Goal: Information Seeking & Learning: Learn about a topic

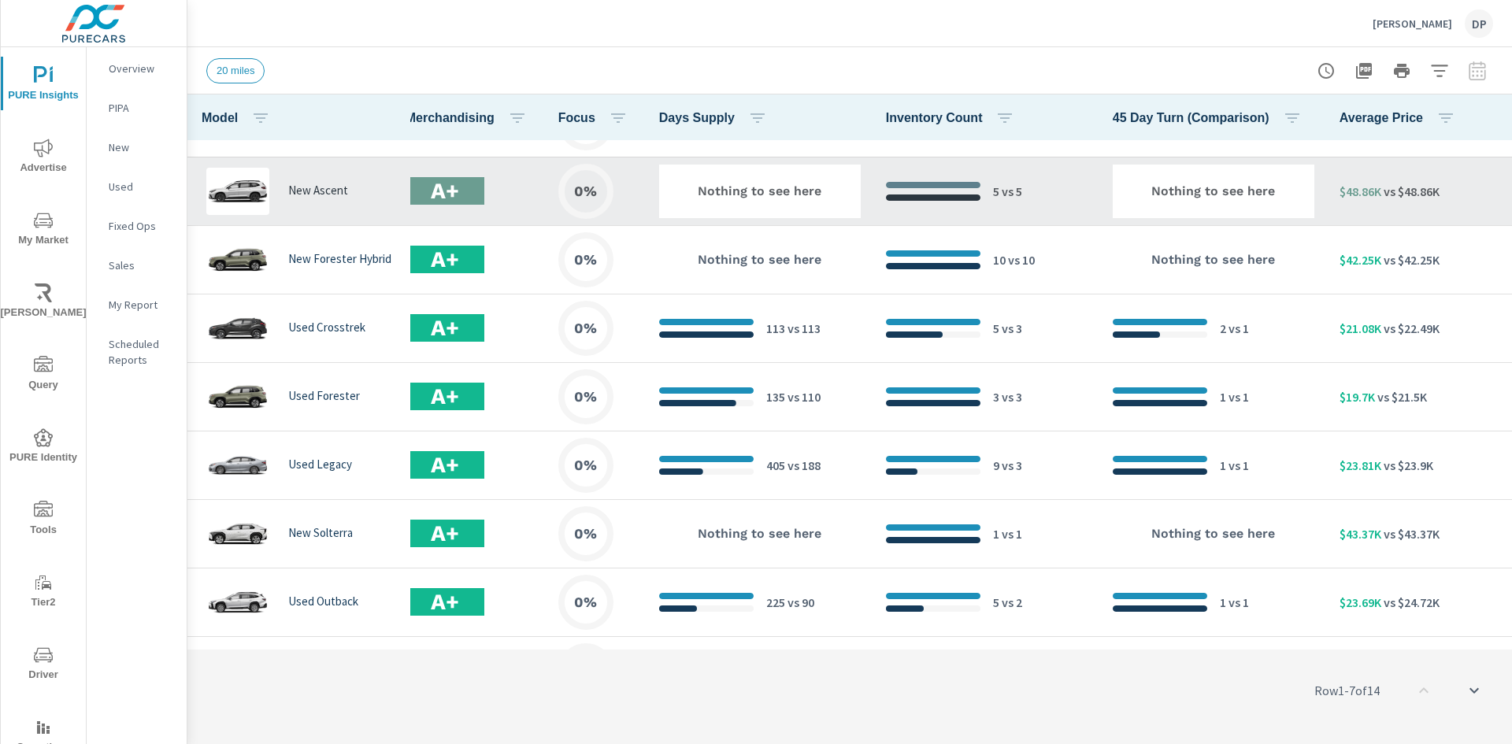
scroll to position [461, 768]
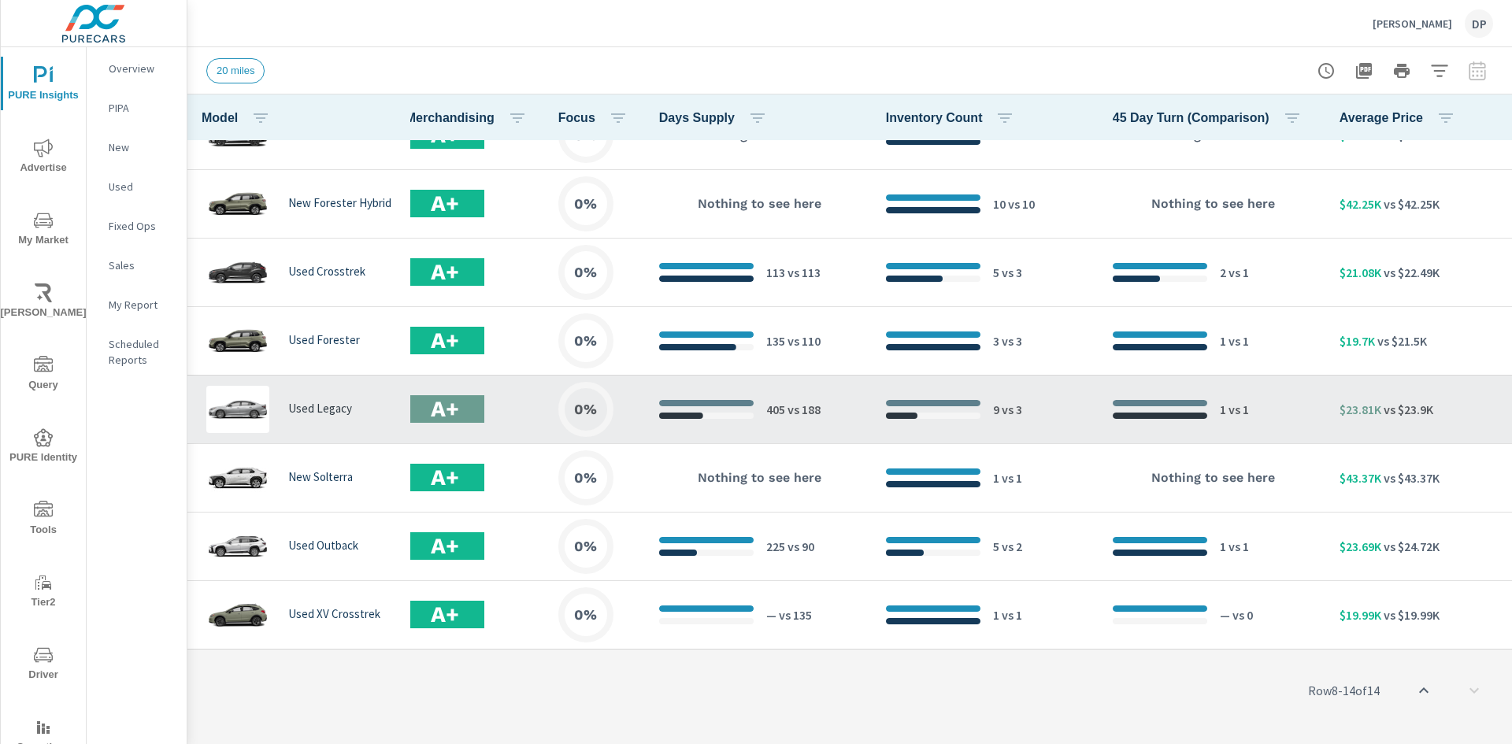
scroll to position [0, 768]
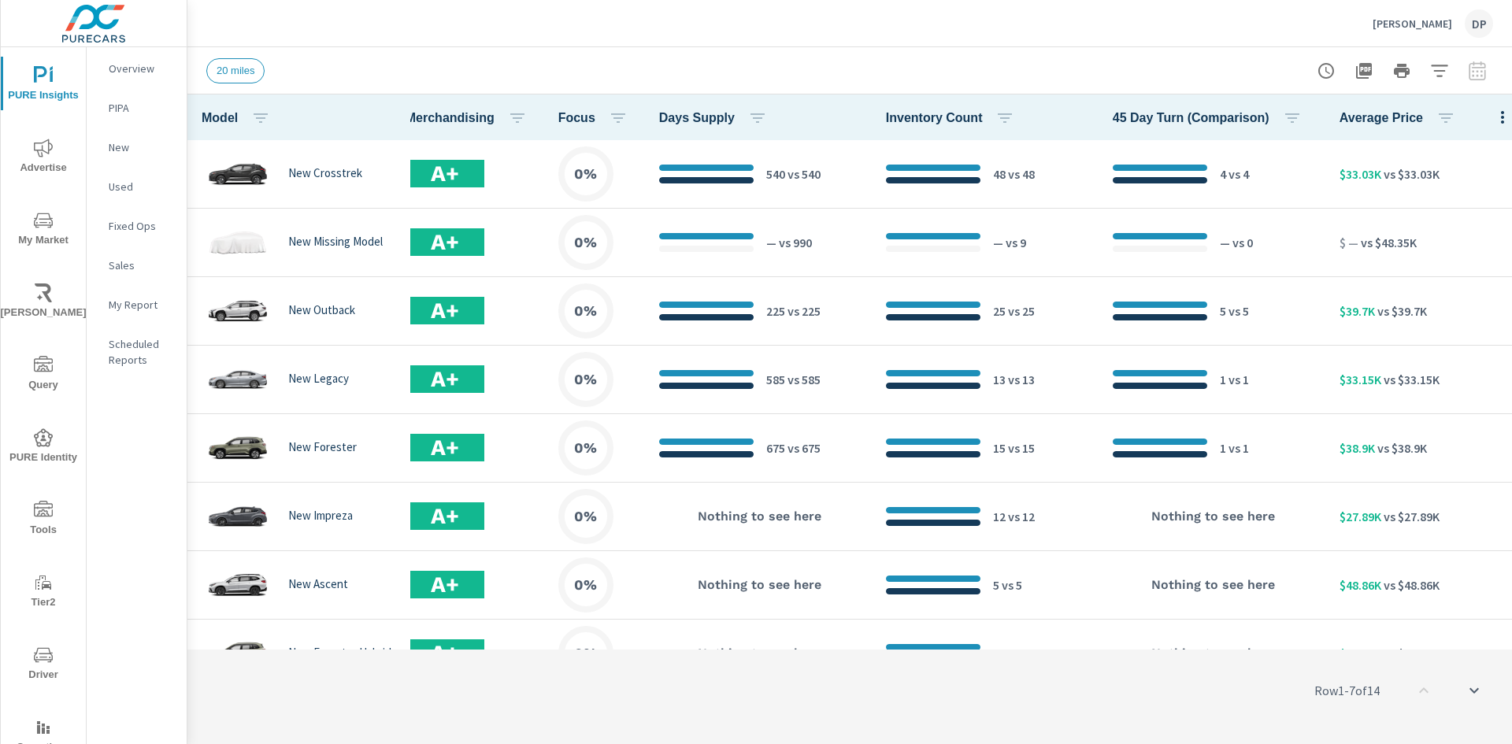
click at [1444, 71] on icon "button" at bounding box center [1439, 71] width 17 height 12
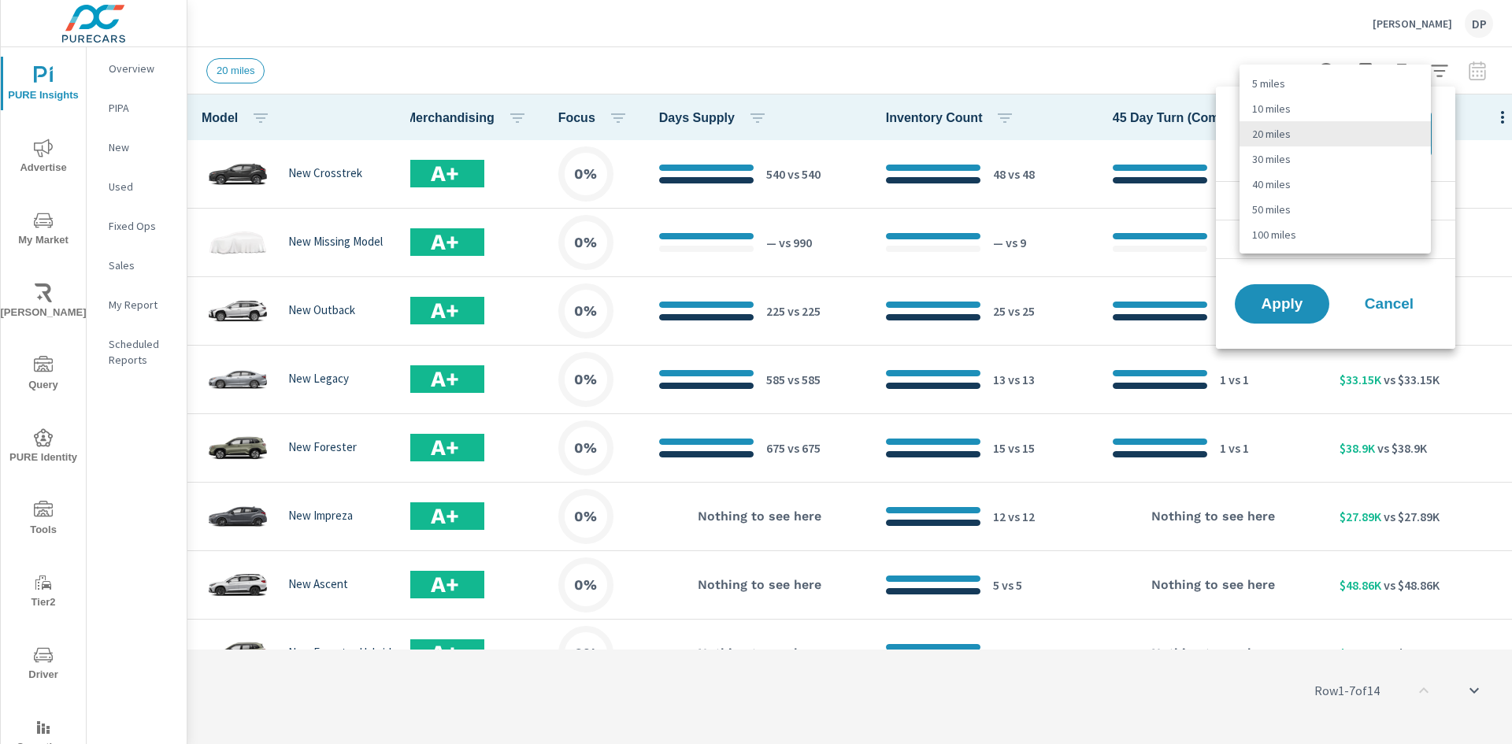
click at [1421, 132] on body "PURE Insights Advertise My Market Riley AI Query PURE Identity Tools Tier2 Driv…" at bounding box center [756, 372] width 1512 height 744
click at [1306, 156] on li "30 miles" at bounding box center [1335, 158] width 191 height 25
type Distance "30"
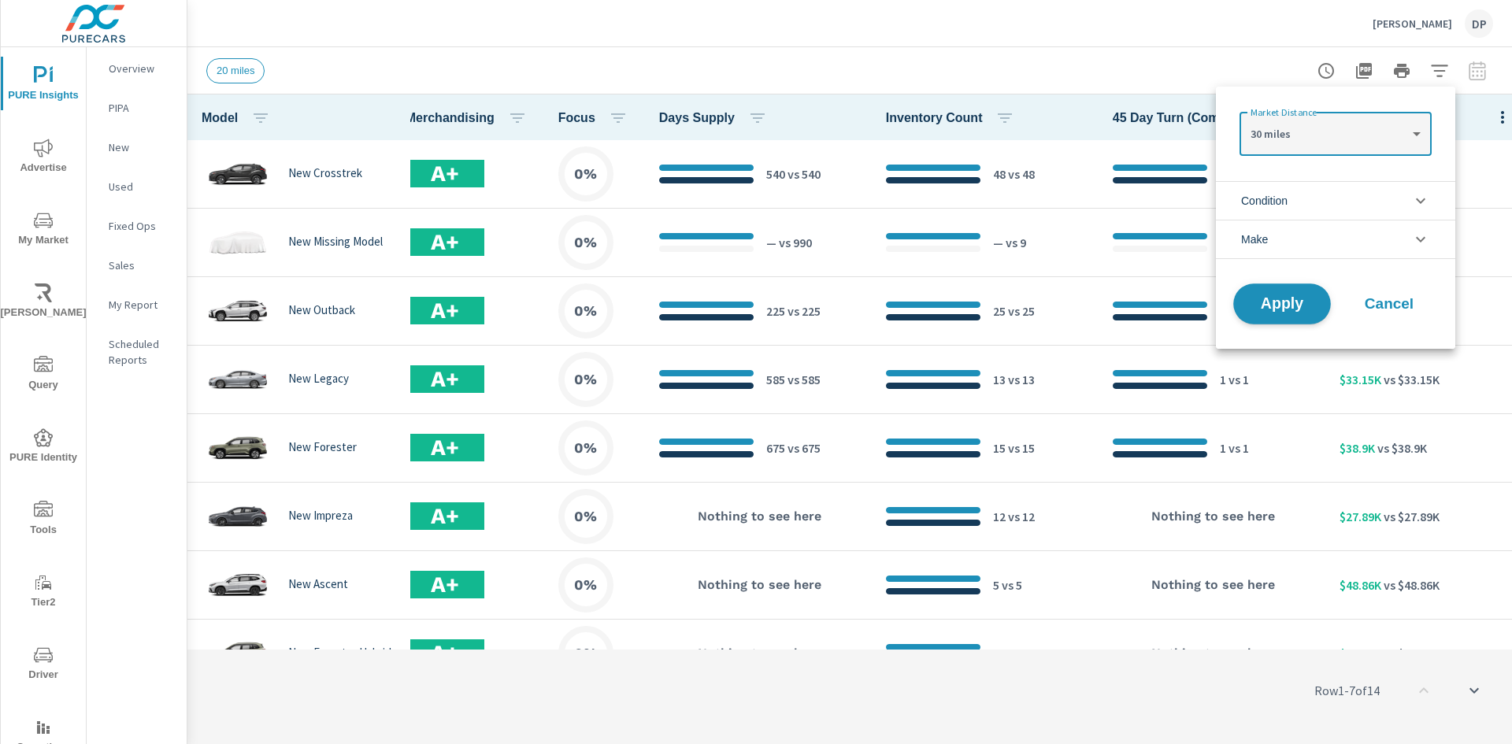
click at [1293, 302] on span "Apply" at bounding box center [1282, 304] width 65 height 15
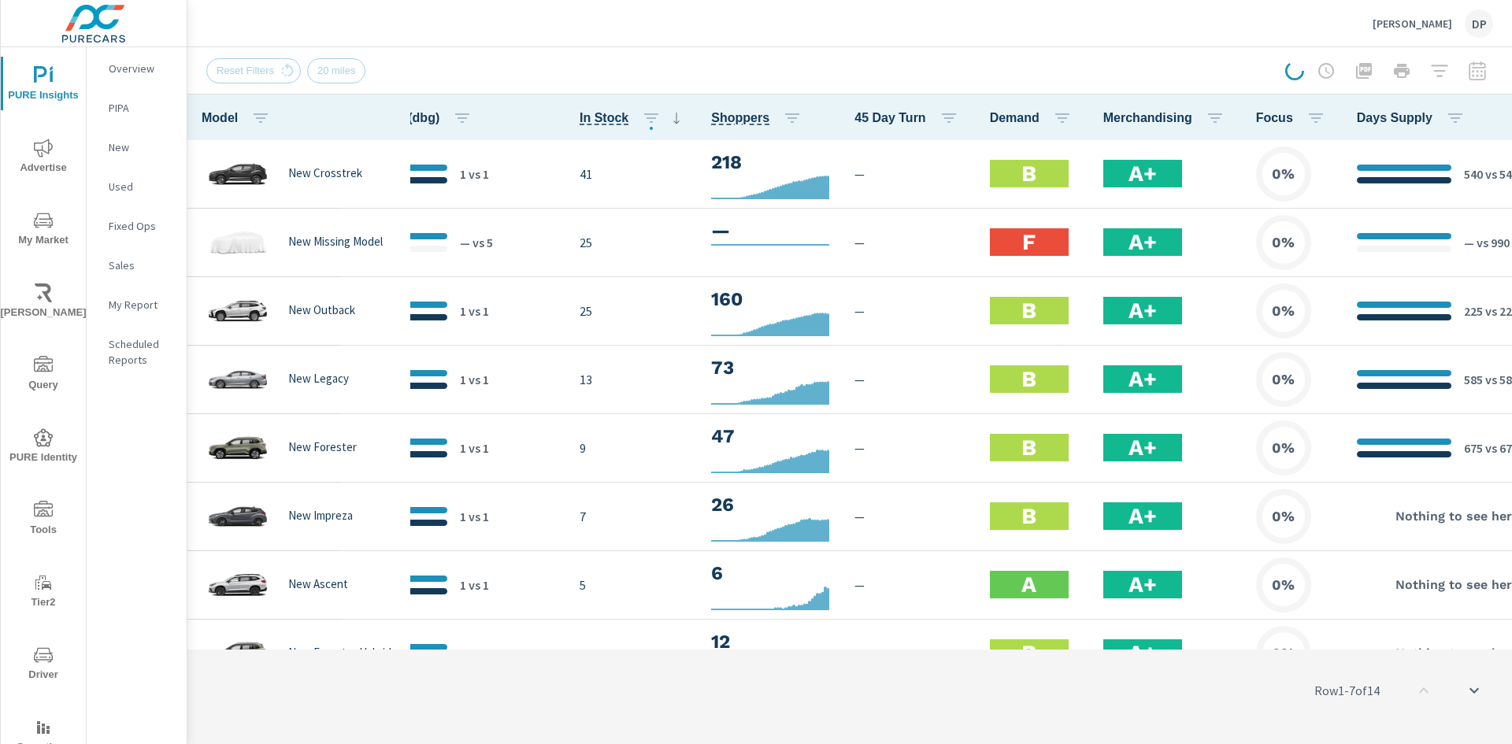
scroll to position [0, 31]
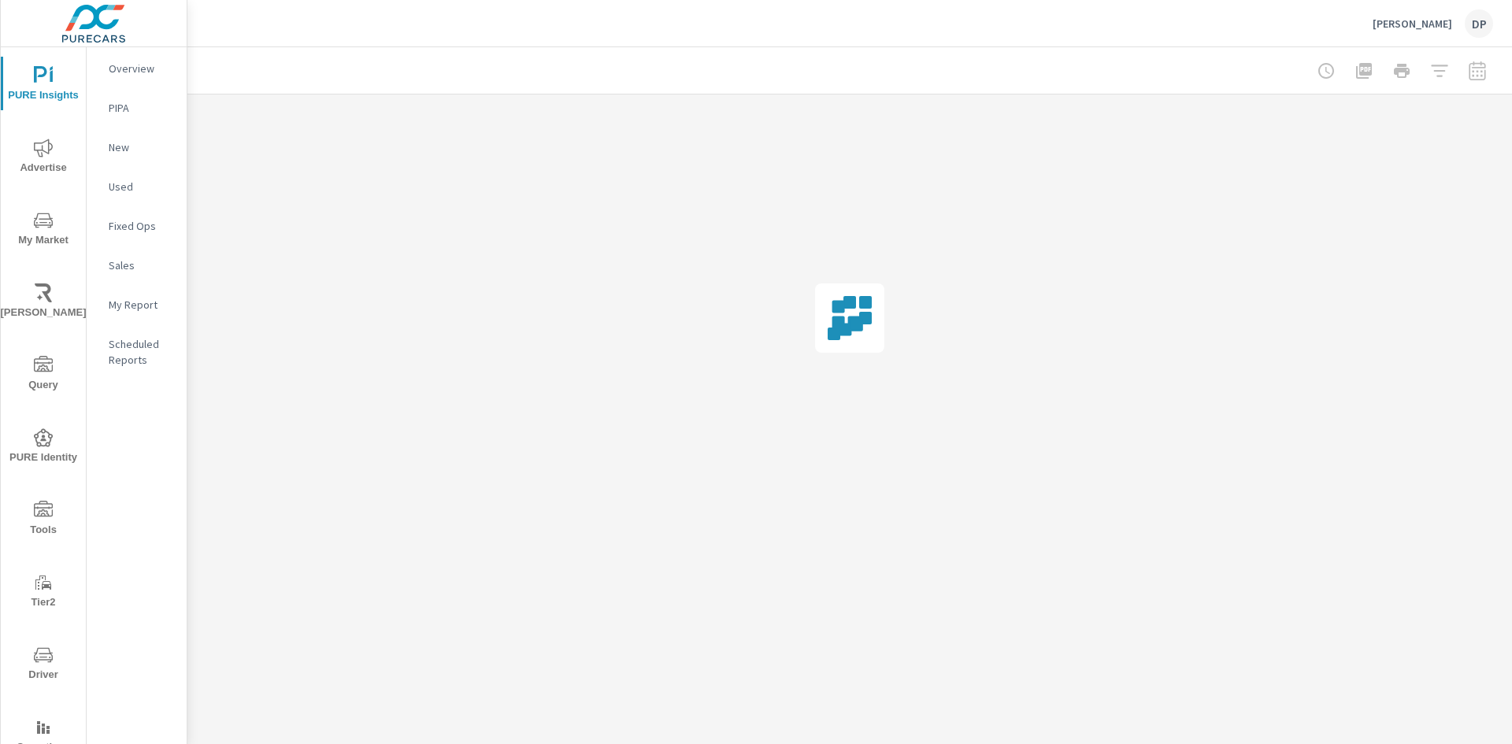
drag, startPoint x: 750, startPoint y: 639, endPoint x: 228, endPoint y: 669, distance: 523.7
click at [228, 669] on div "Inventory Discovery Thomas Subaru Report date range: Jun 30, 2025 - Aug 13, 202…" at bounding box center [849, 395] width 1325 height 697
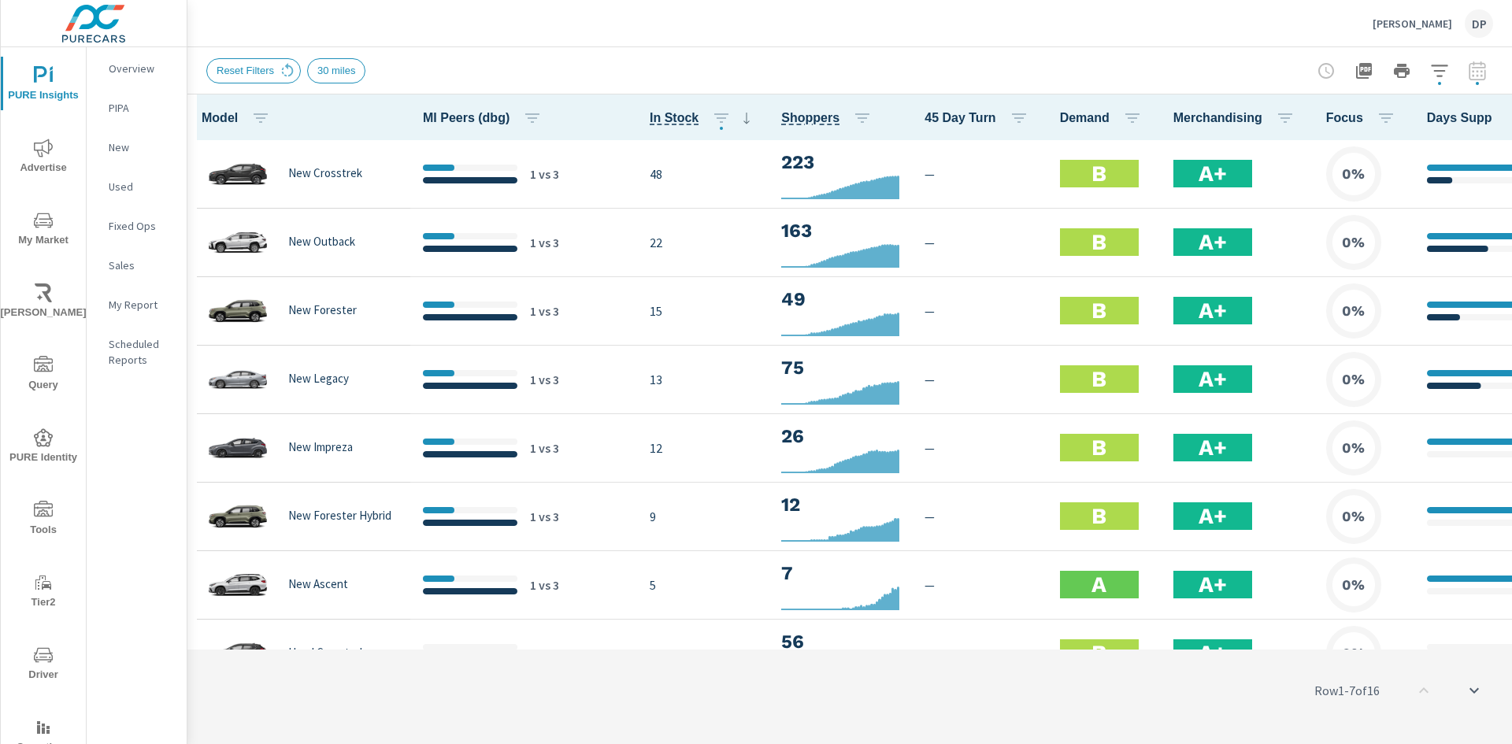
click at [692, 646] on div "Row 1 - 7 of 16" at bounding box center [849, 690] width 1325 height 94
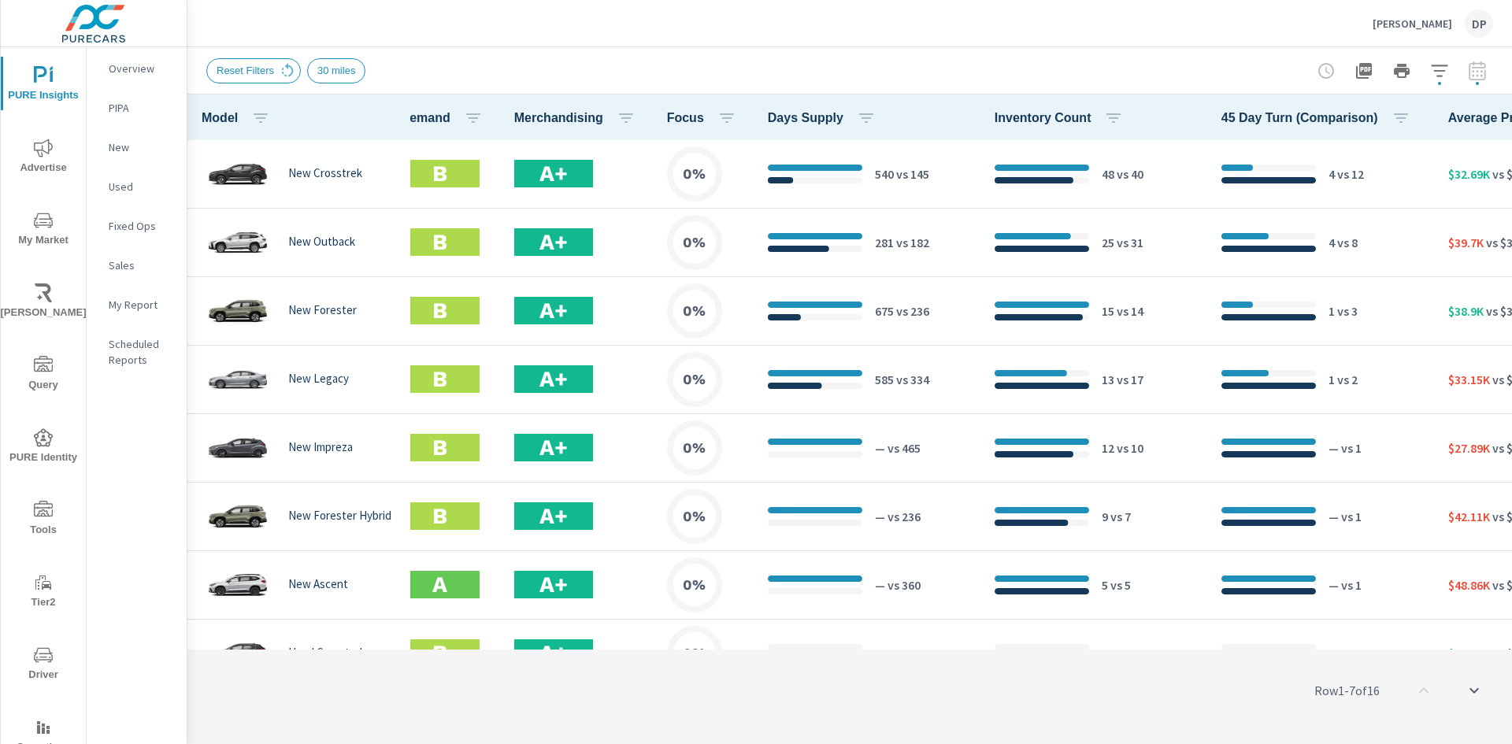
scroll to position [0, 768]
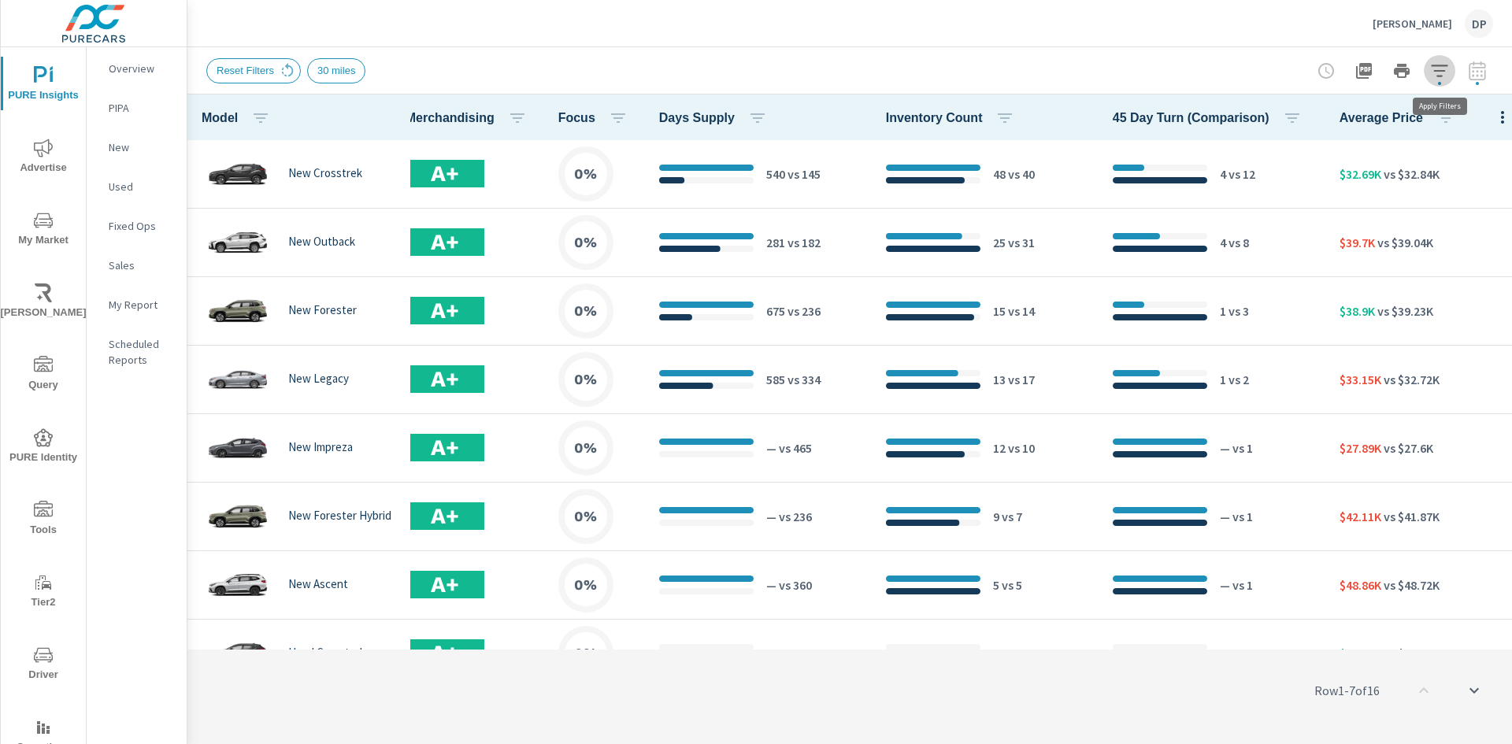
click at [1444, 76] on icon "button" at bounding box center [1439, 70] width 19 height 19
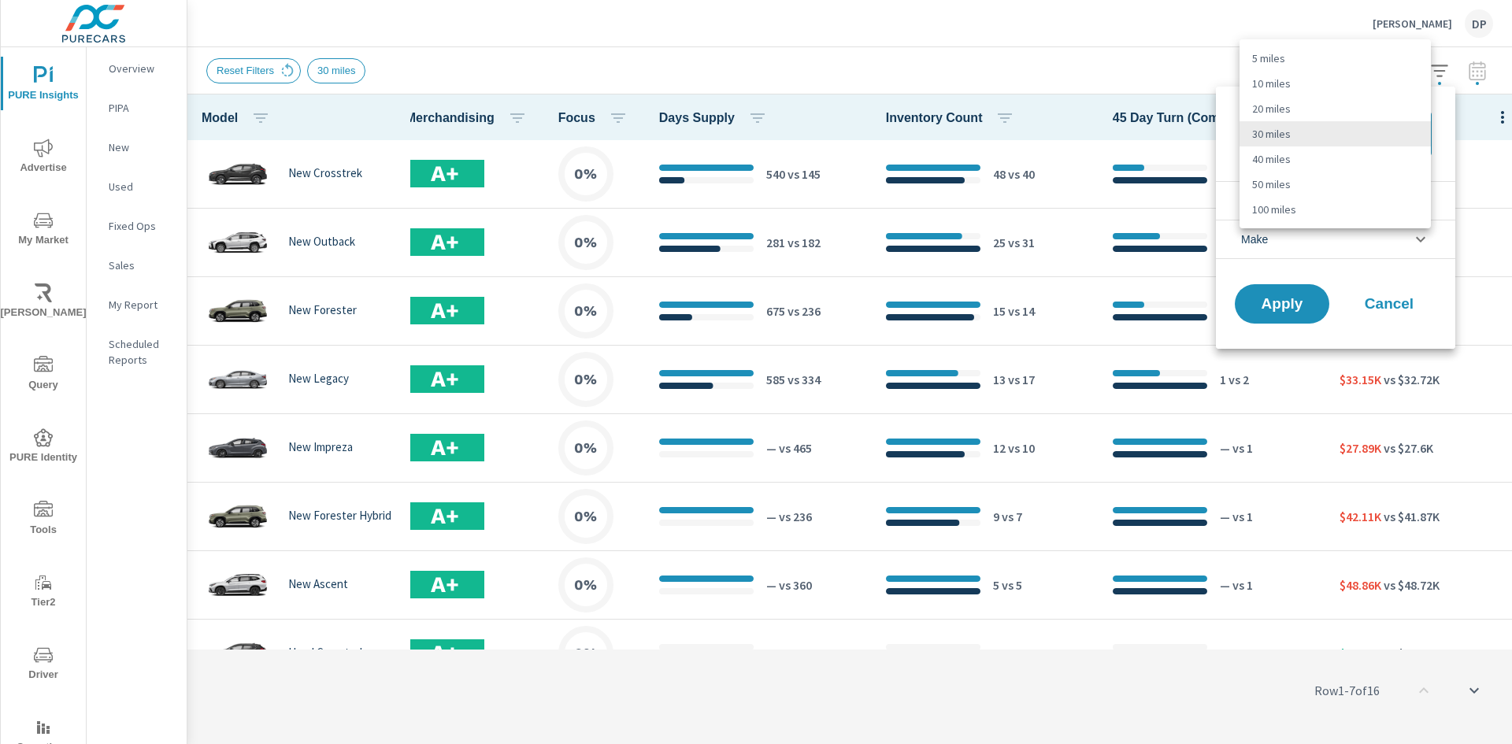
click at [1410, 139] on body "PURE Insights Advertise My Market Riley AI Query PURE Identity Tools Tier2 Driv…" at bounding box center [756, 372] width 1512 height 744
click at [1310, 211] on li "100 miles" at bounding box center [1335, 209] width 191 height 25
type Distance "100"
click at [1286, 303] on span "Apply" at bounding box center [1282, 304] width 65 height 15
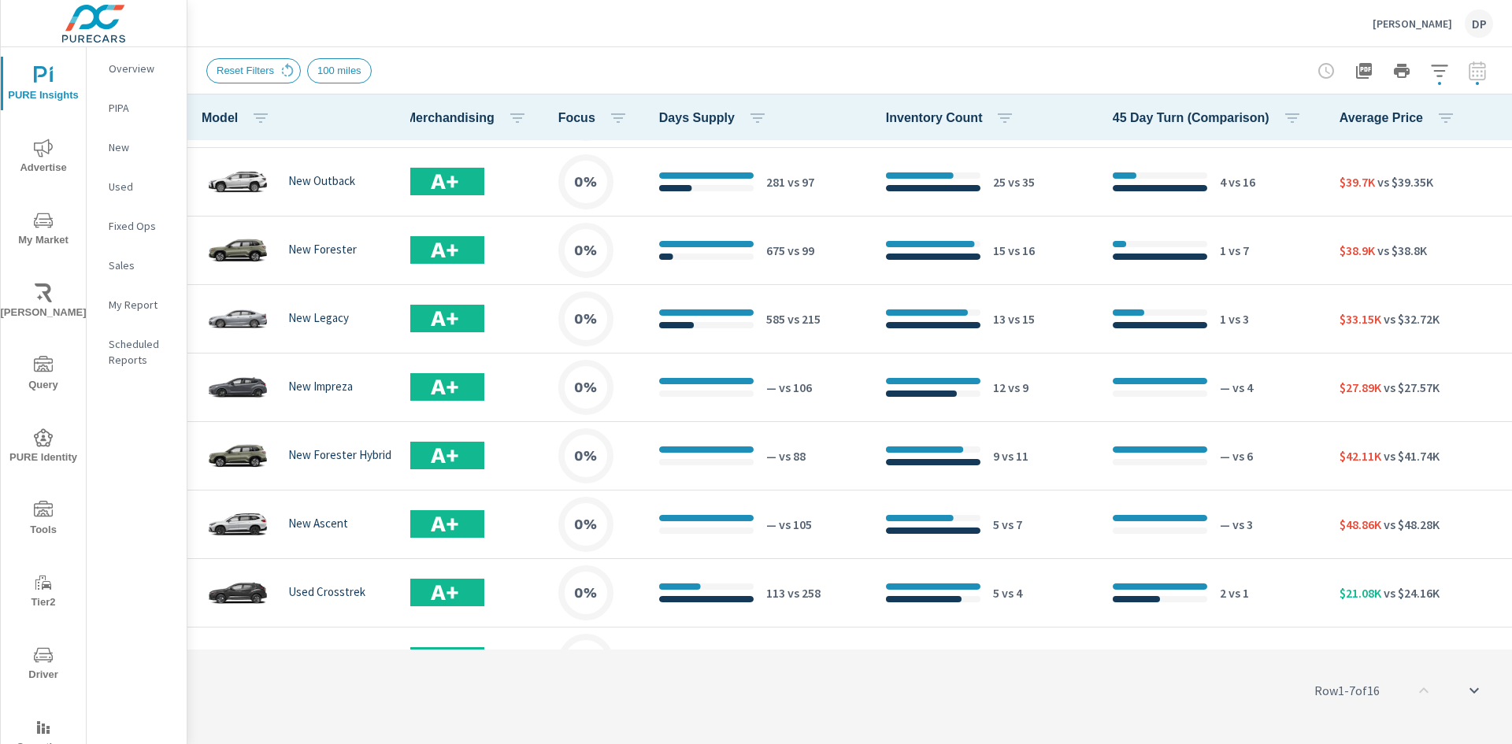
scroll to position [47, 768]
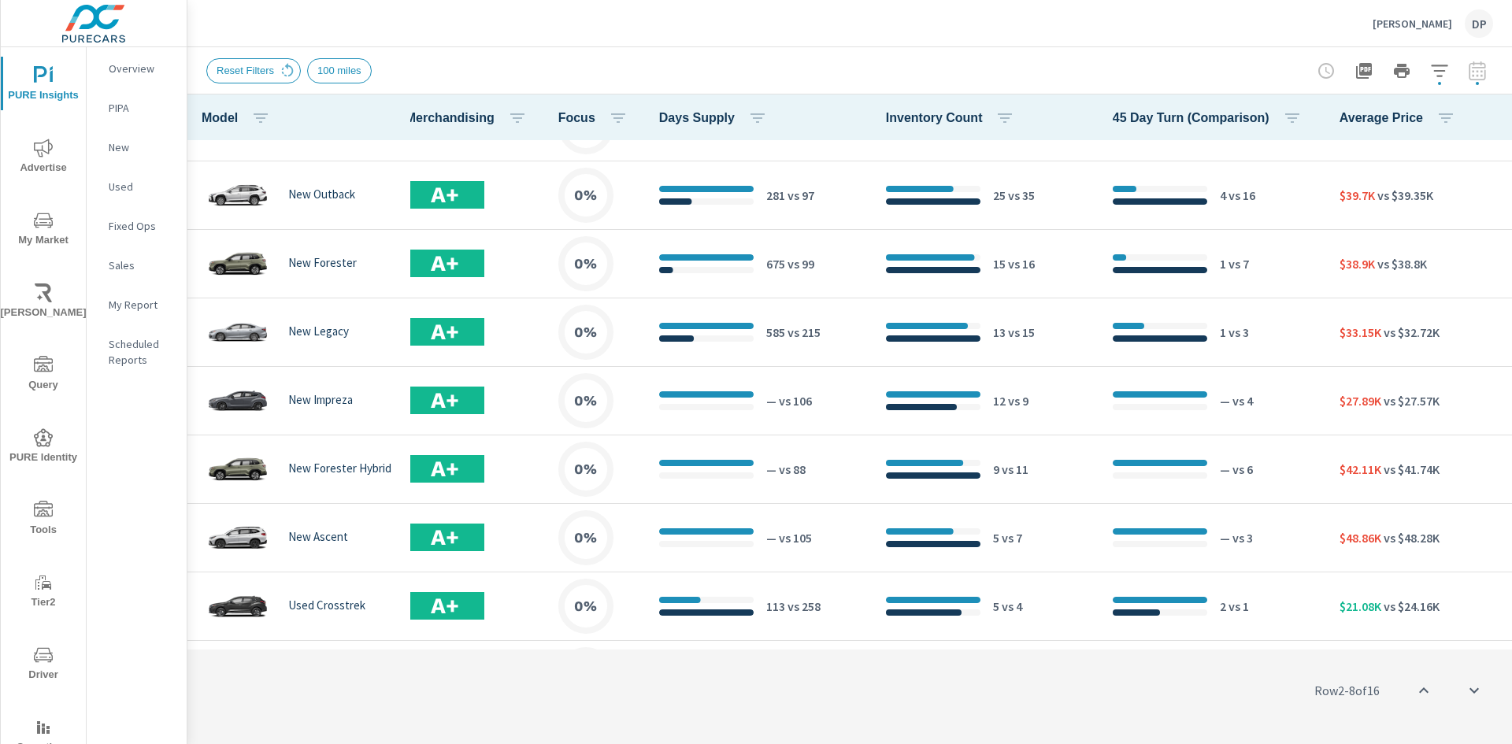
scroll to position [0, 768]
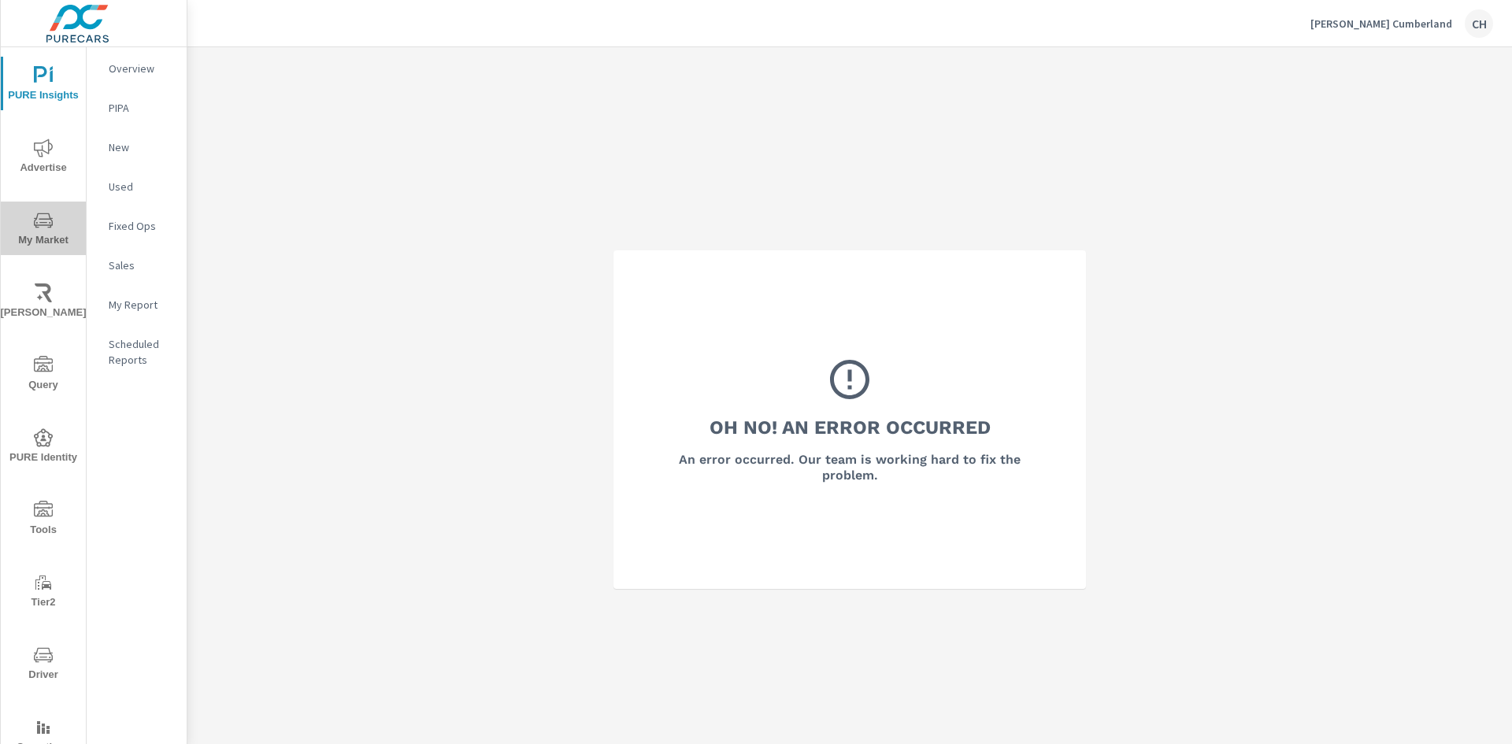
click at [43, 221] on icon "nav menu" at bounding box center [43, 220] width 19 height 19
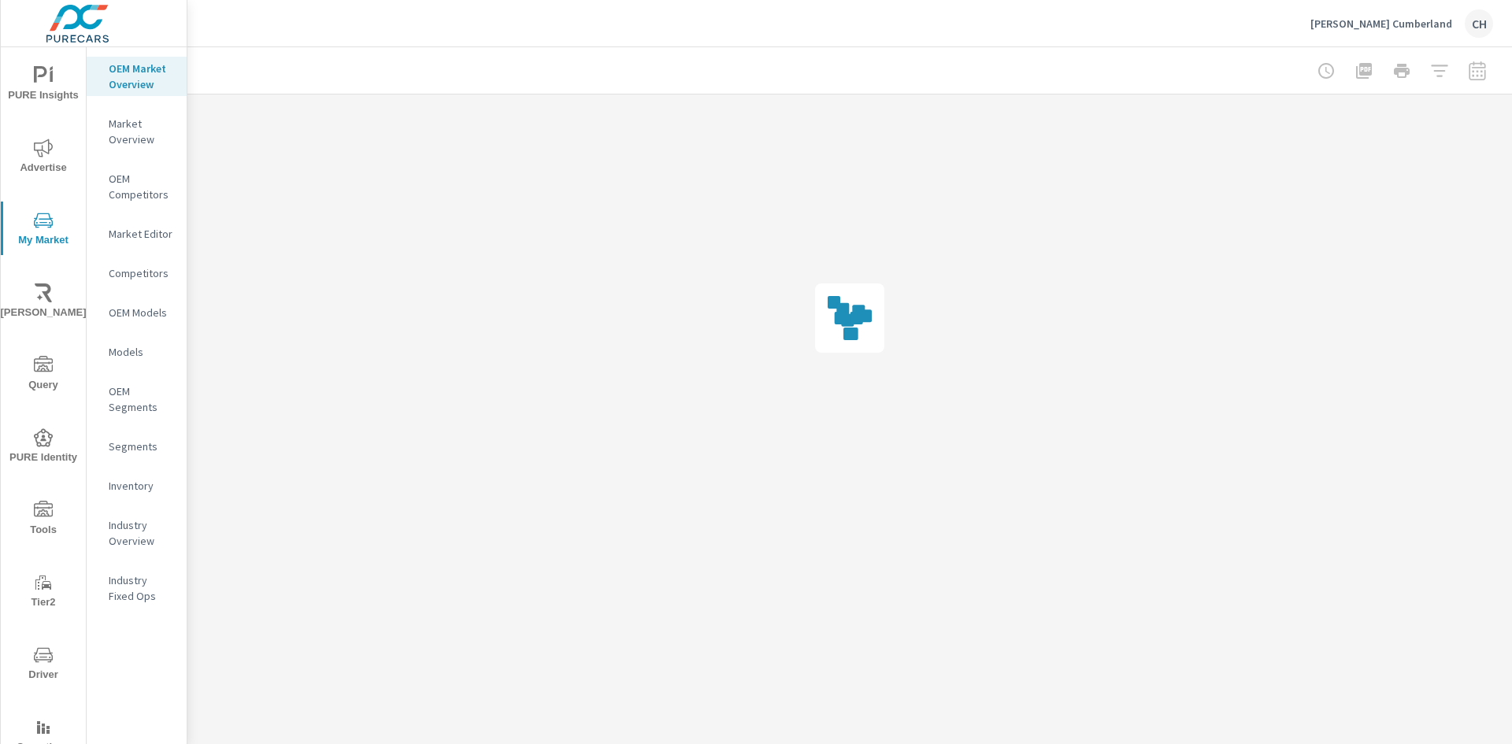
click at [132, 491] on p "Inventory" at bounding box center [141, 486] width 65 height 16
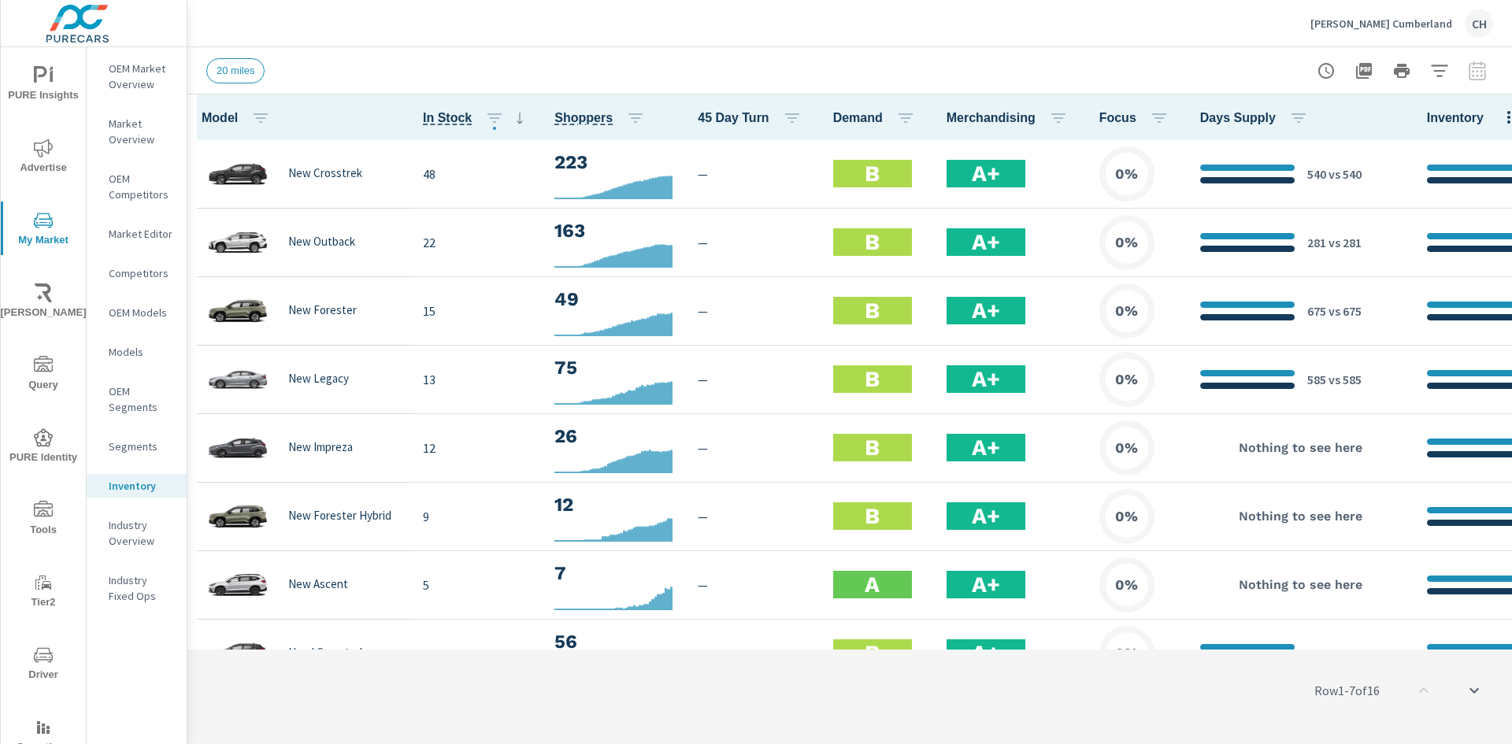
scroll to position [1, 0]
click at [1441, 69] on icon "button" at bounding box center [1439, 70] width 19 height 19
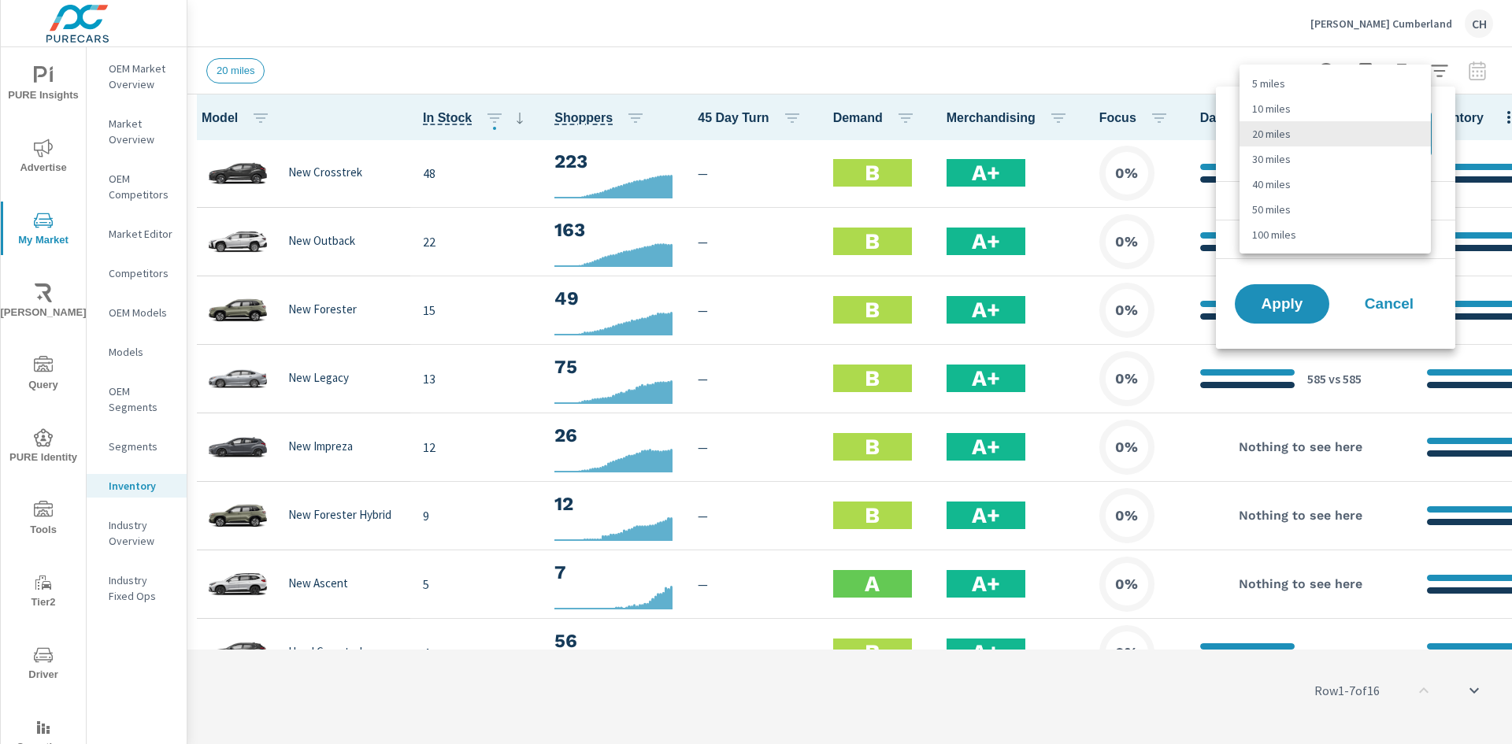
click at [1395, 132] on body "PURE Insights Advertise My Market Riley AI Query PURE Identity Tools Tier2 Driv…" at bounding box center [756, 372] width 1512 height 744
click at [1290, 232] on li "100 miles" at bounding box center [1335, 234] width 191 height 25
type Distance "100"
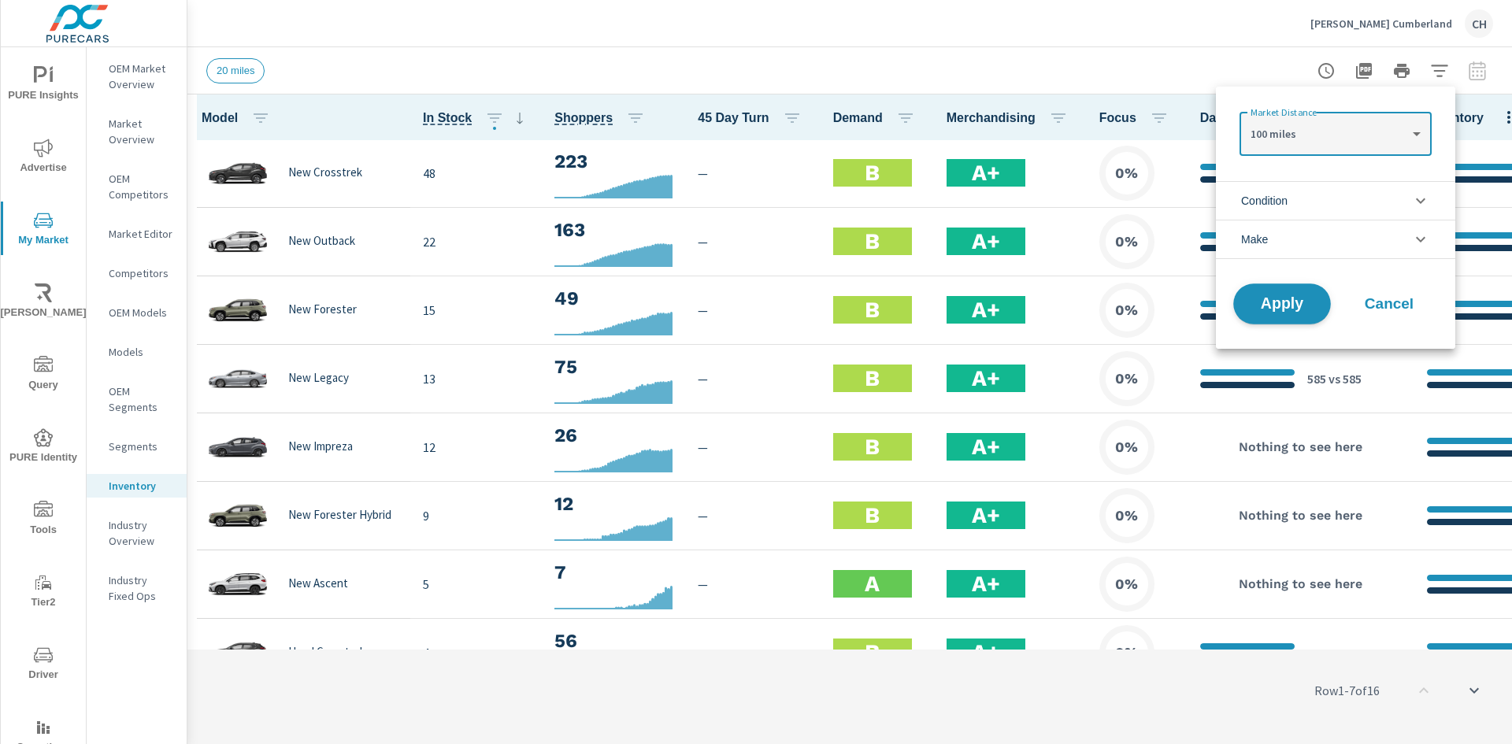
click at [1294, 312] on span "Apply" at bounding box center [1282, 304] width 65 height 15
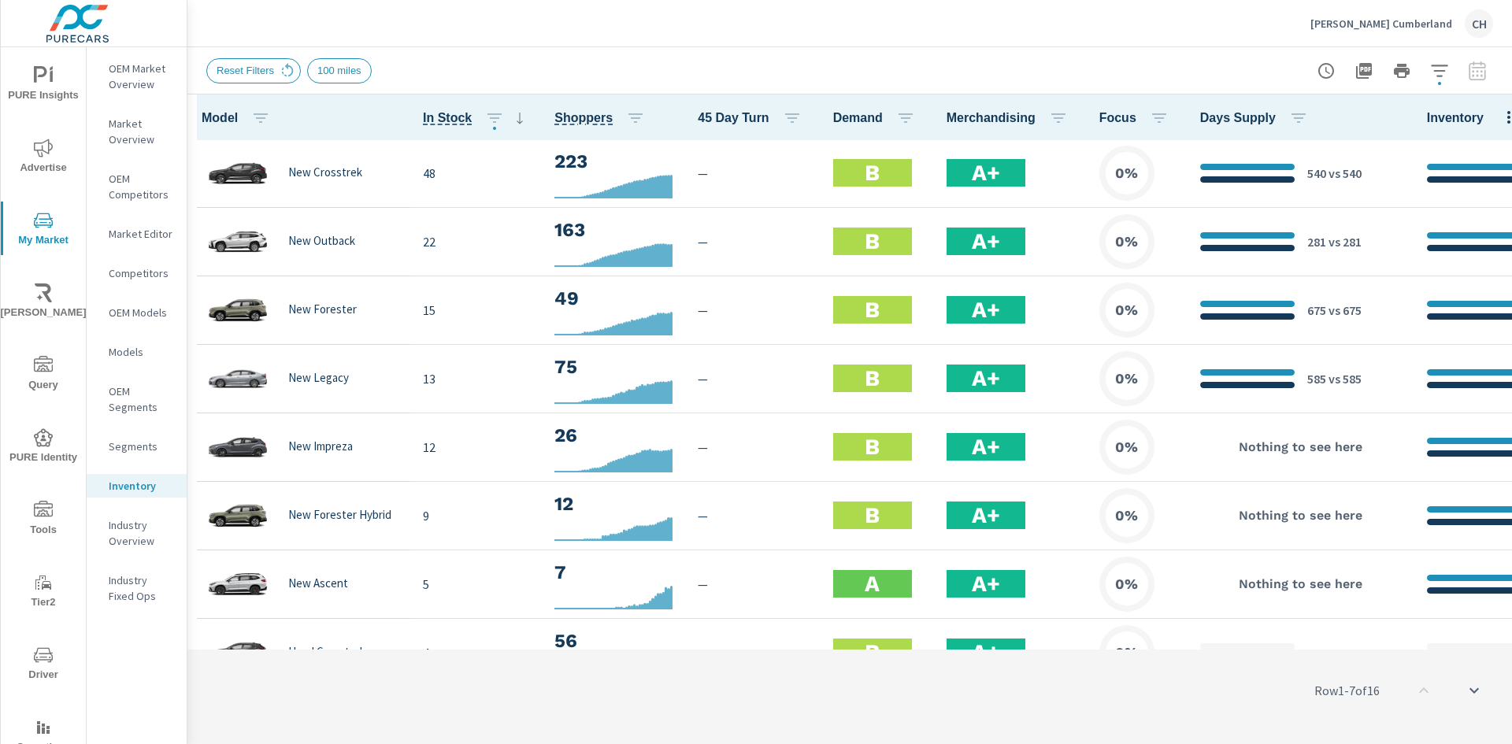
drag, startPoint x: 995, startPoint y: 644, endPoint x: 970, endPoint y: 642, distance: 24.5
click at [970, 642] on div "Model In Stock Shoppers 45 Day Turn Demand Merchandising Focus Days Supply Inve…" at bounding box center [849, 419] width 1325 height 650
click at [559, 44] on div "Thomas Subaru Cumberland CH" at bounding box center [849, 23] width 1287 height 46
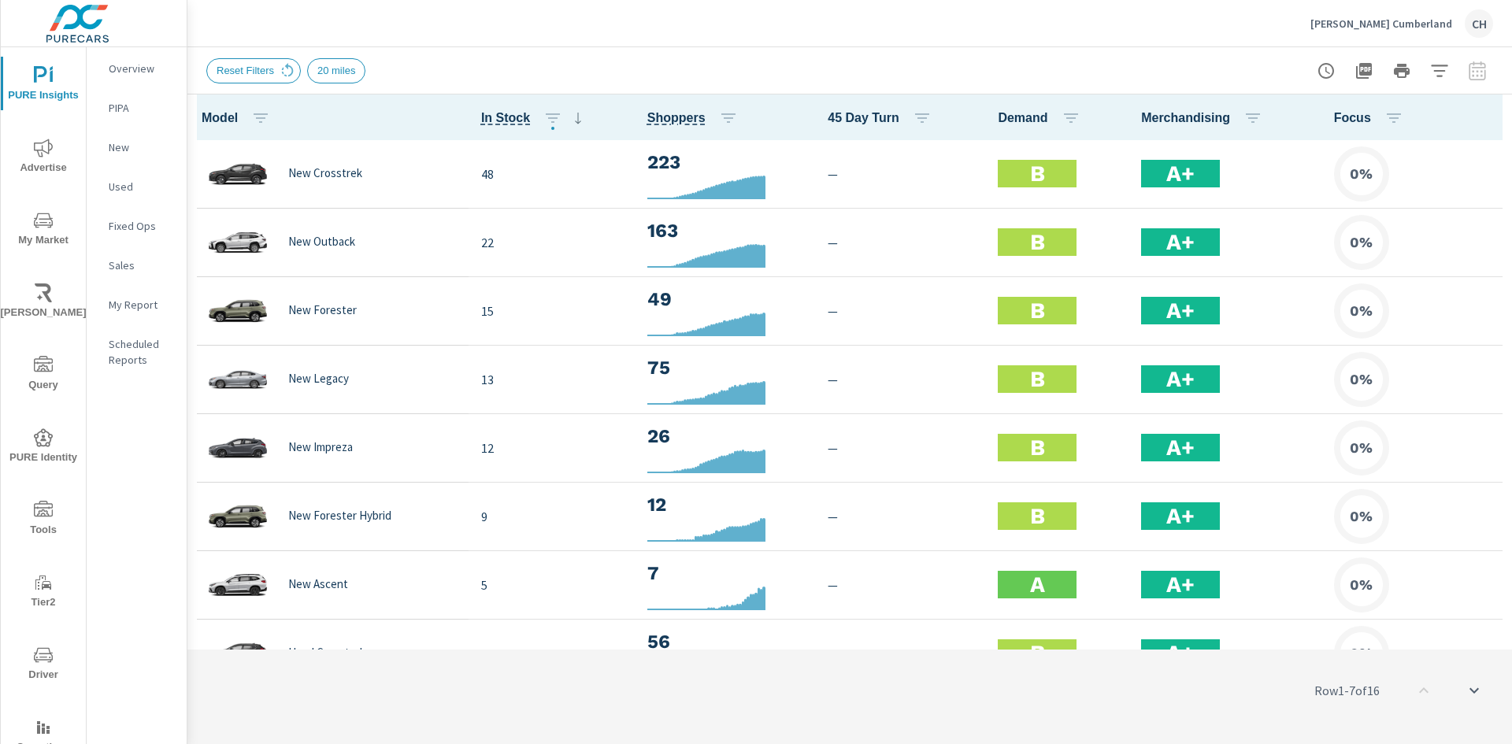
scroll to position [1, 0]
click at [1488, 113] on icon "button" at bounding box center [1489, 117] width 3 height 13
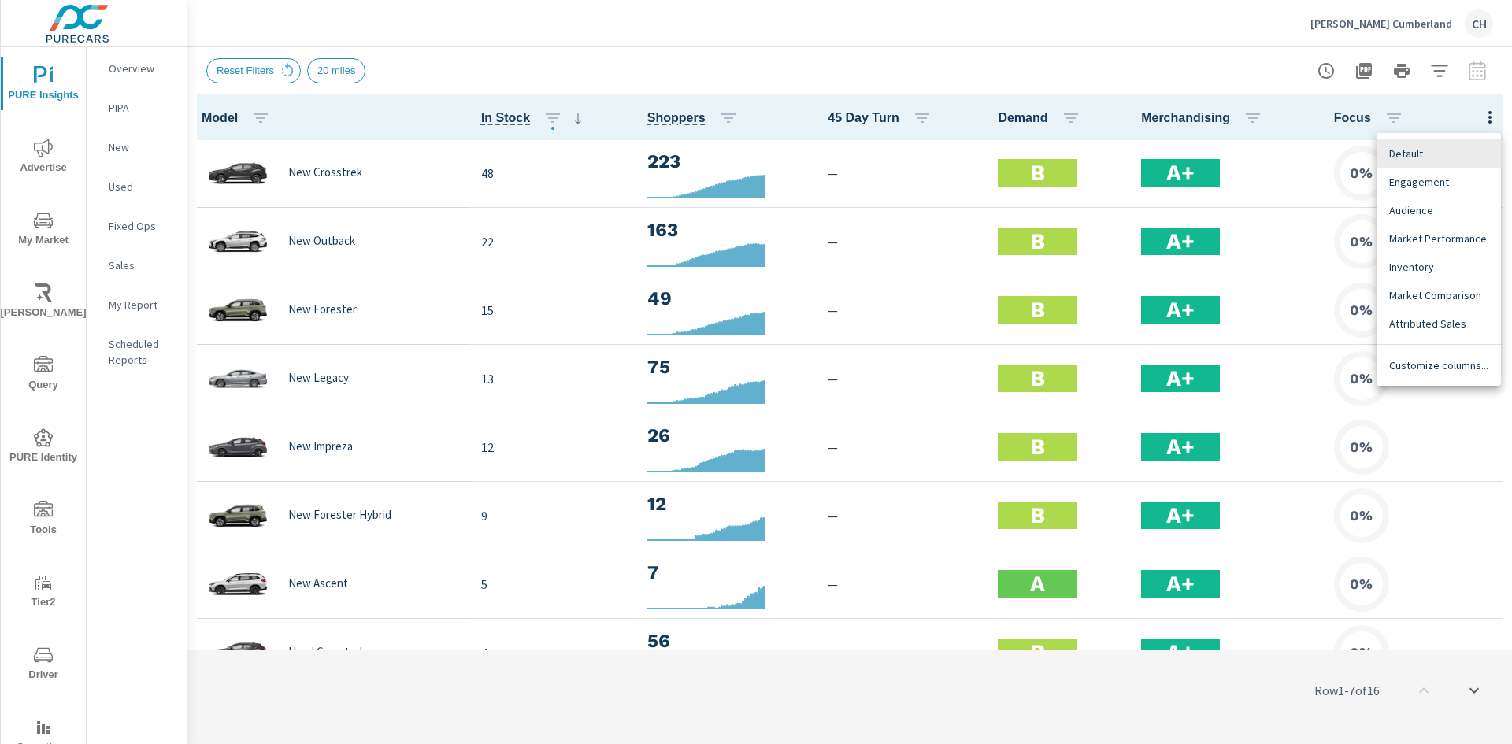
click at [1425, 288] on span "Market Comparison" at bounding box center [1438, 295] width 99 height 16
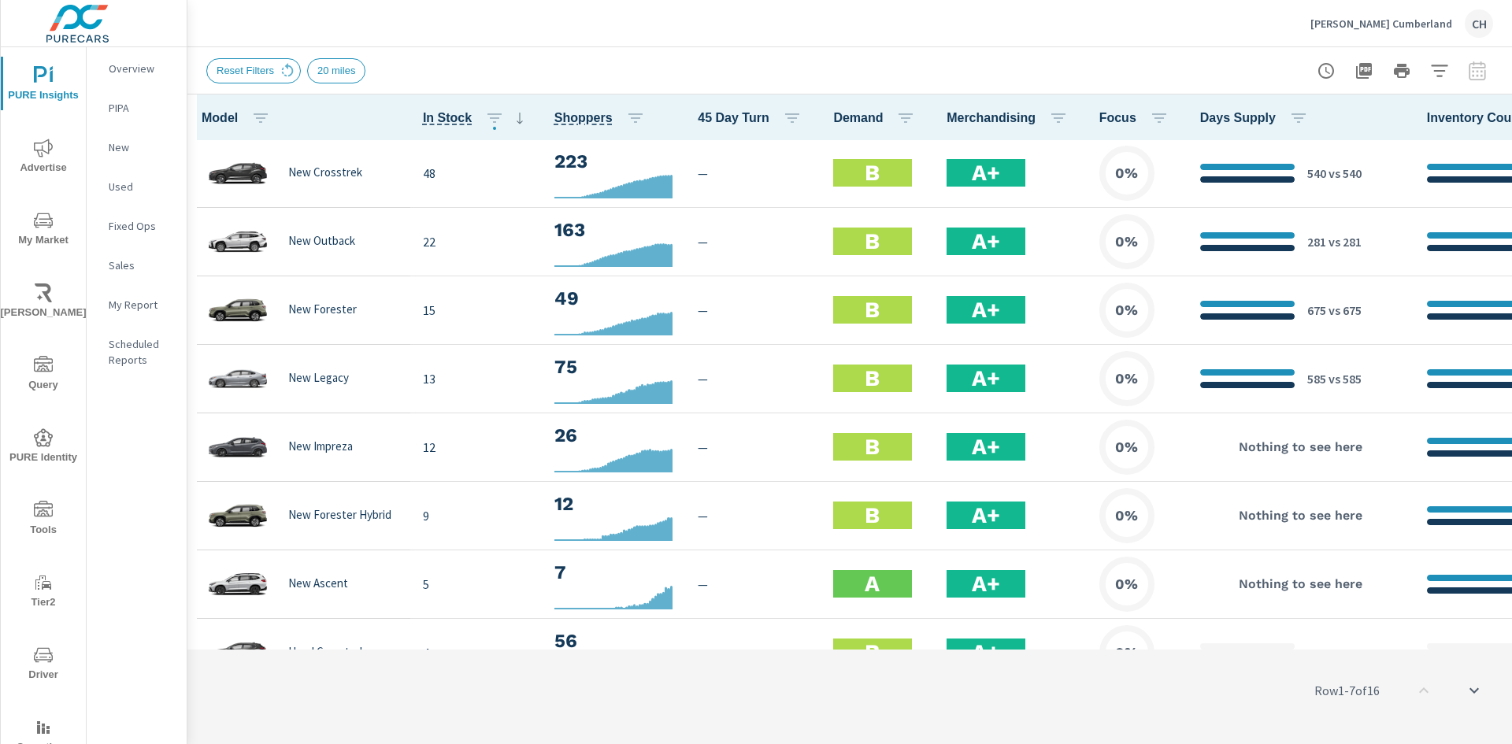
scroll to position [1, 541]
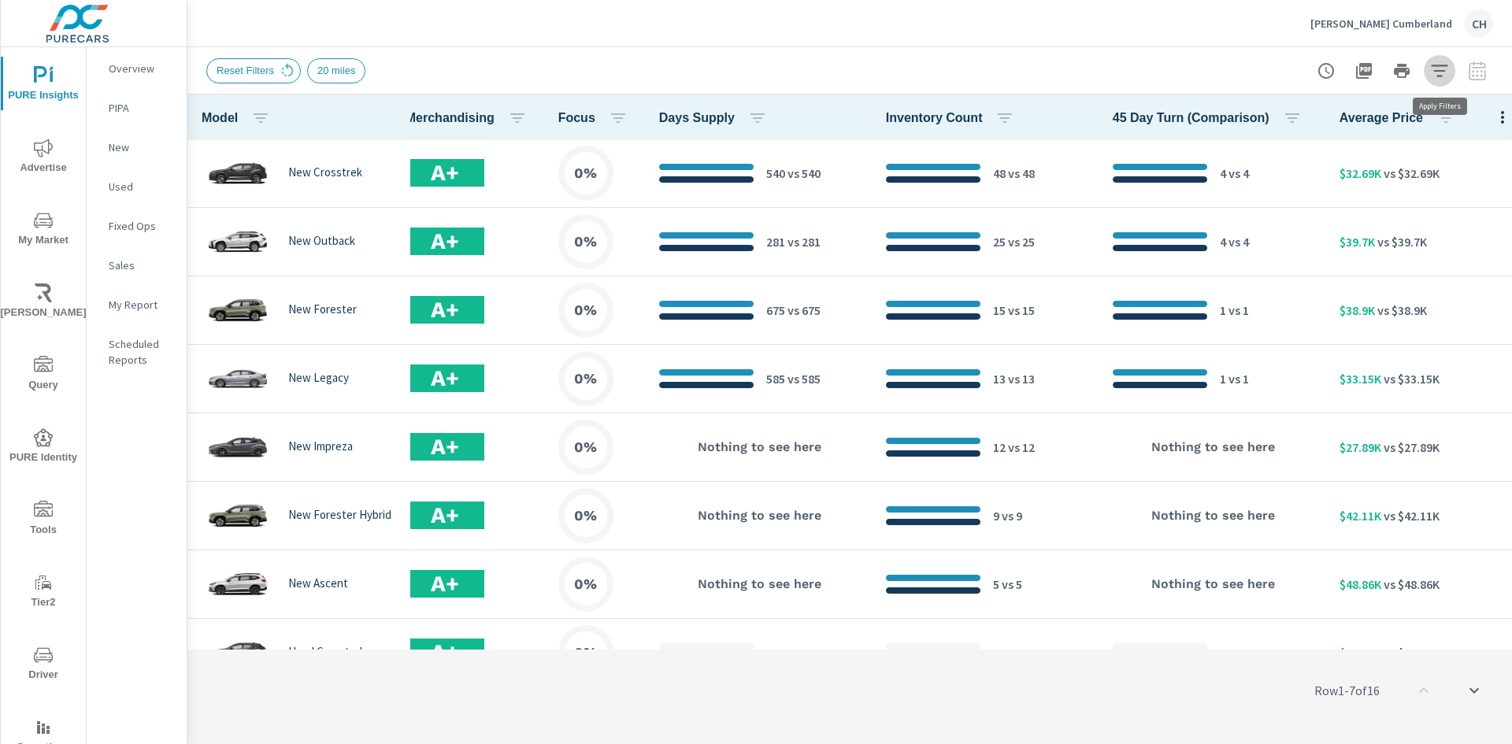
click at [1433, 64] on icon "button" at bounding box center [1439, 70] width 19 height 19
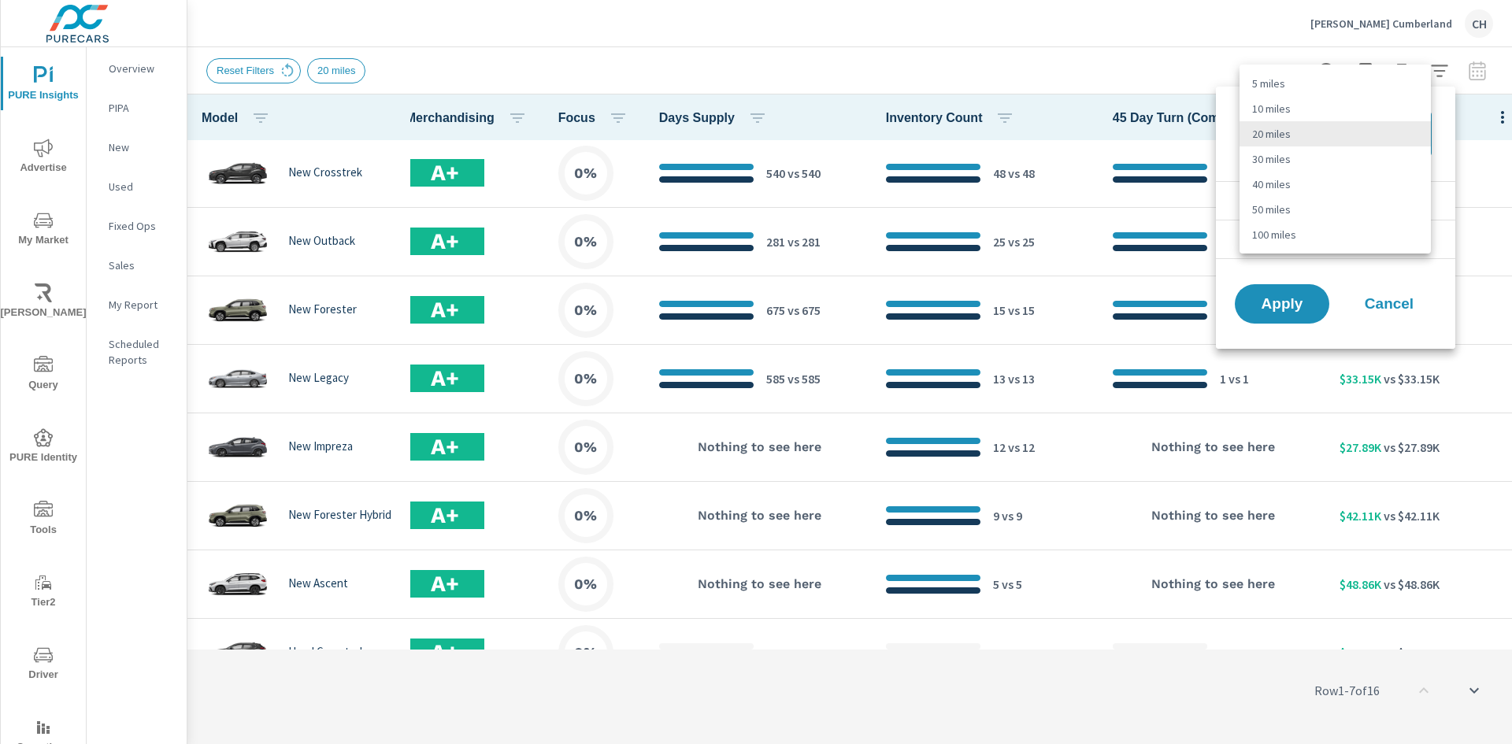
click at [1349, 143] on body "PURE Insights Advertise My Market Riley AI Query PURE Identity Tools Tier2 Driv…" at bounding box center [756, 372] width 1512 height 744
click at [1291, 148] on li "30 miles" at bounding box center [1335, 158] width 191 height 25
type Distance "30"
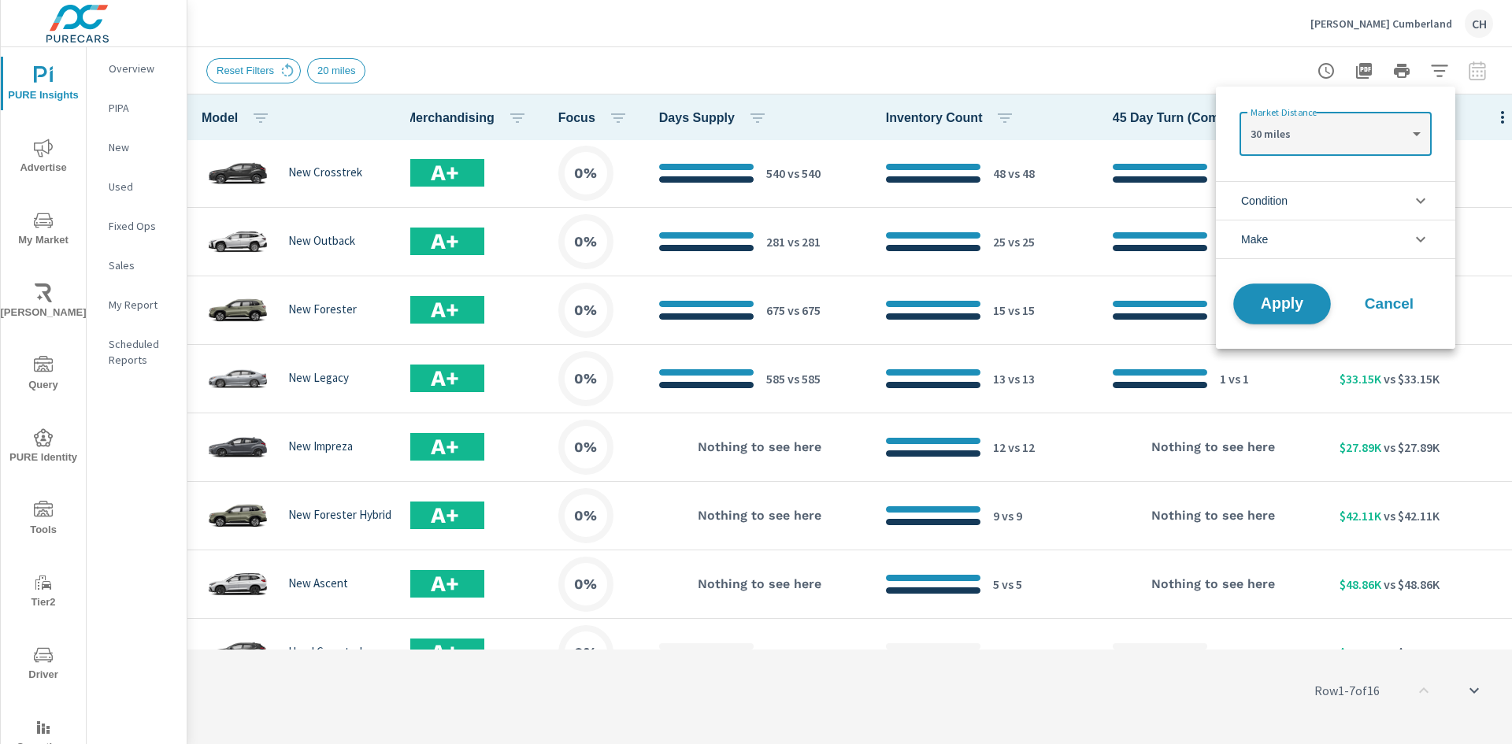
click at [1292, 297] on span "Apply" at bounding box center [1282, 304] width 65 height 15
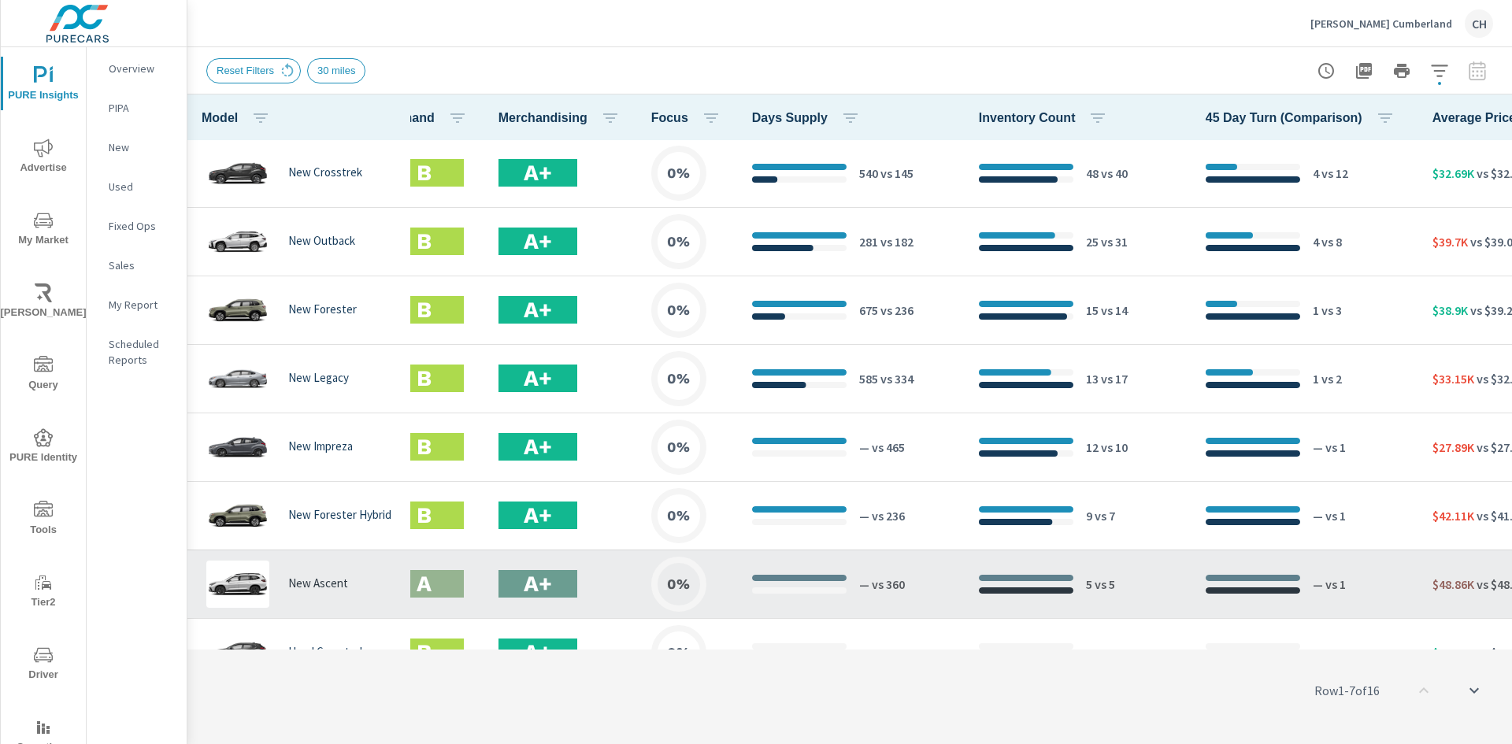
scroll to position [1, 541]
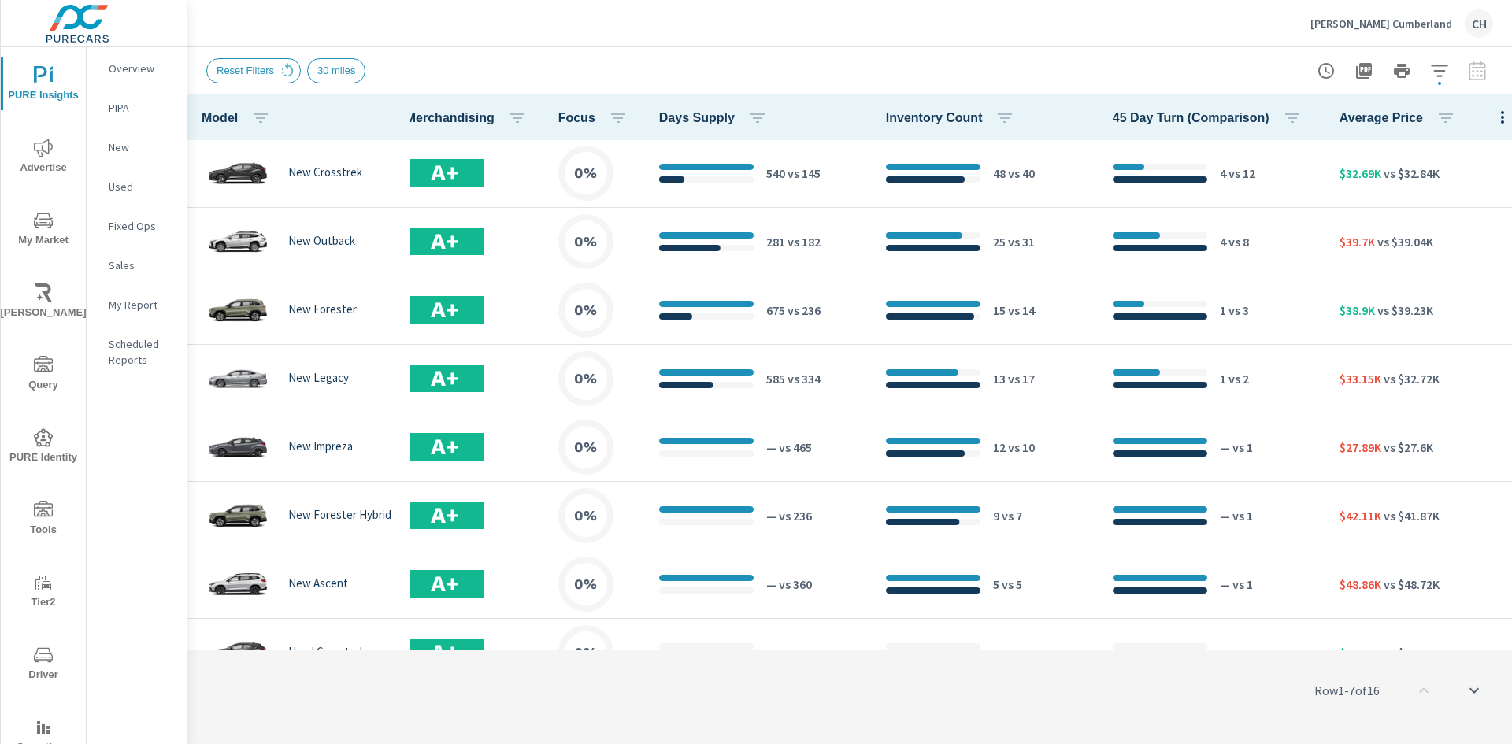
drag, startPoint x: 858, startPoint y: 643, endPoint x: 739, endPoint y: 647, distance: 119.8
click at [739, 647] on div "Row 1 - 7 of 16" at bounding box center [849, 690] width 1325 height 94
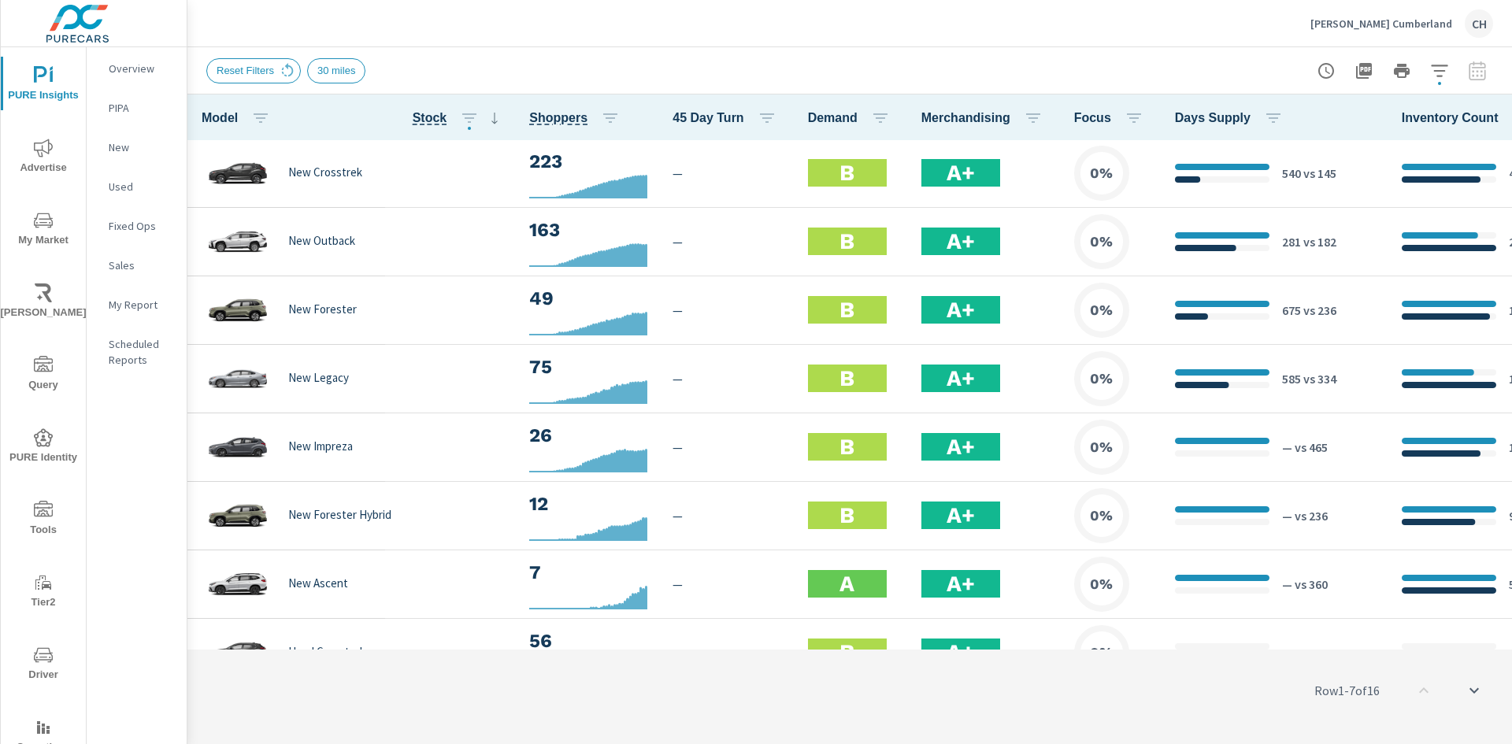
scroll to position [1, 0]
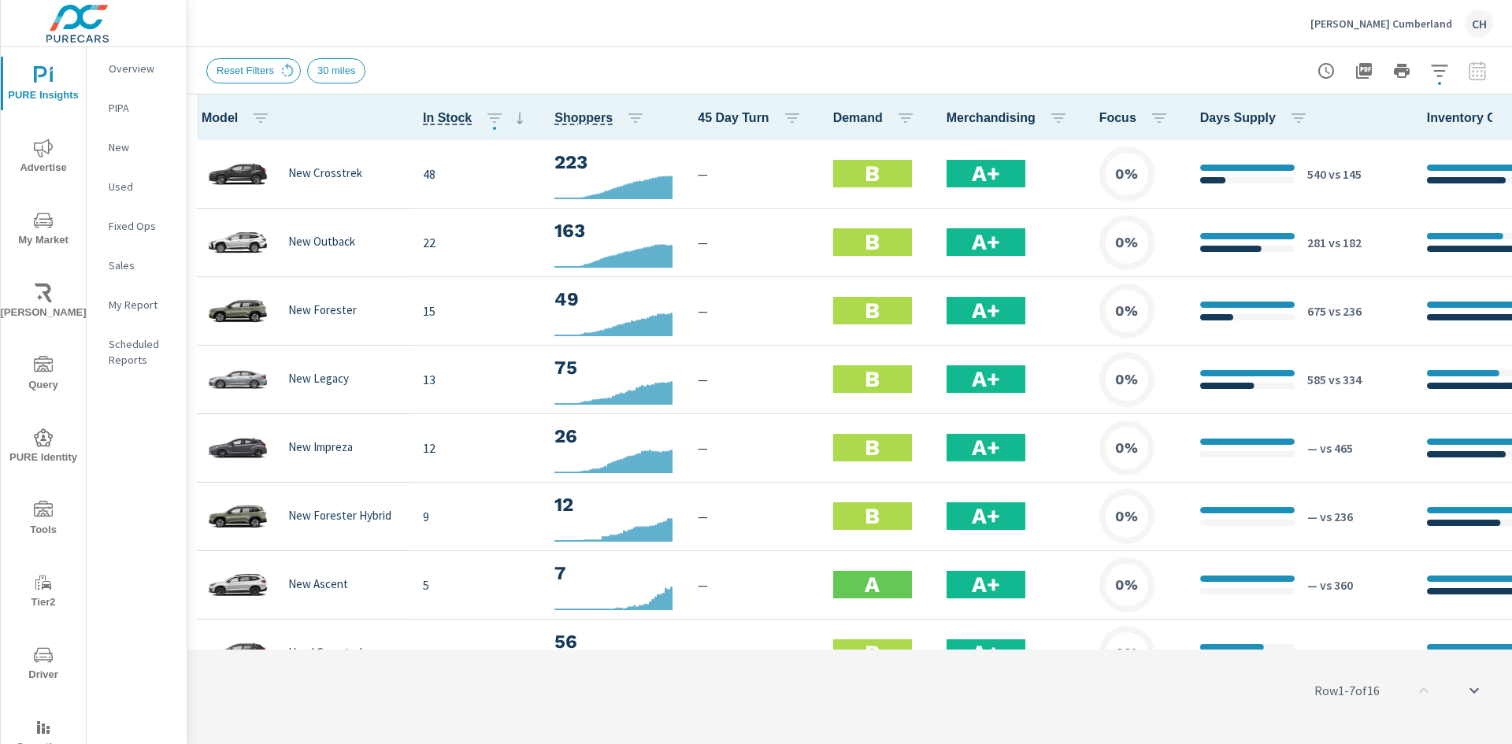
click at [1444, 67] on icon "button" at bounding box center [1439, 70] width 19 height 19
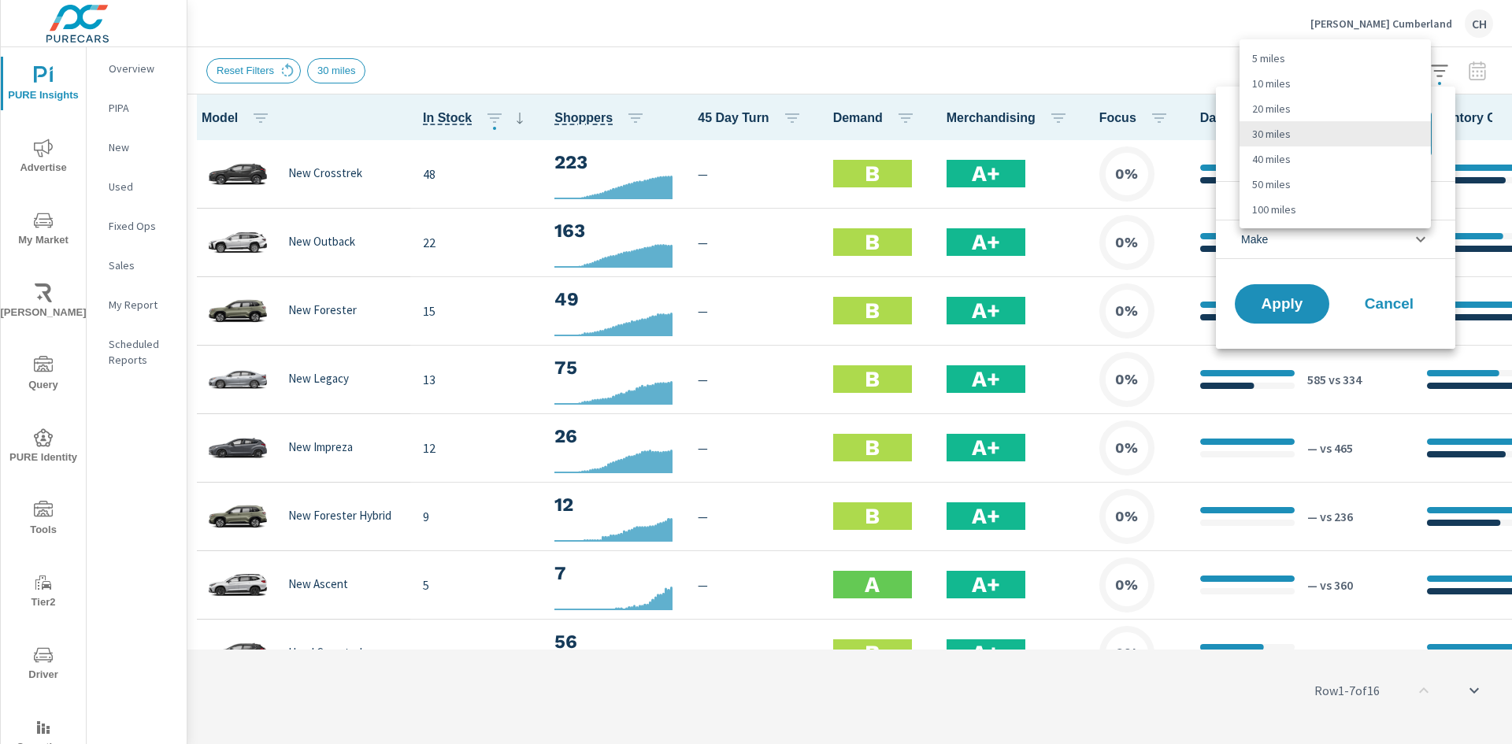
click at [1311, 145] on body "PURE Insights Advertise My Market Riley AI Query PURE Identity Tools Tier2 Driv…" at bounding box center [756, 372] width 1512 height 744
click at [1266, 209] on li "100 miles" at bounding box center [1335, 209] width 191 height 25
type Distance "100"
click at [1272, 202] on span "Condition" at bounding box center [1264, 201] width 46 height 38
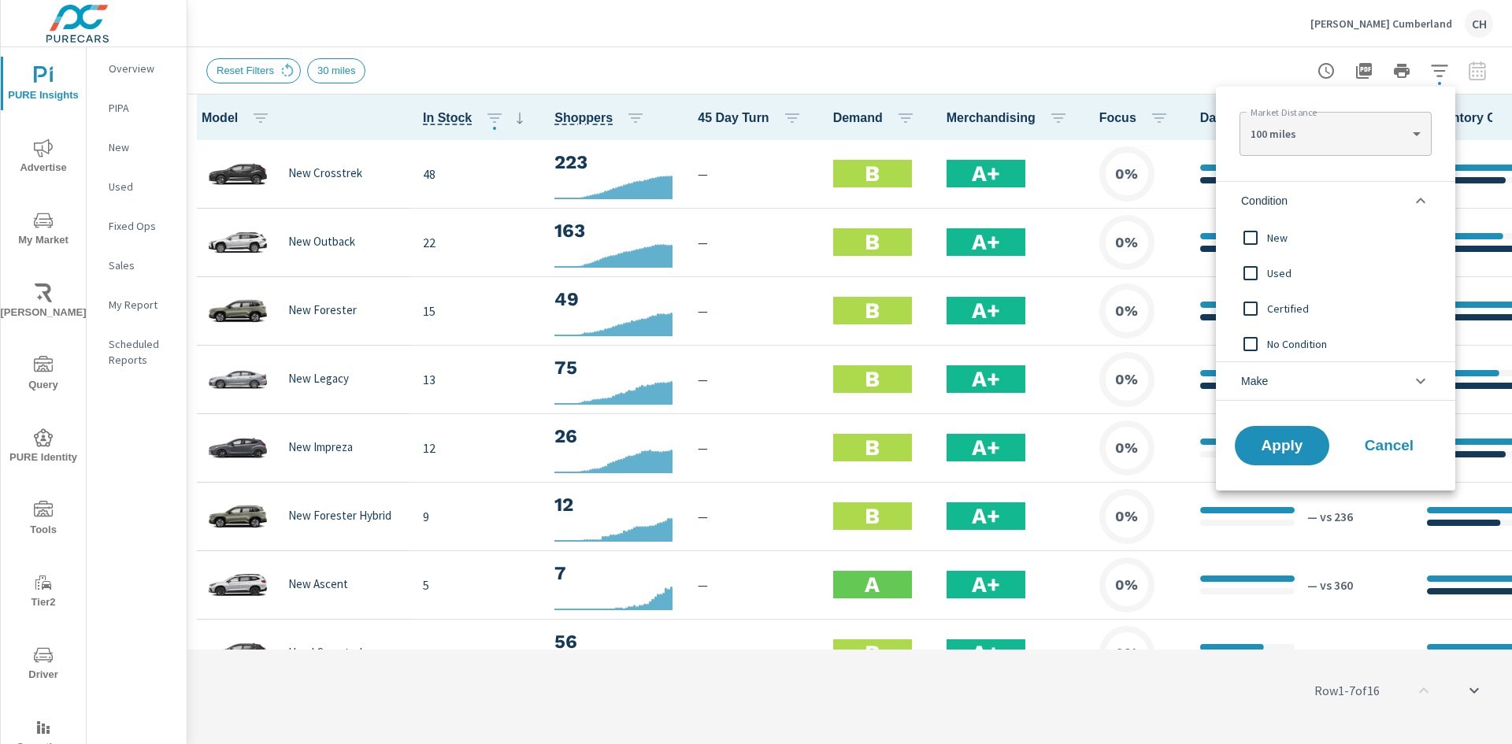
click at [1295, 197] on li "Condition" at bounding box center [1335, 200] width 239 height 39
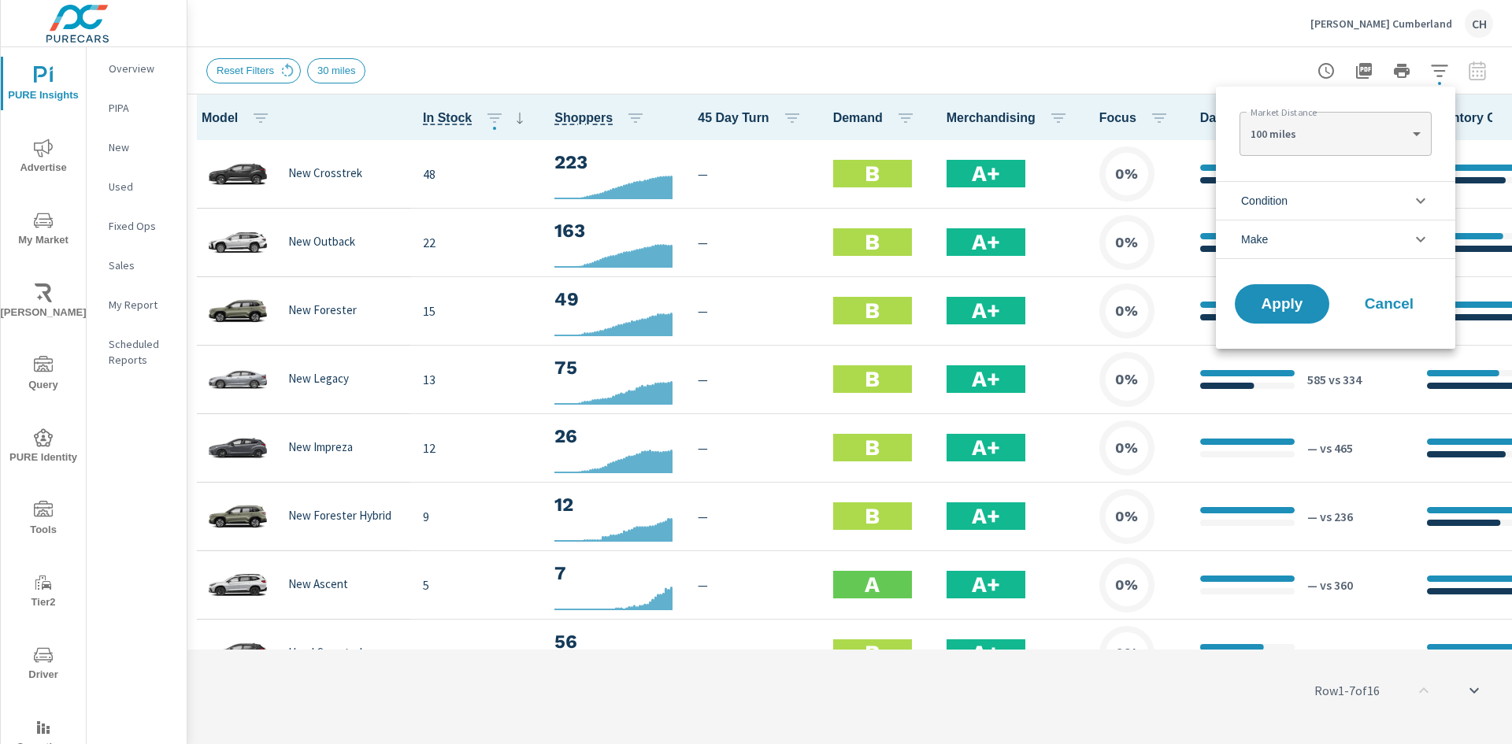
click at [1299, 239] on li "Make" at bounding box center [1335, 239] width 239 height 39
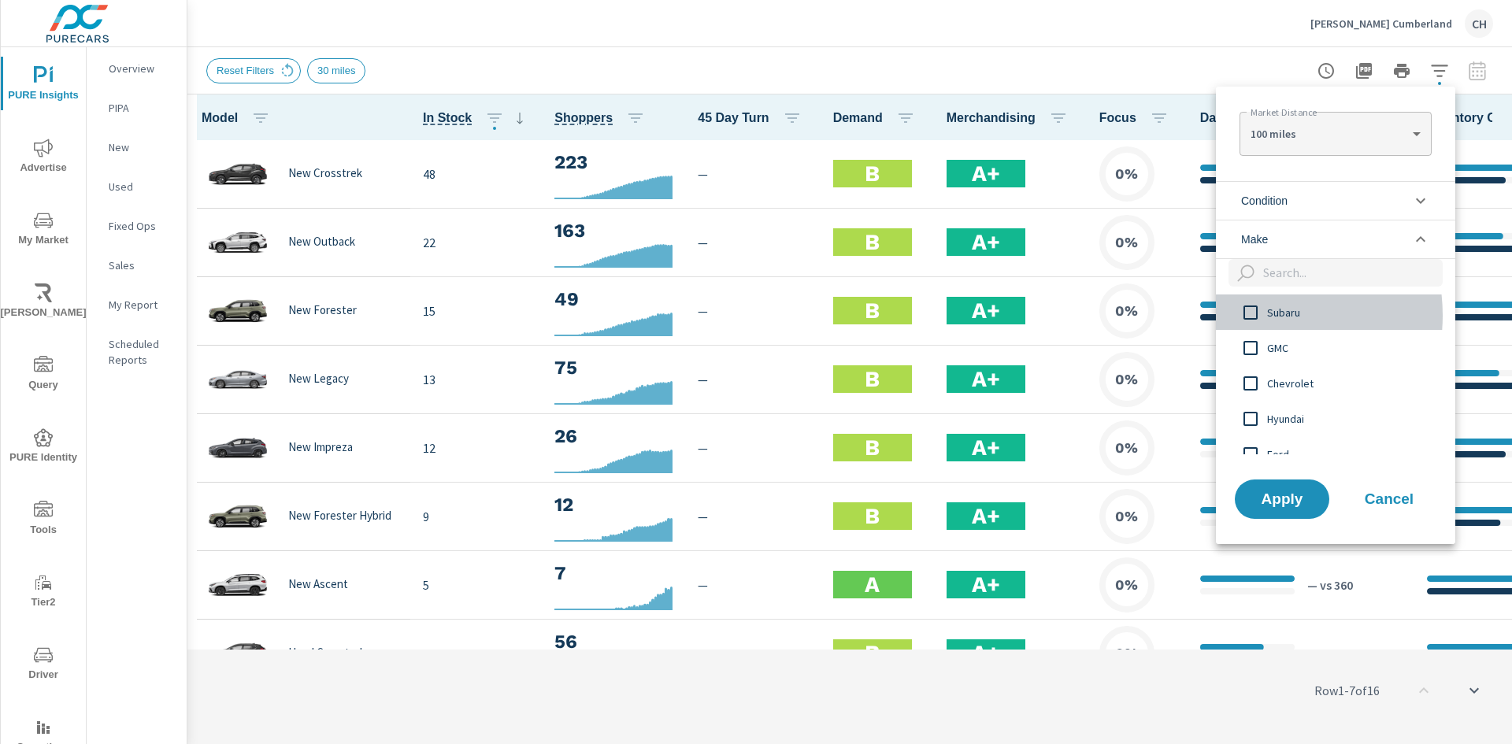
click at [1251, 315] on input "filter options" at bounding box center [1250, 312] width 33 height 33
click at [1266, 510] on button "Apply" at bounding box center [1282, 499] width 98 height 41
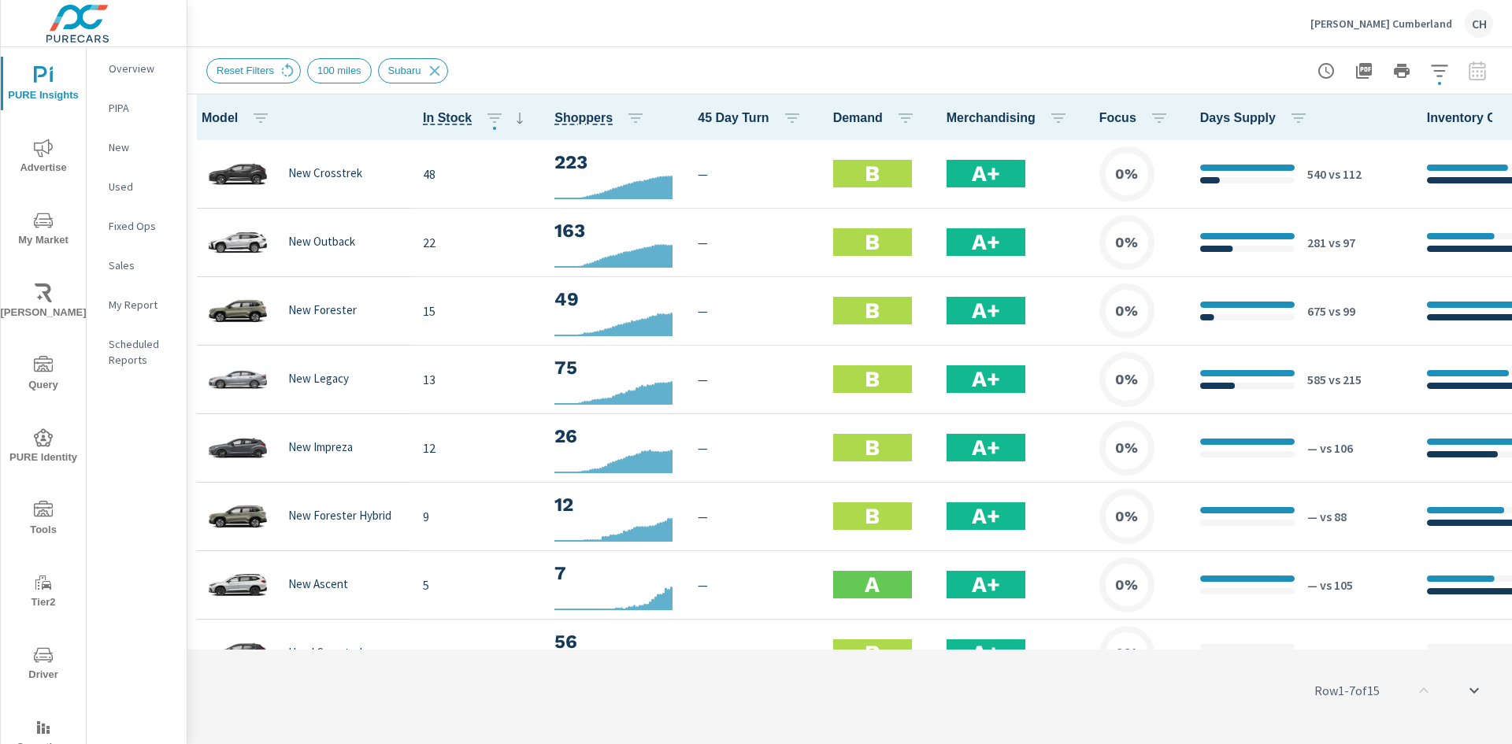
drag, startPoint x: 1044, startPoint y: 644, endPoint x: 1179, endPoint y: 642, distance: 134.7
click at [1183, 643] on div "Row 1 - 7 of 15" at bounding box center [849, 690] width 1325 height 94
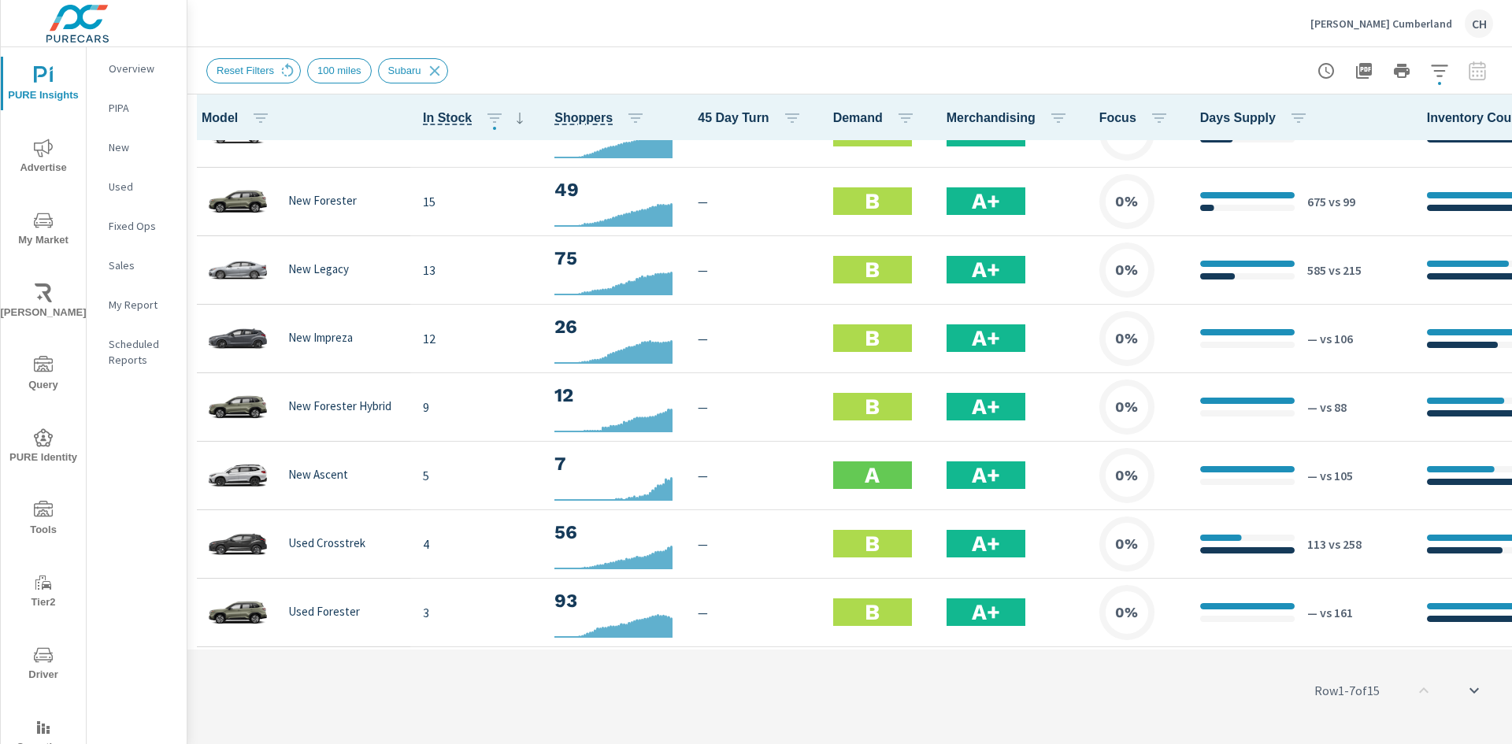
scroll to position [530, 0]
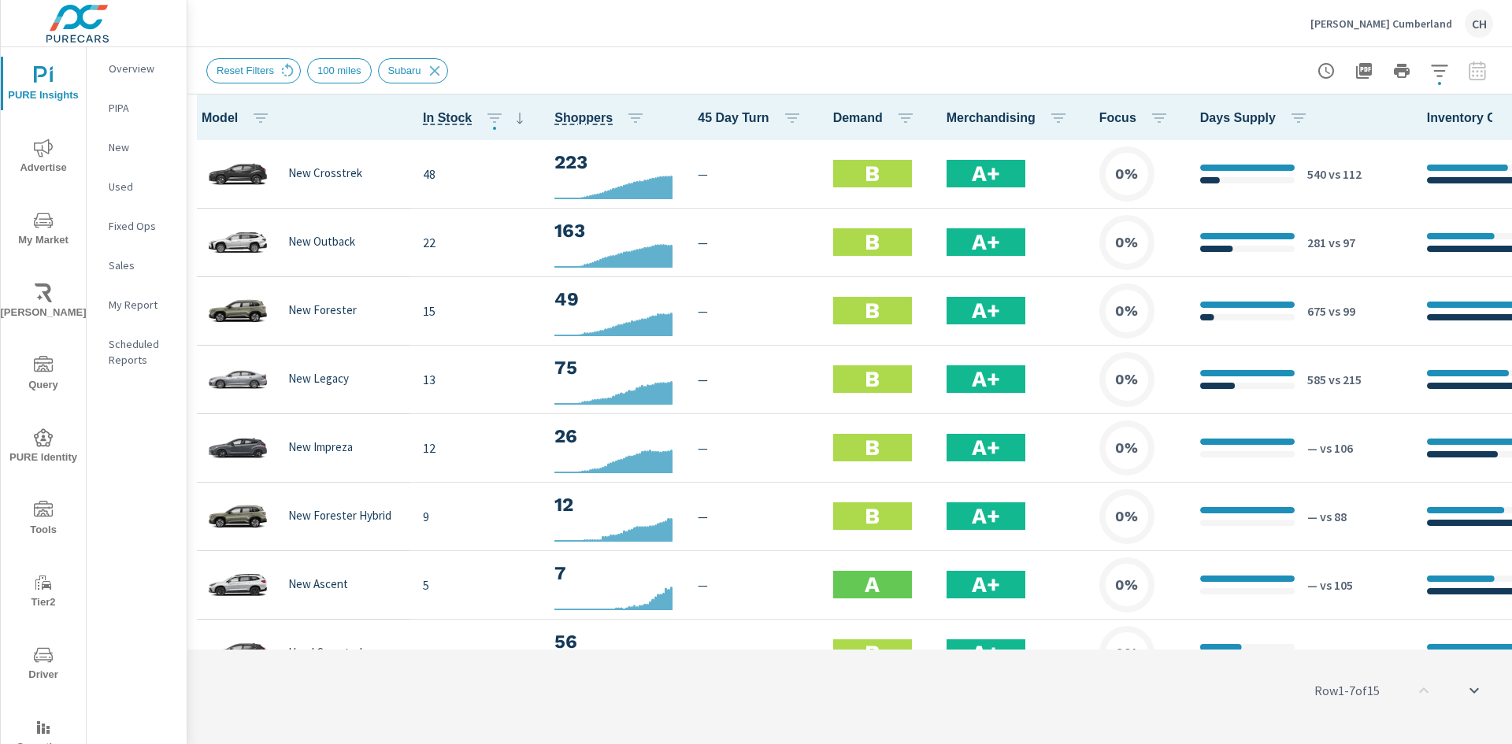
click at [1438, 71] on icon "button" at bounding box center [1439, 71] width 17 height 12
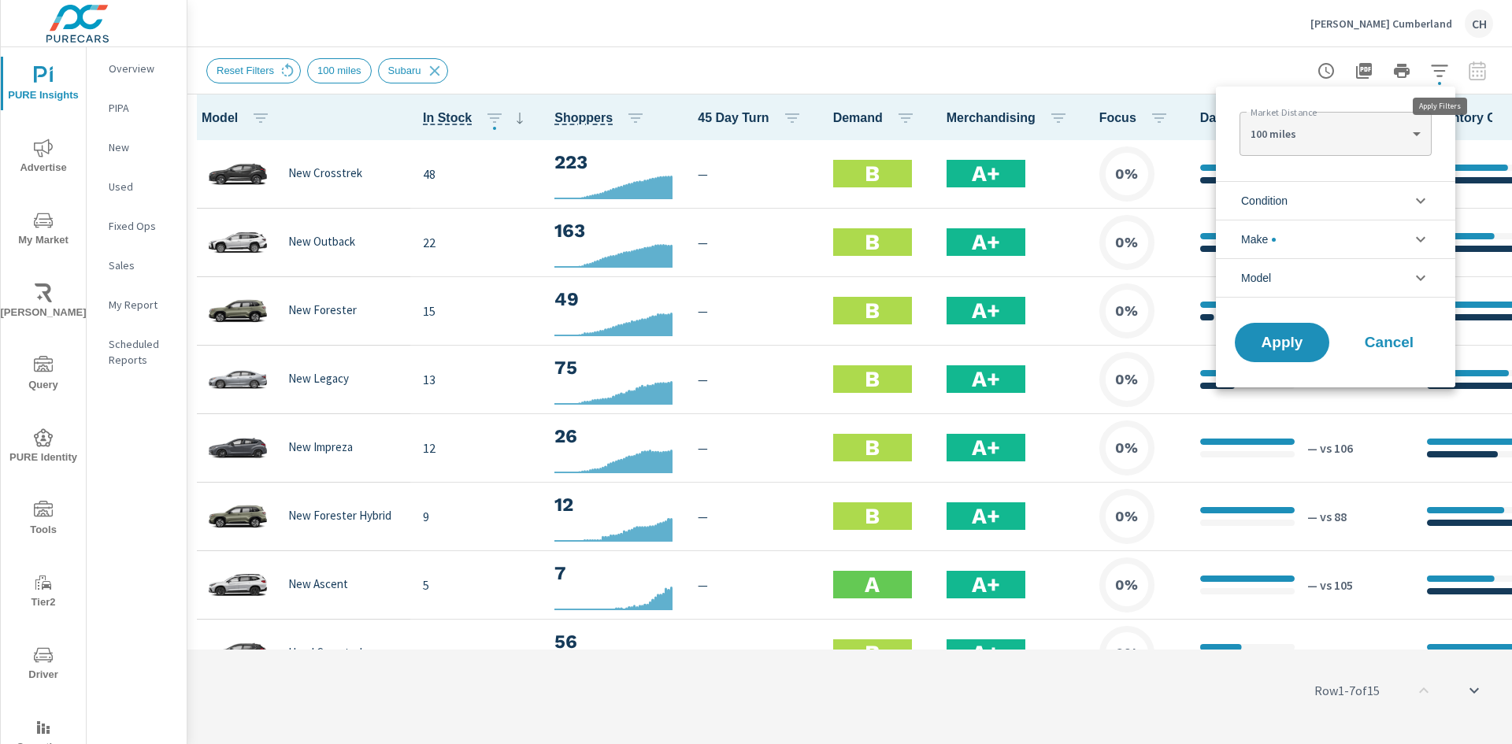
scroll to position [35, 0]
click at [1288, 236] on li "Make" at bounding box center [1335, 239] width 239 height 39
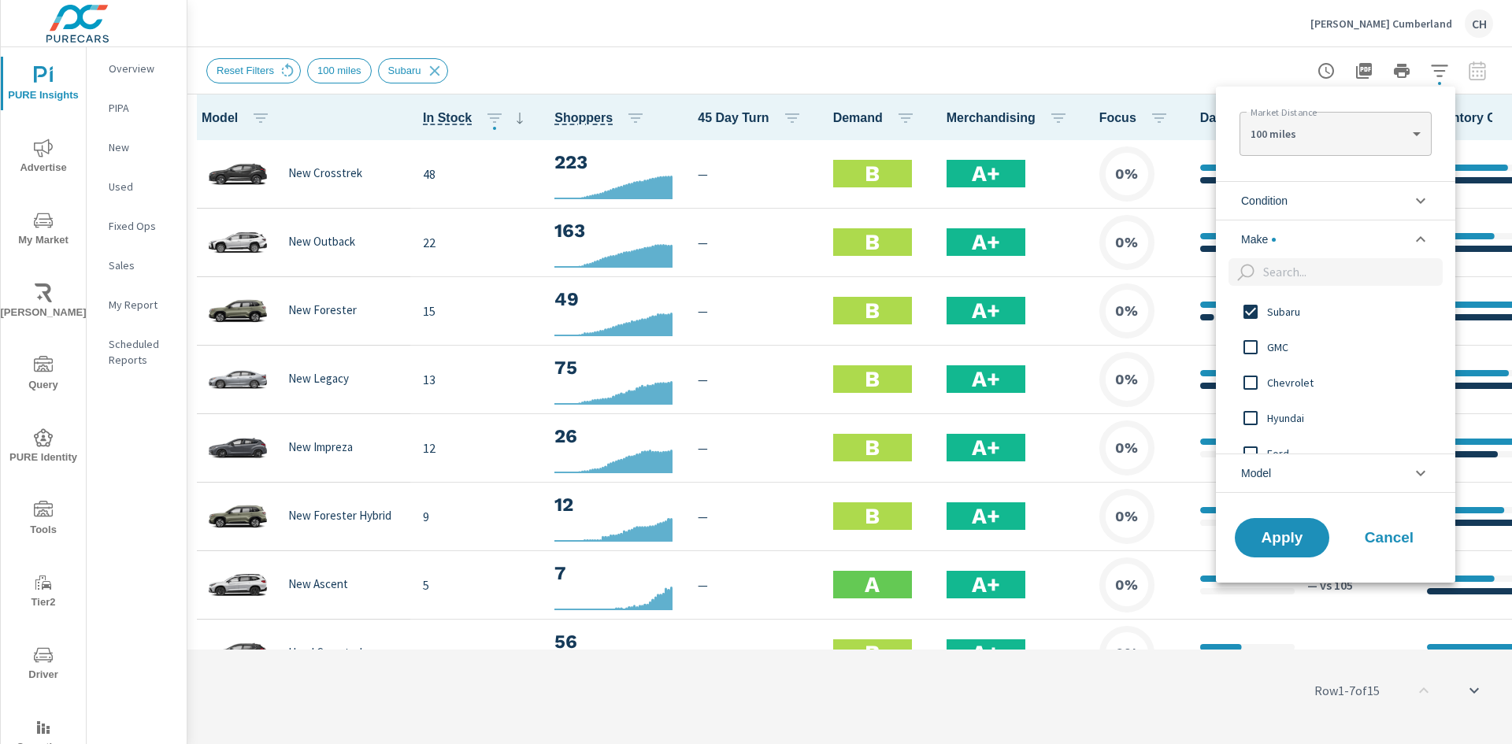
scroll to position [0, 0]
click at [1254, 309] on input "filter options" at bounding box center [1250, 311] width 33 height 33
click at [1291, 553] on button "Apply" at bounding box center [1282, 537] width 98 height 41
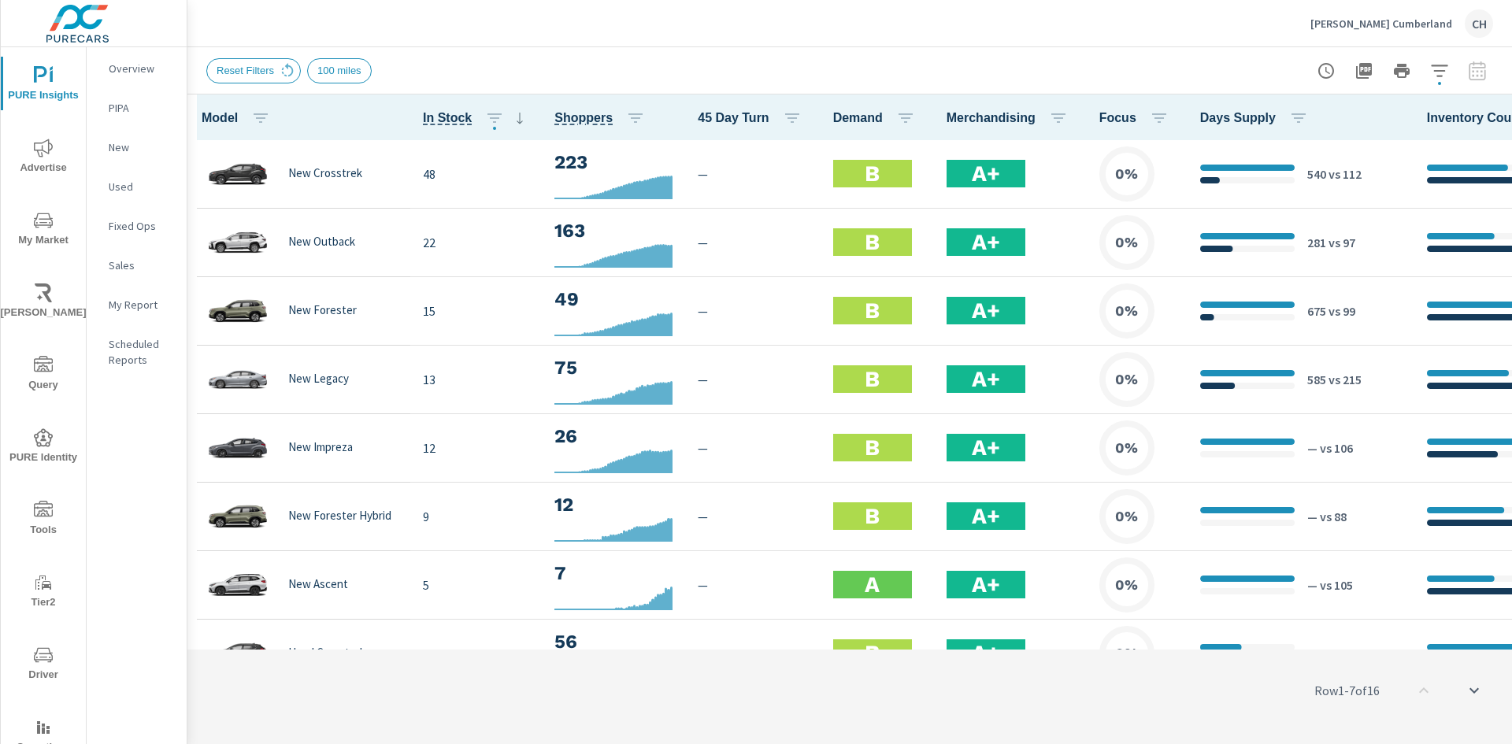
scroll to position [1, 0]
drag, startPoint x: 1015, startPoint y: 644, endPoint x: 1151, endPoint y: 644, distance: 136.2
click at [1151, 644] on div "Row 1 - 7 of 16" at bounding box center [849, 690] width 1325 height 94
click at [1444, 74] on icon "button" at bounding box center [1439, 70] width 19 height 19
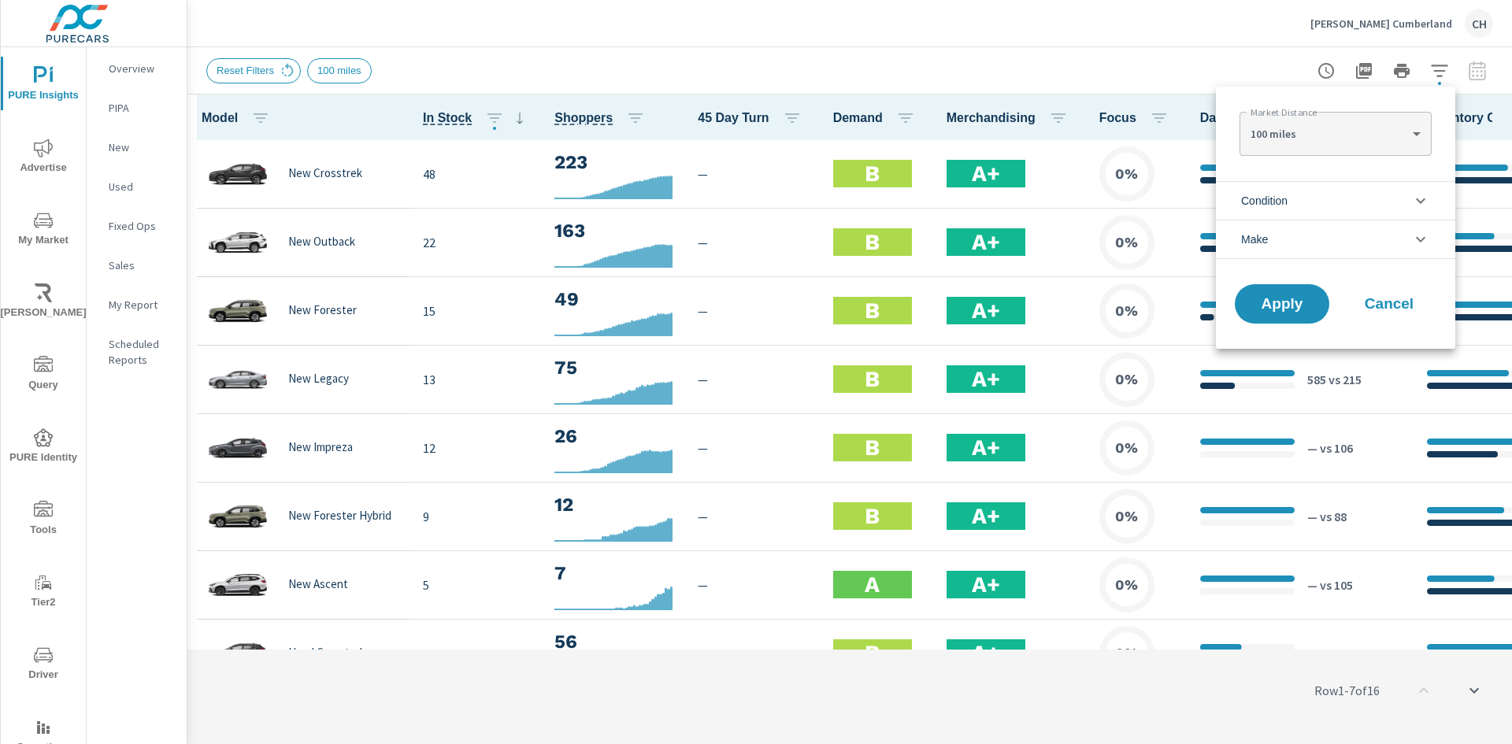
click at [1282, 193] on span "Condition" at bounding box center [1264, 201] width 46 height 38
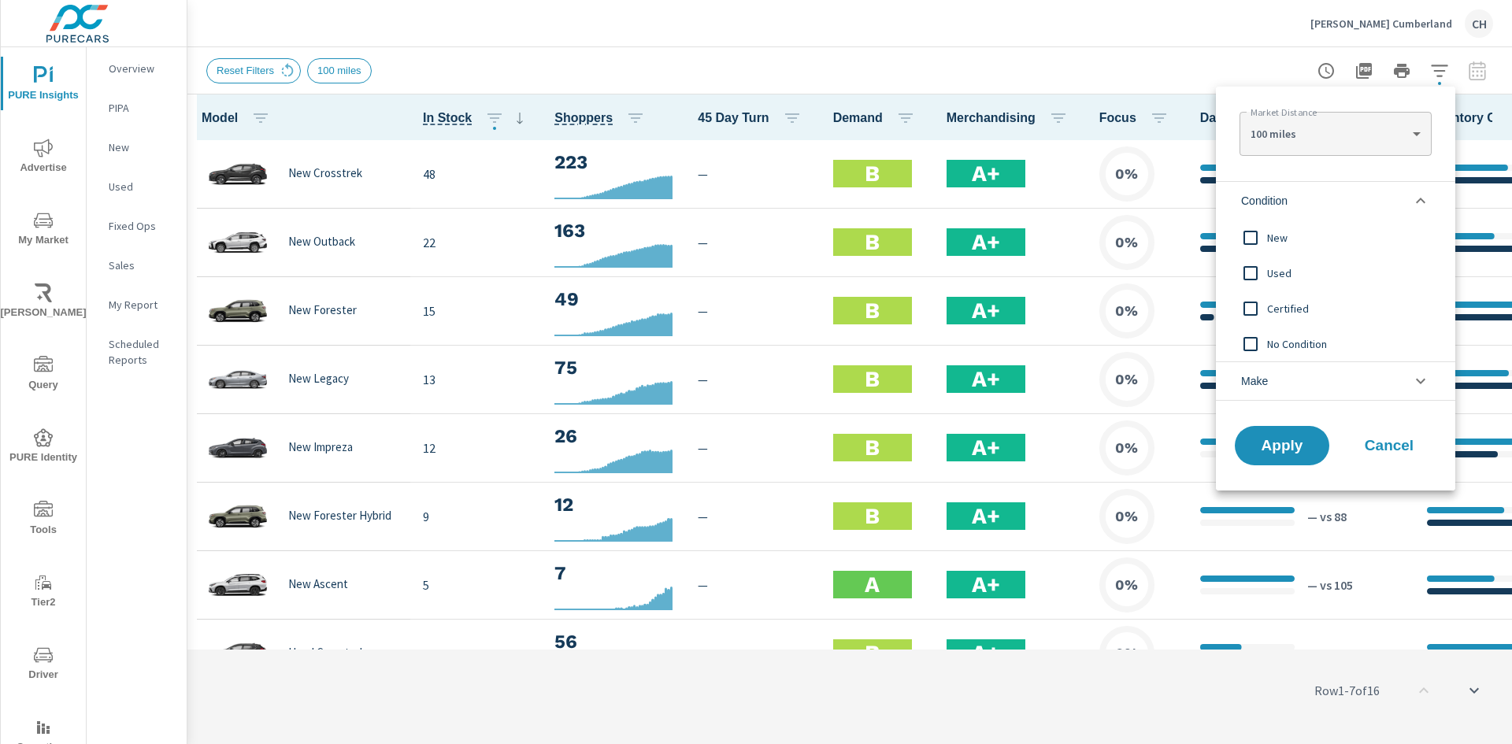
drag, startPoint x: 1284, startPoint y: 387, endPoint x: 1293, endPoint y: 391, distance: 9.5
click at [1285, 388] on li "Make" at bounding box center [1335, 380] width 239 height 39
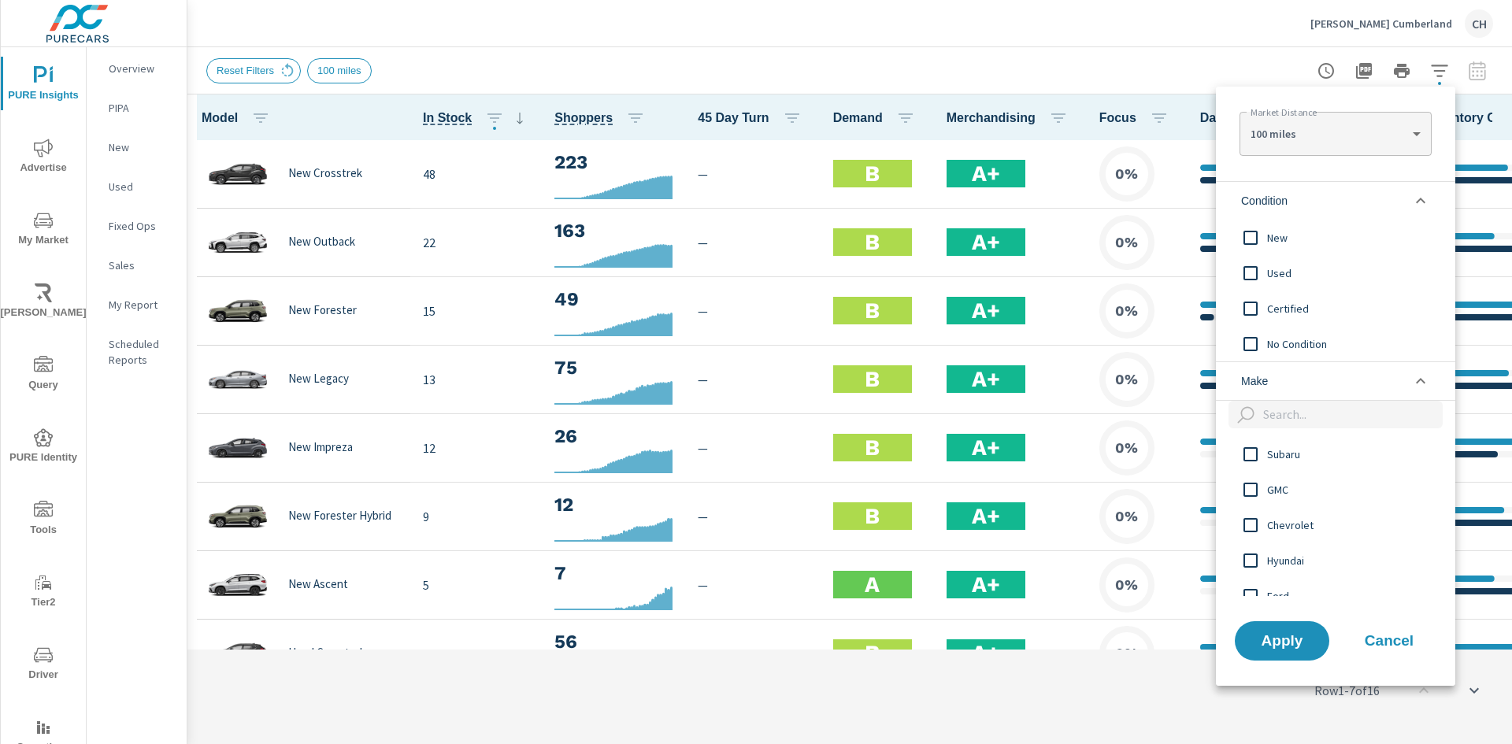
click at [1278, 154] on div "100 miles 100 ​" at bounding box center [1335, 134] width 191 height 44
drag, startPoint x: 1388, startPoint y: 640, endPoint x: 1386, endPoint y: 620, distance: 20.5
click at [1388, 640] on span "Cancel" at bounding box center [1389, 641] width 63 height 14
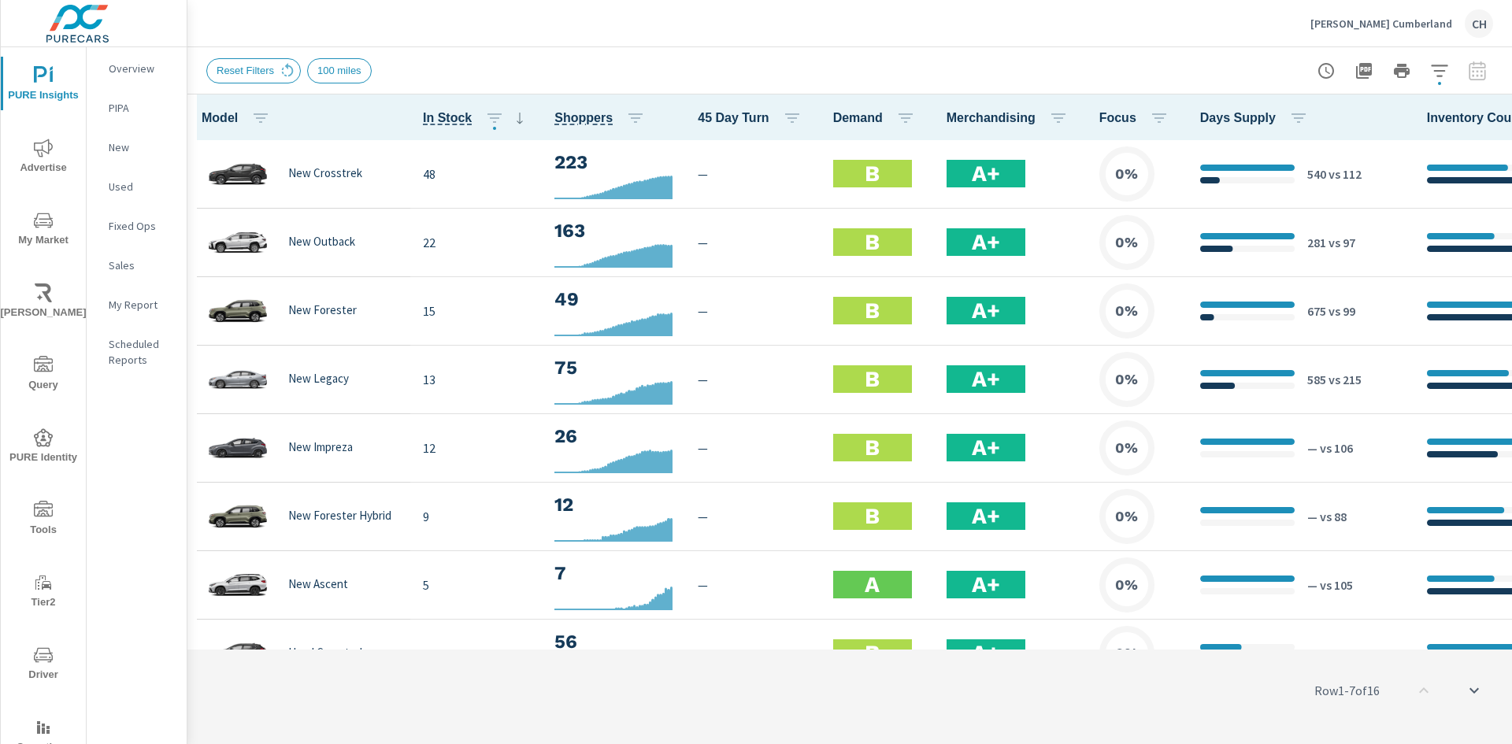
scroll to position [472, 0]
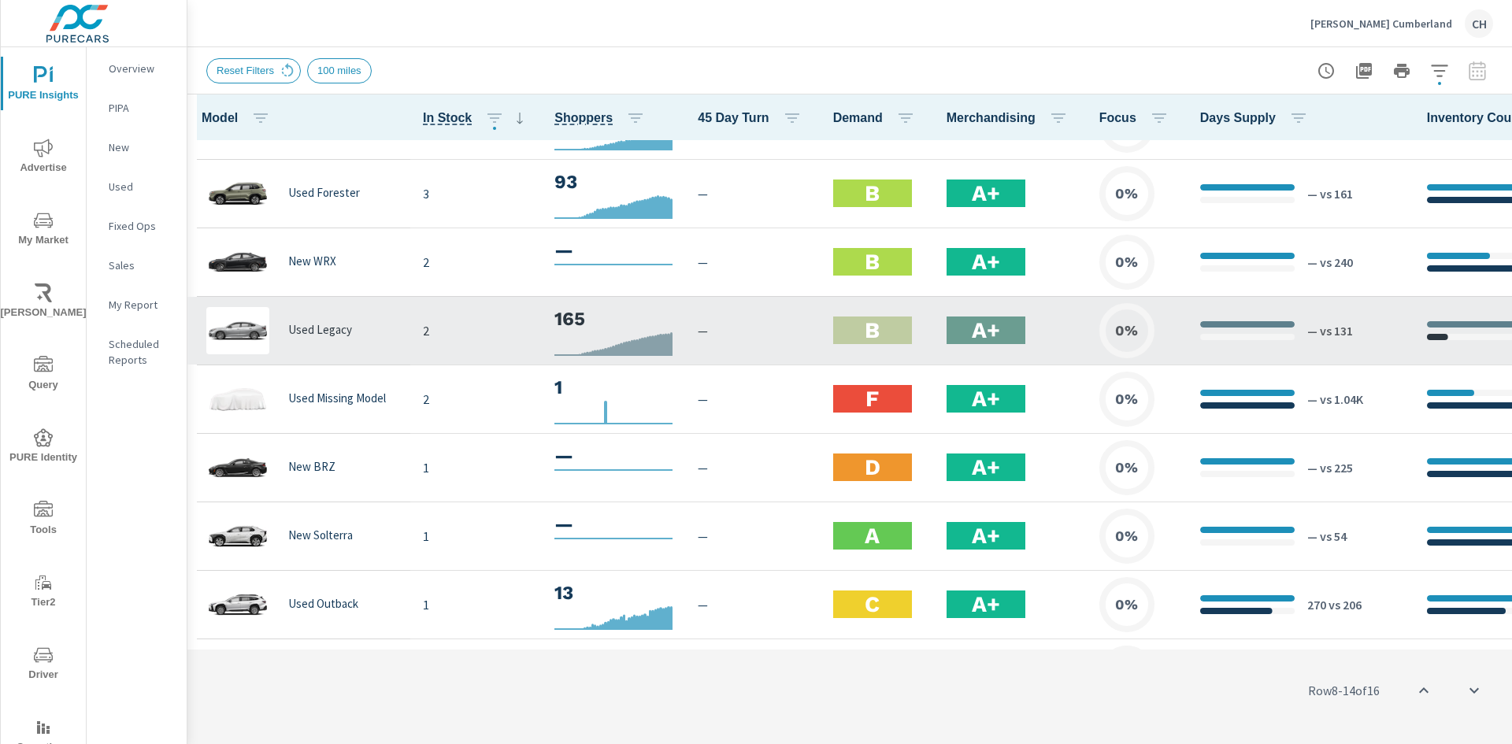
scroll to position [598, 0]
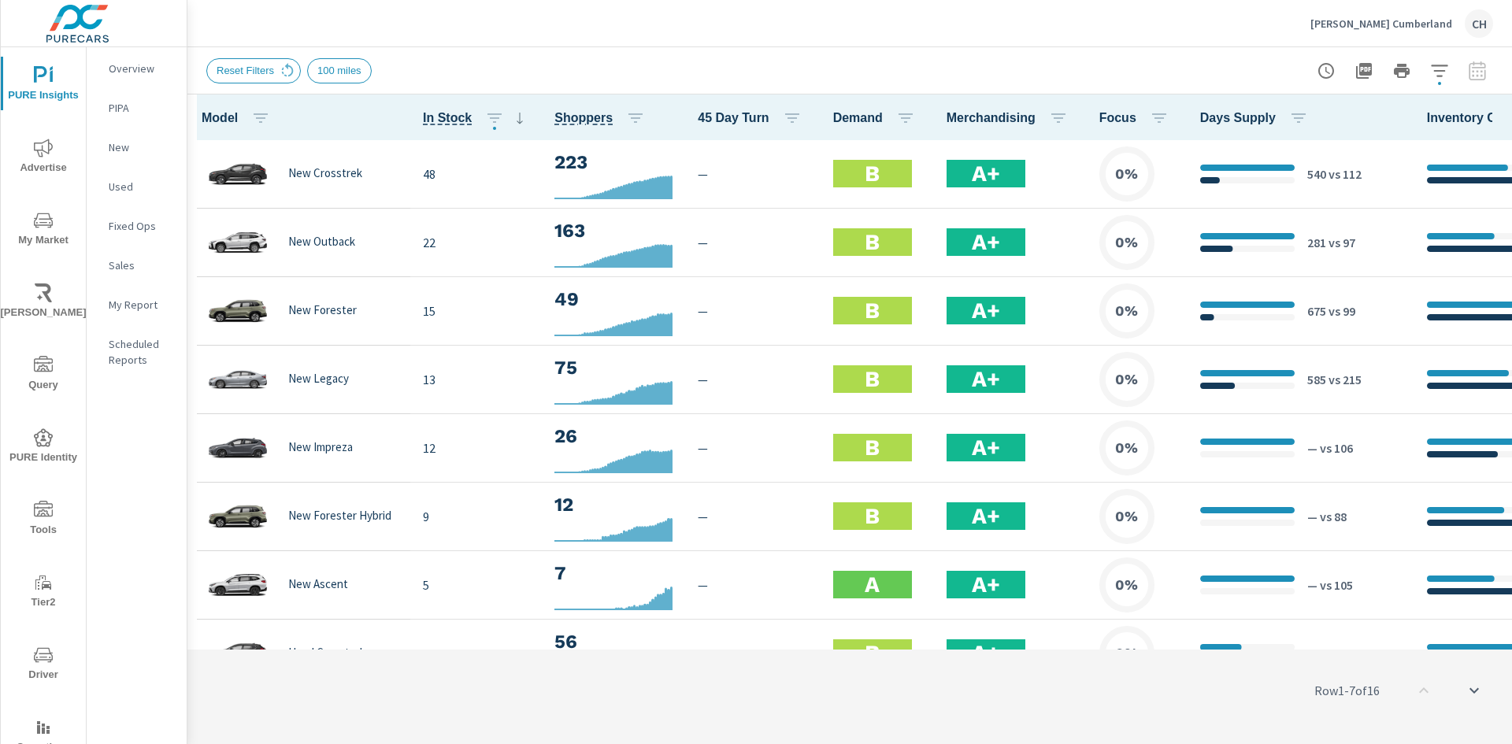
click at [451, 676] on div "Row 1 - 7 of 16" at bounding box center [849, 690] width 1325 height 94
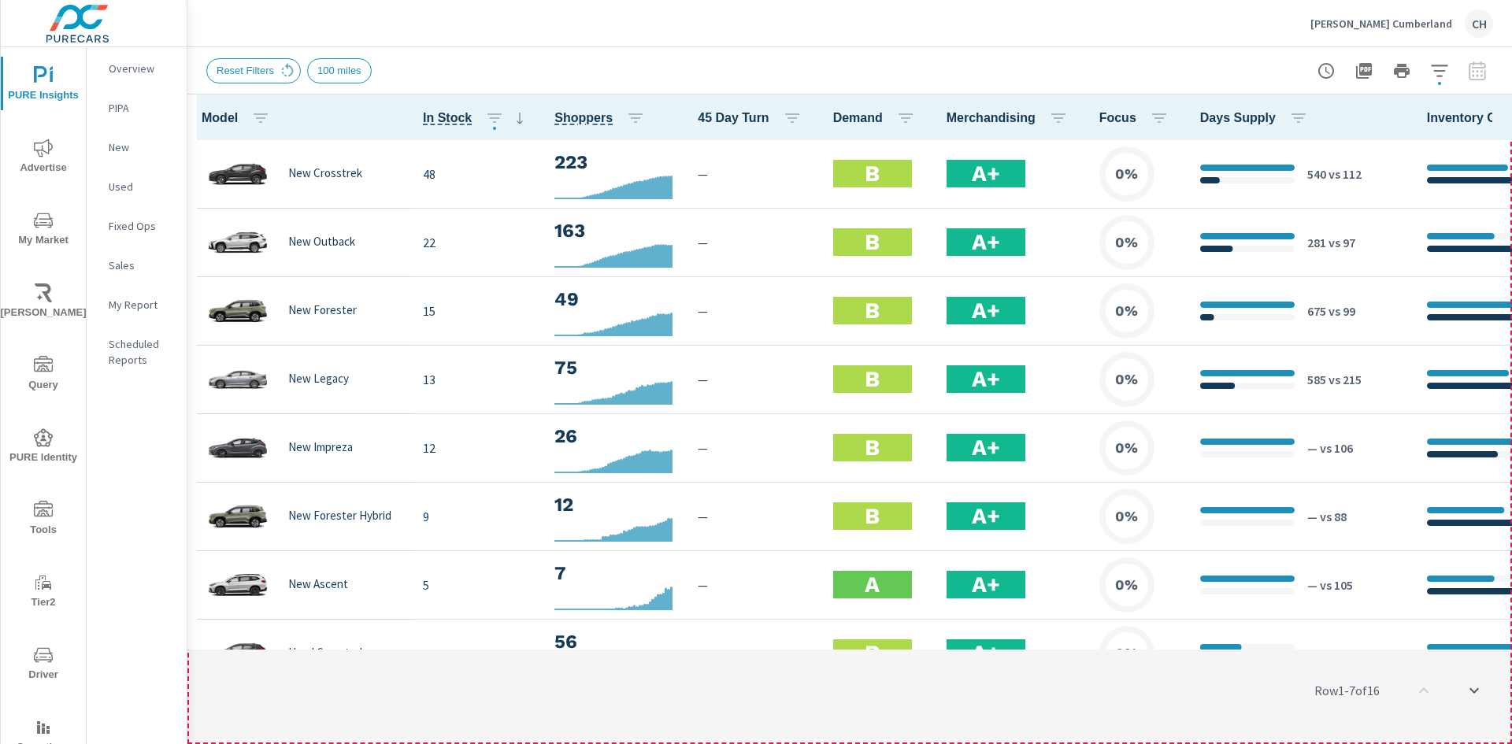
click at [451, 676] on div "Row 1 - 7 of 16" at bounding box center [849, 690] width 1325 height 94
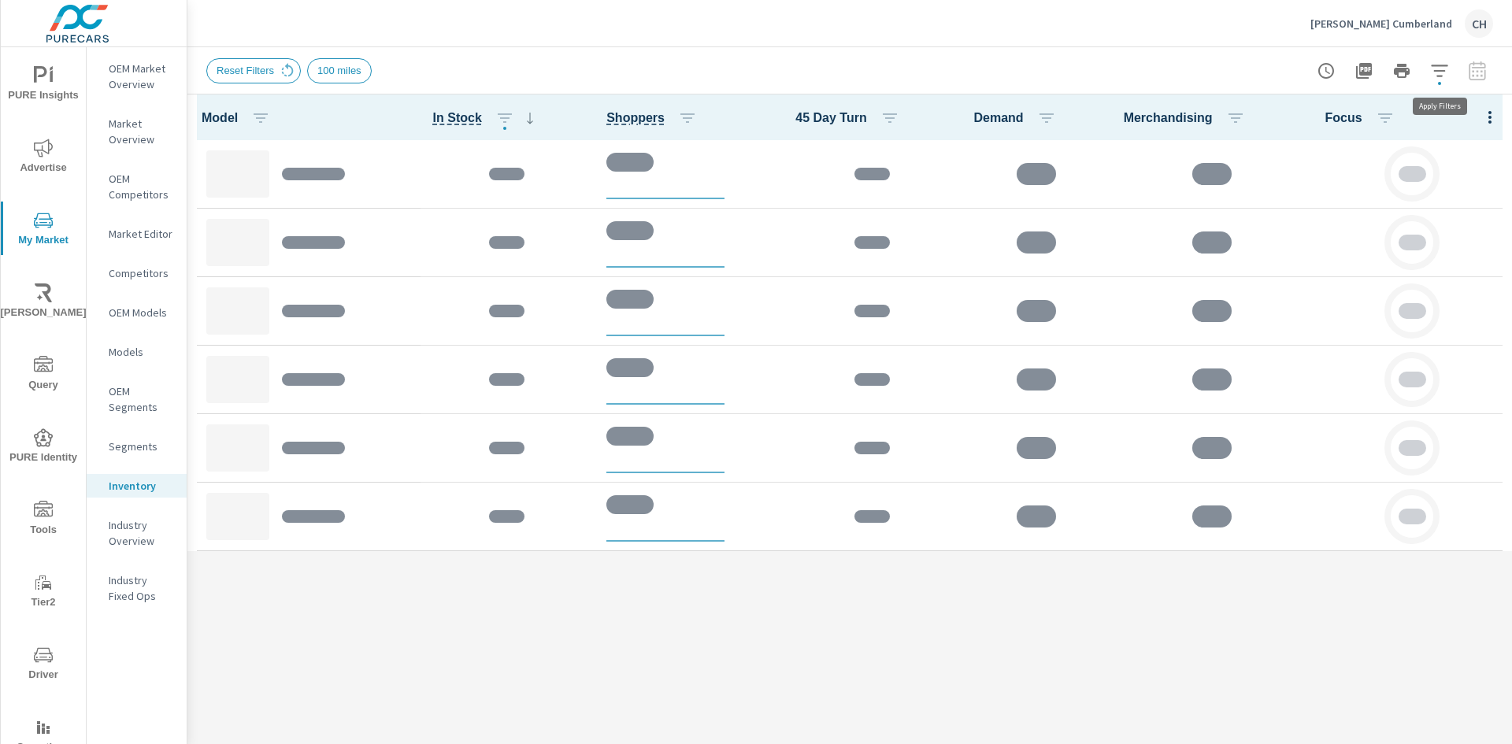
click at [1439, 69] on icon "button" at bounding box center [1439, 70] width 19 height 19
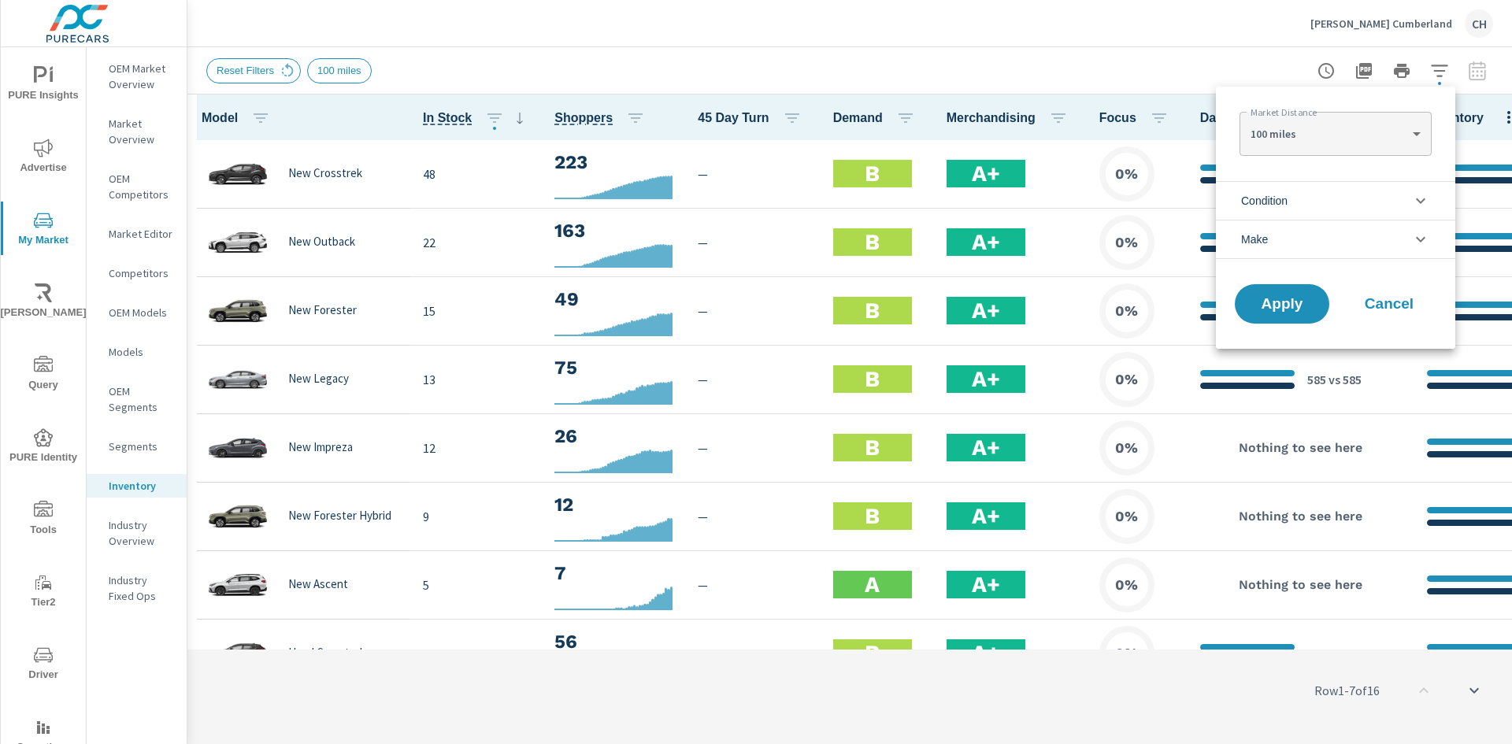
scroll to position [1, 0]
click at [1106, 48] on div at bounding box center [756, 372] width 1512 height 744
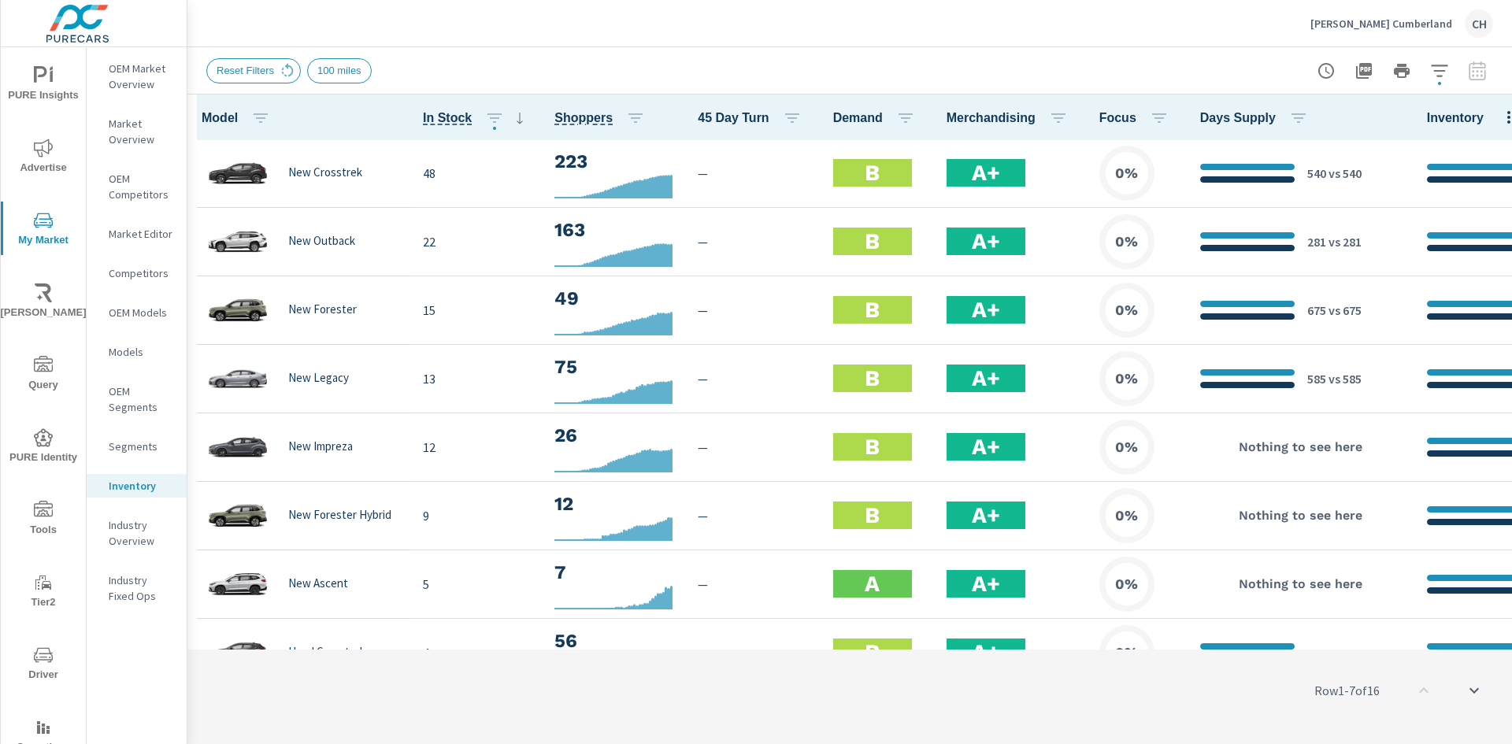
click at [658, 688] on div "Row 1 - 7 of 16" at bounding box center [849, 690] width 1325 height 94
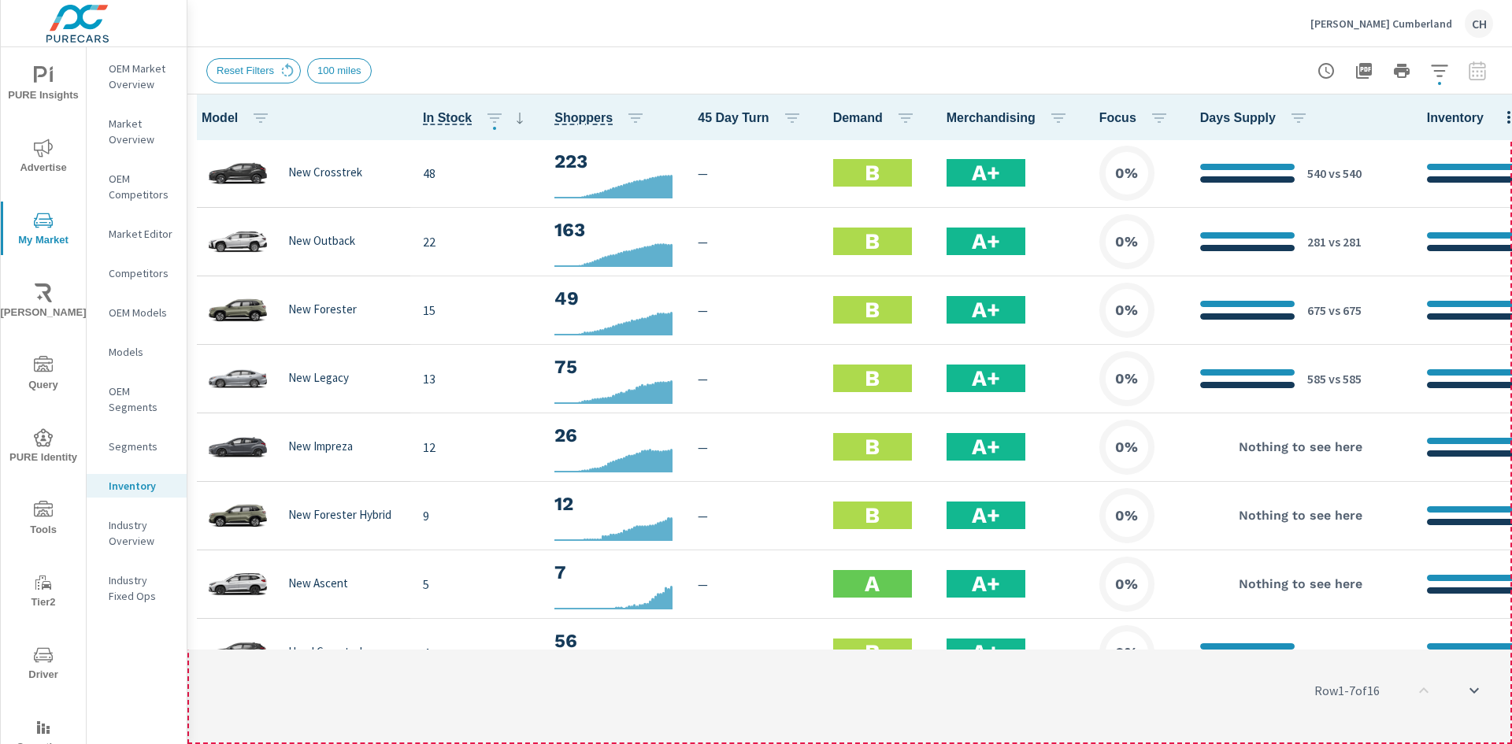
click at [658, 680] on div "Row 1 - 7 of 16" at bounding box center [849, 690] width 1325 height 94
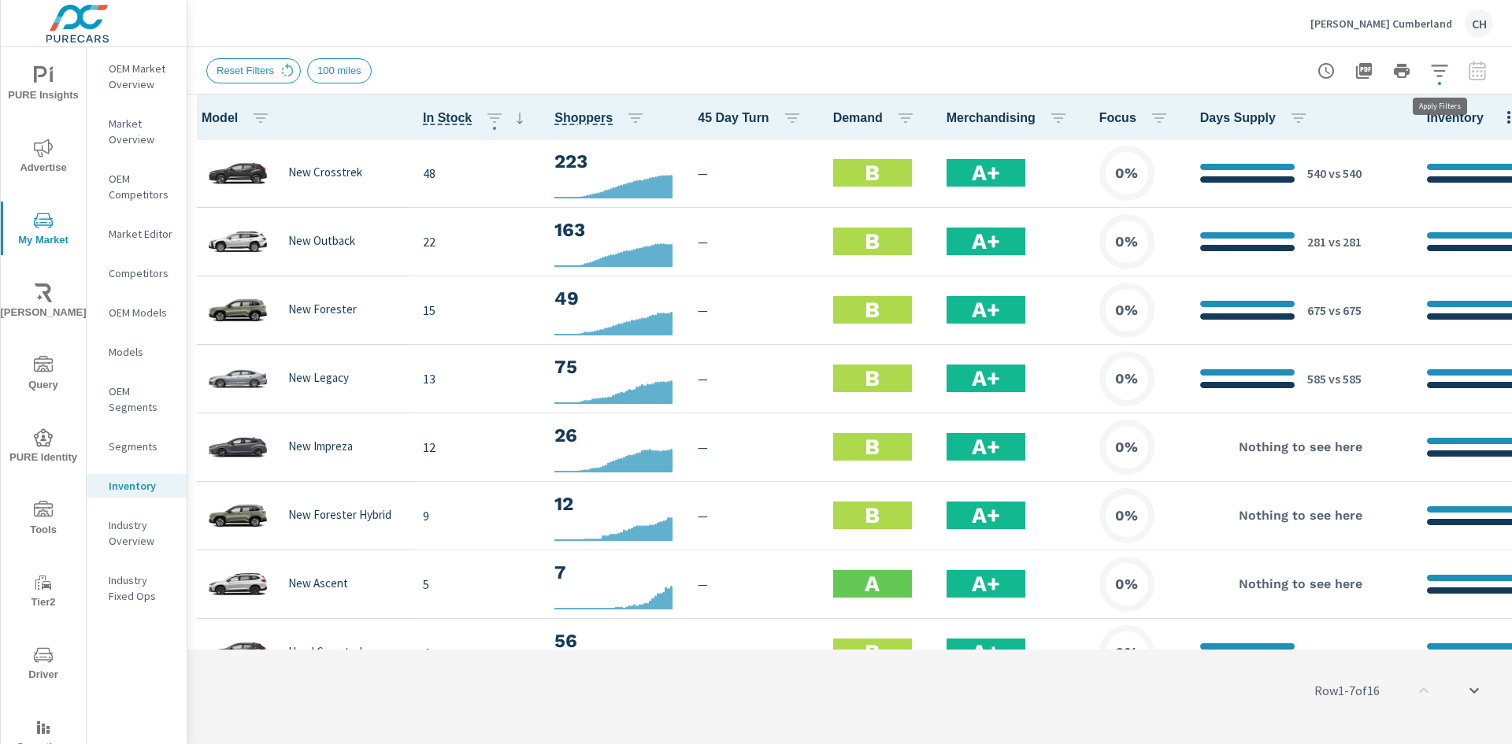
click at [1443, 72] on icon "button" at bounding box center [1439, 70] width 19 height 19
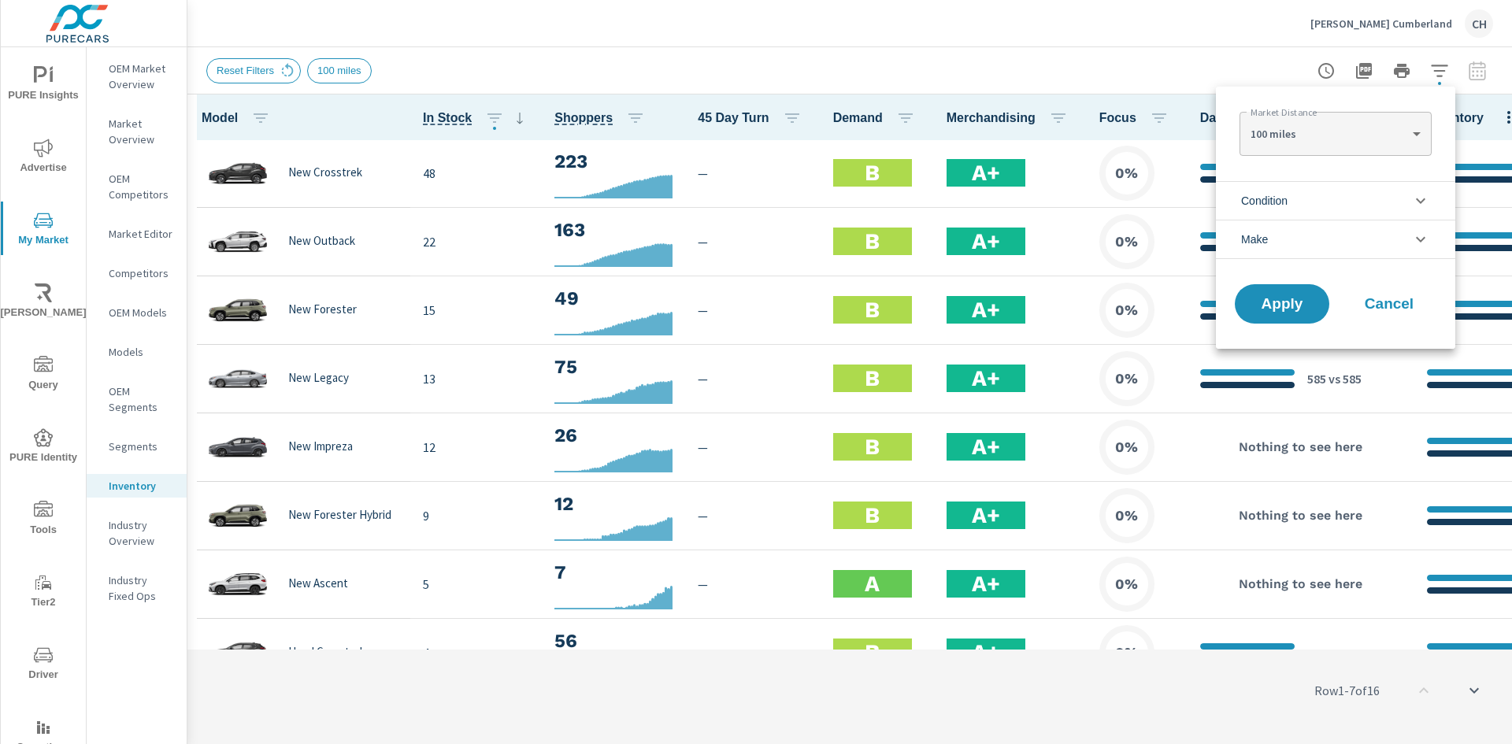
click at [1043, 53] on div at bounding box center [756, 372] width 1512 height 744
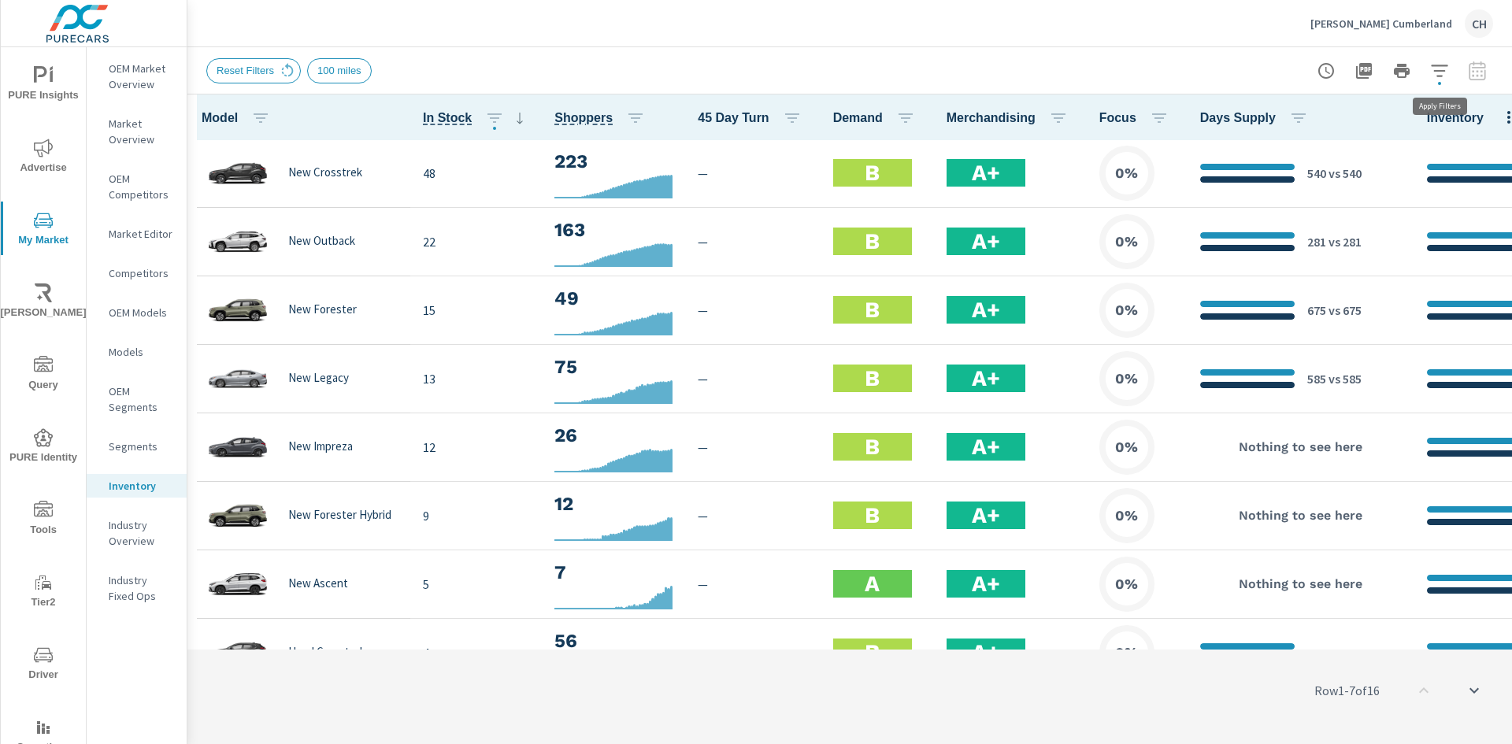
click at [1435, 79] on icon "button" at bounding box center [1439, 70] width 19 height 19
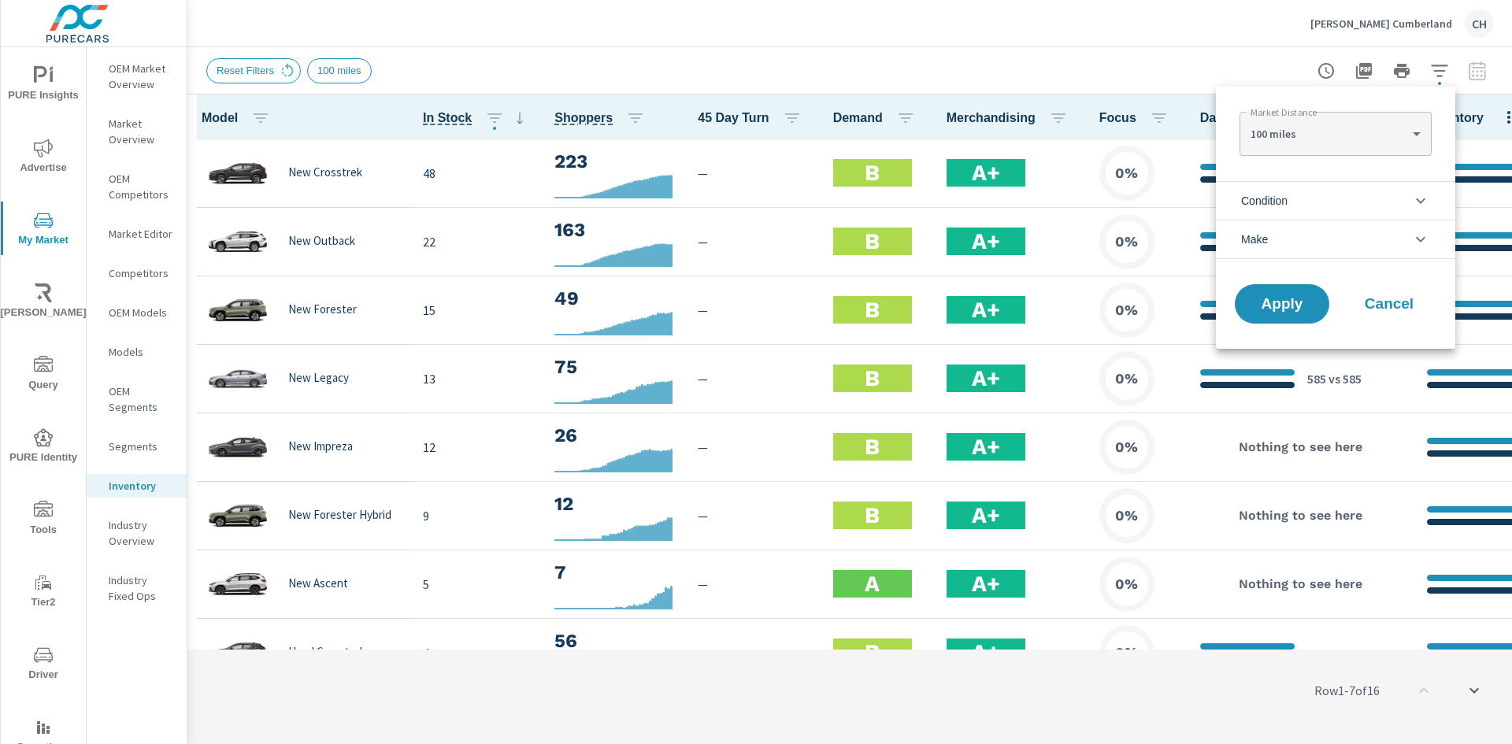
click at [1306, 133] on body "PURE Insights Advertise My Market Riley AI Query PURE Identity Tools Tier2 Driv…" at bounding box center [756, 372] width 1512 height 744
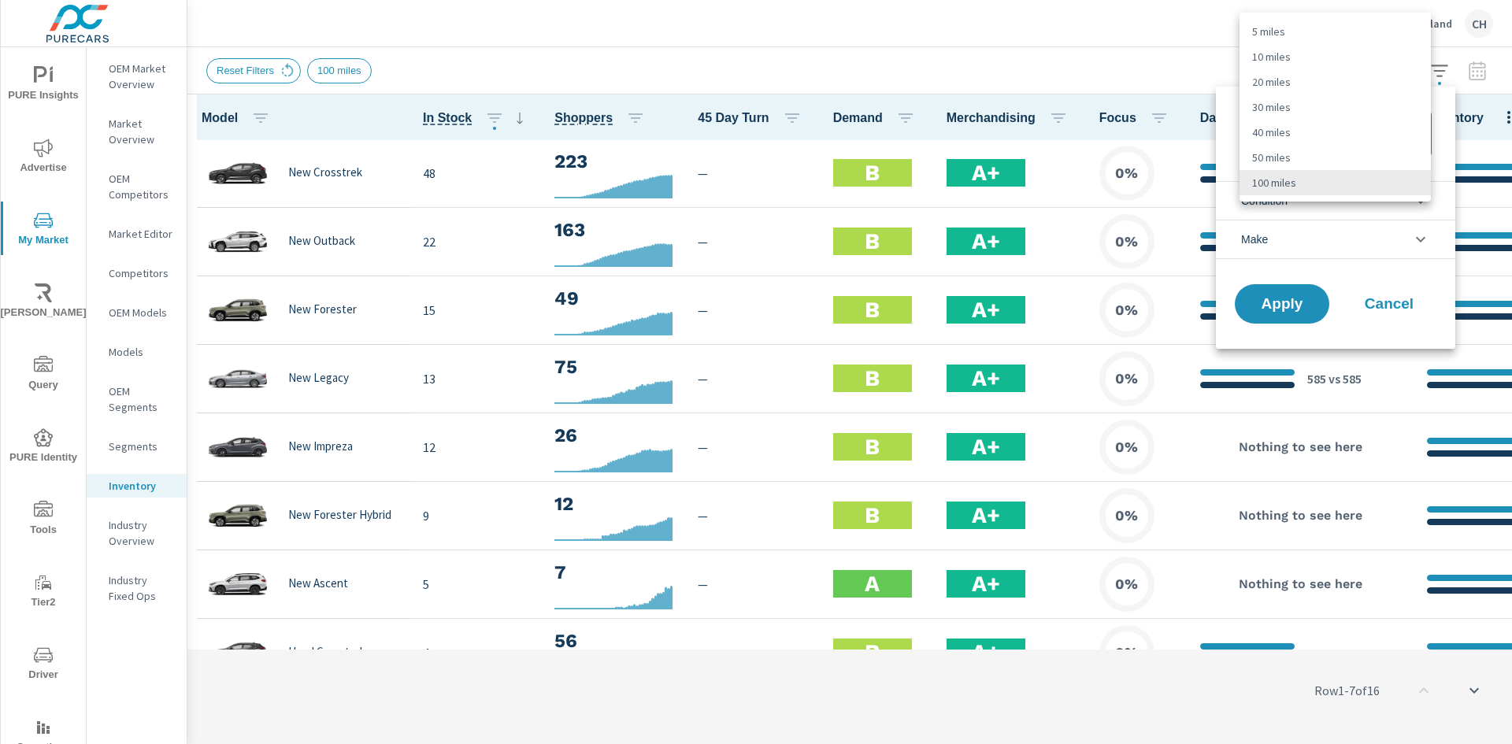
drag, startPoint x: 1288, startPoint y: 150, endPoint x: 1293, endPoint y: 166, distance: 17.2
click at [1289, 150] on li "50 miles" at bounding box center [1335, 157] width 191 height 25
type Distance "50"
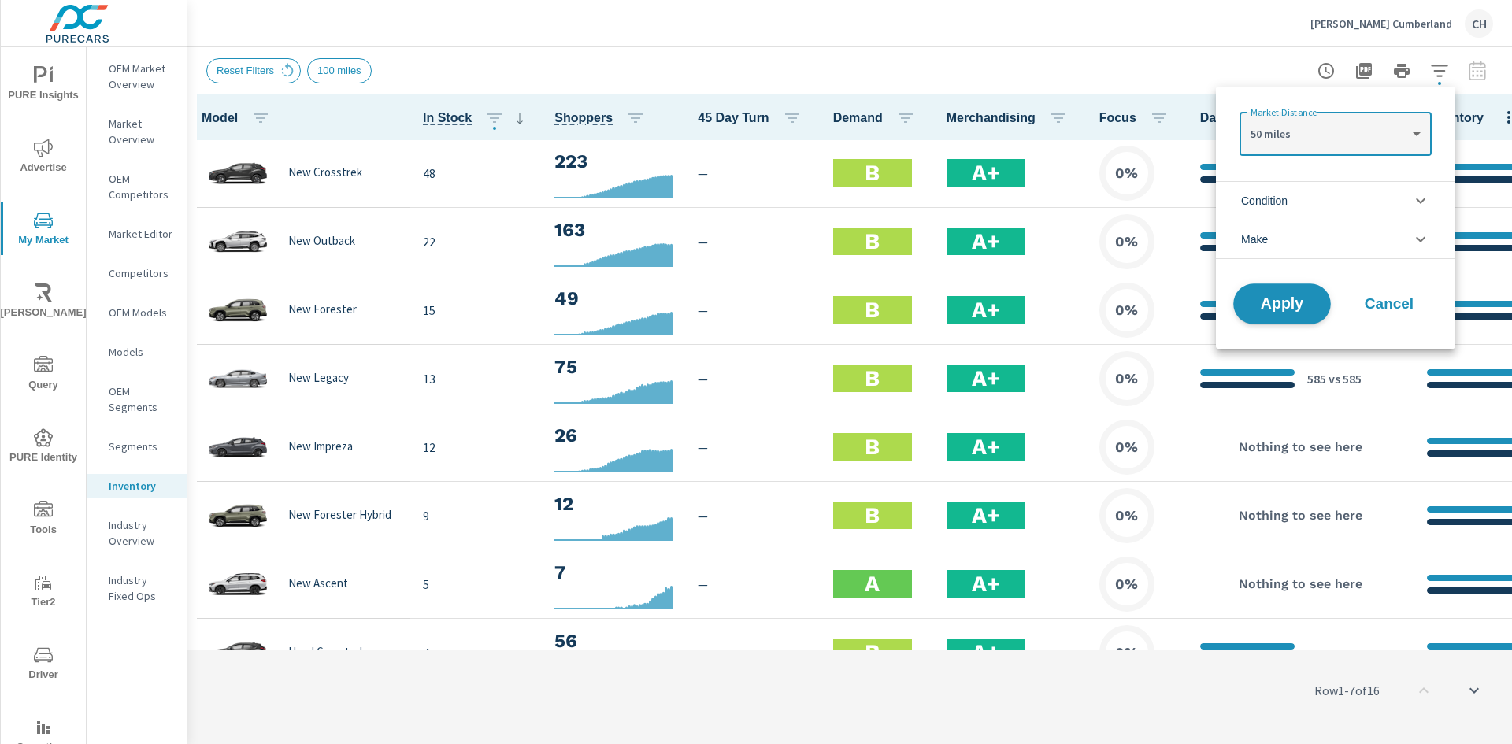
click at [1288, 306] on span "Apply" at bounding box center [1282, 304] width 65 height 15
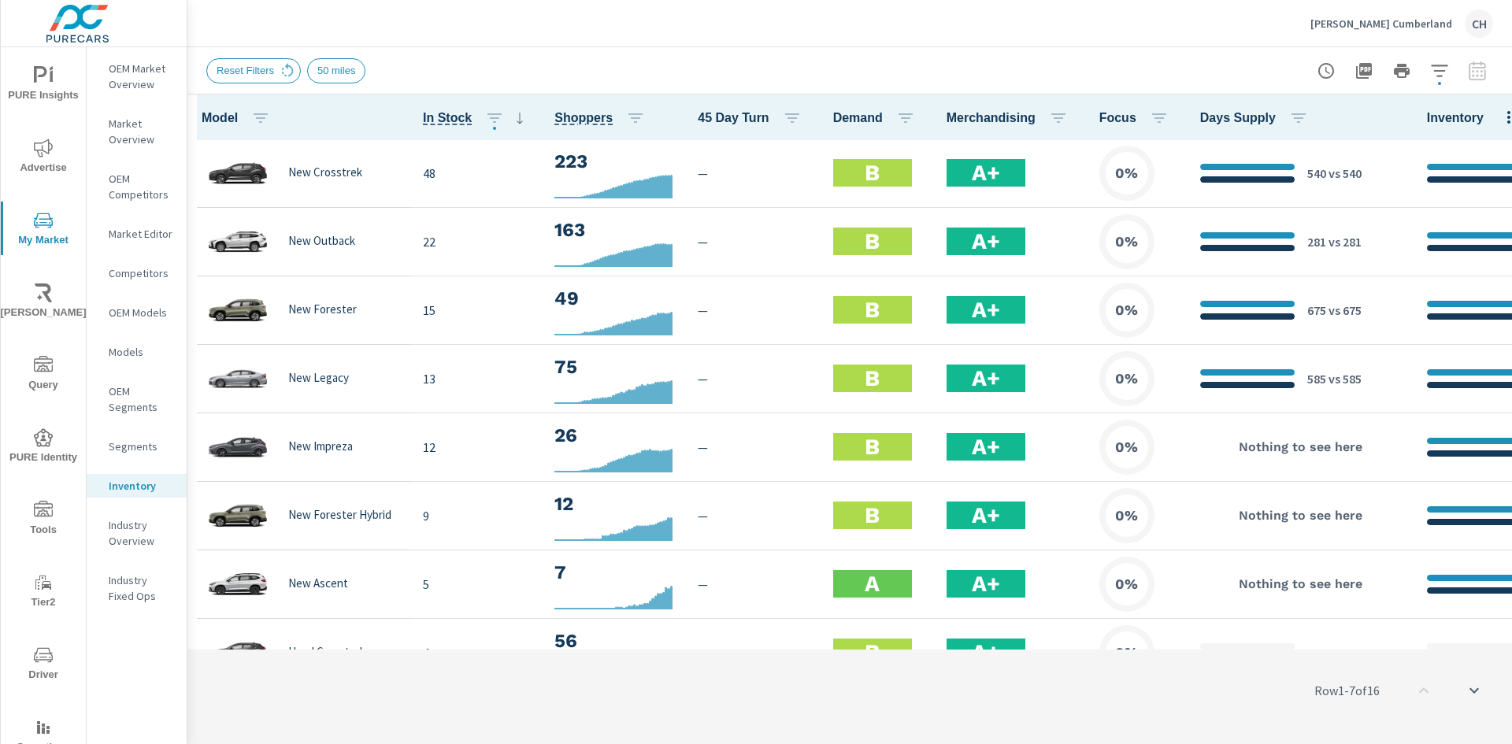
click at [1443, 73] on icon "button" at bounding box center [1439, 70] width 19 height 19
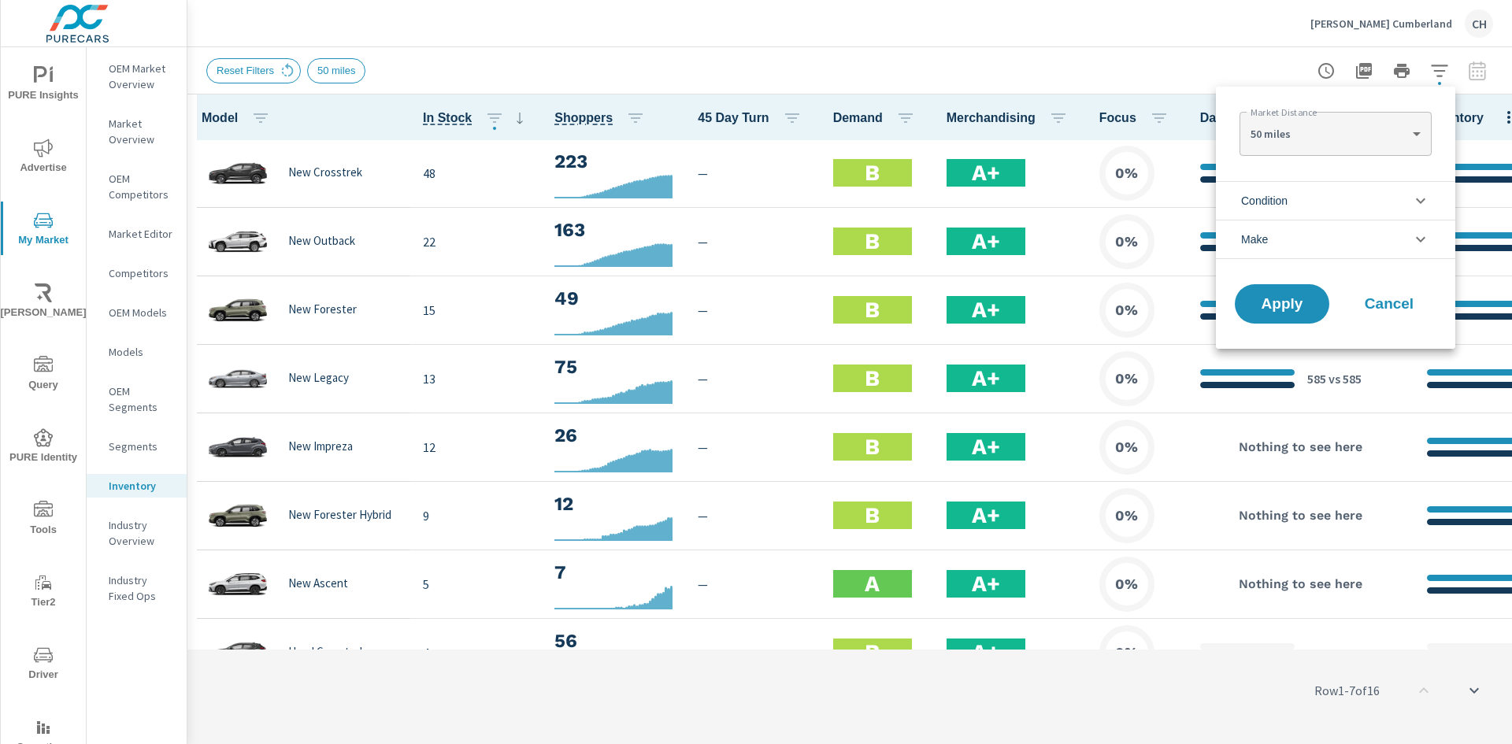
click at [1333, 139] on body "PURE Insights Advertise My Market Riley AI Query PURE Identity Tools Tier2 Driv…" at bounding box center [756, 372] width 1512 height 744
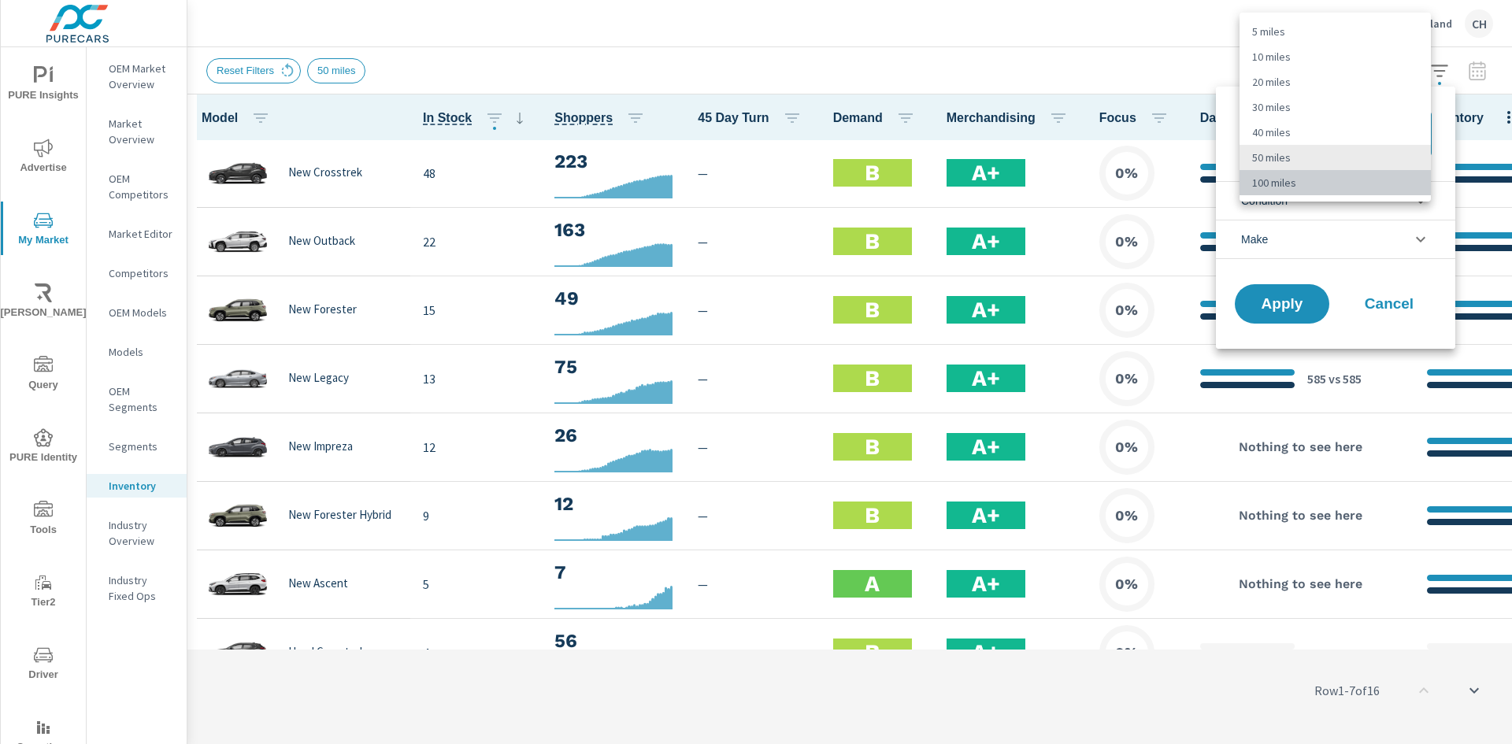
click at [1305, 180] on li "100 miles" at bounding box center [1335, 182] width 191 height 25
type Distance "100"
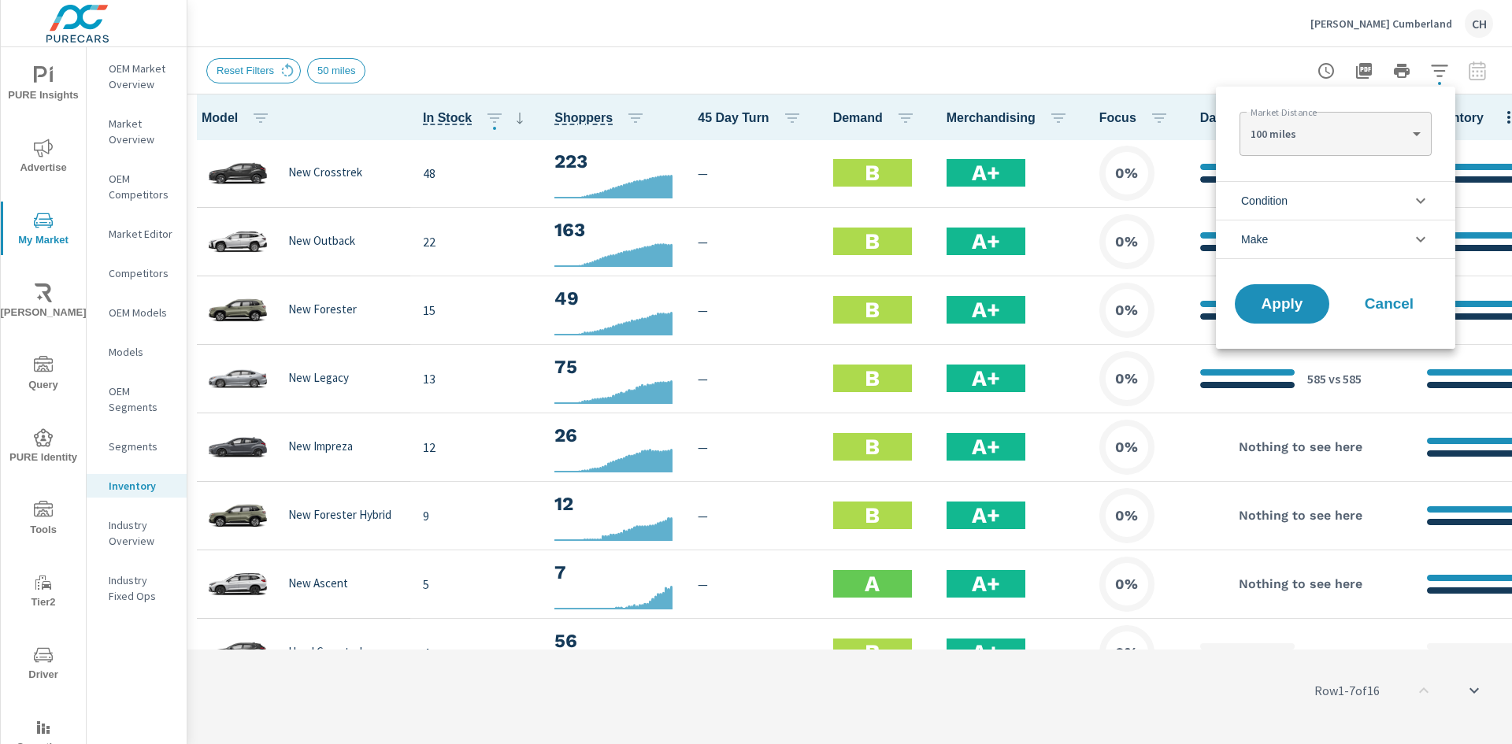
click at [1029, 20] on div at bounding box center [756, 372] width 1512 height 744
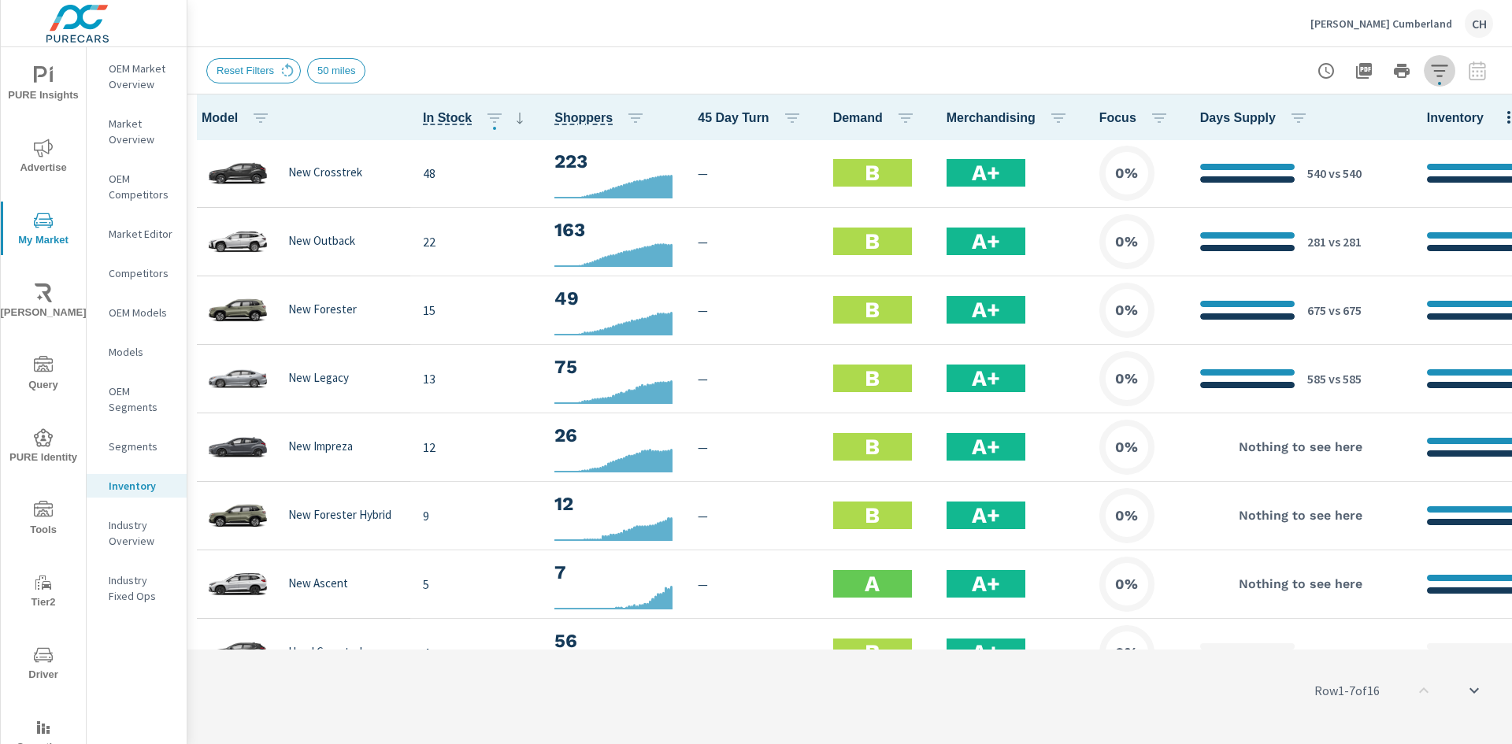
click at [1435, 65] on icon "button" at bounding box center [1439, 71] width 17 height 12
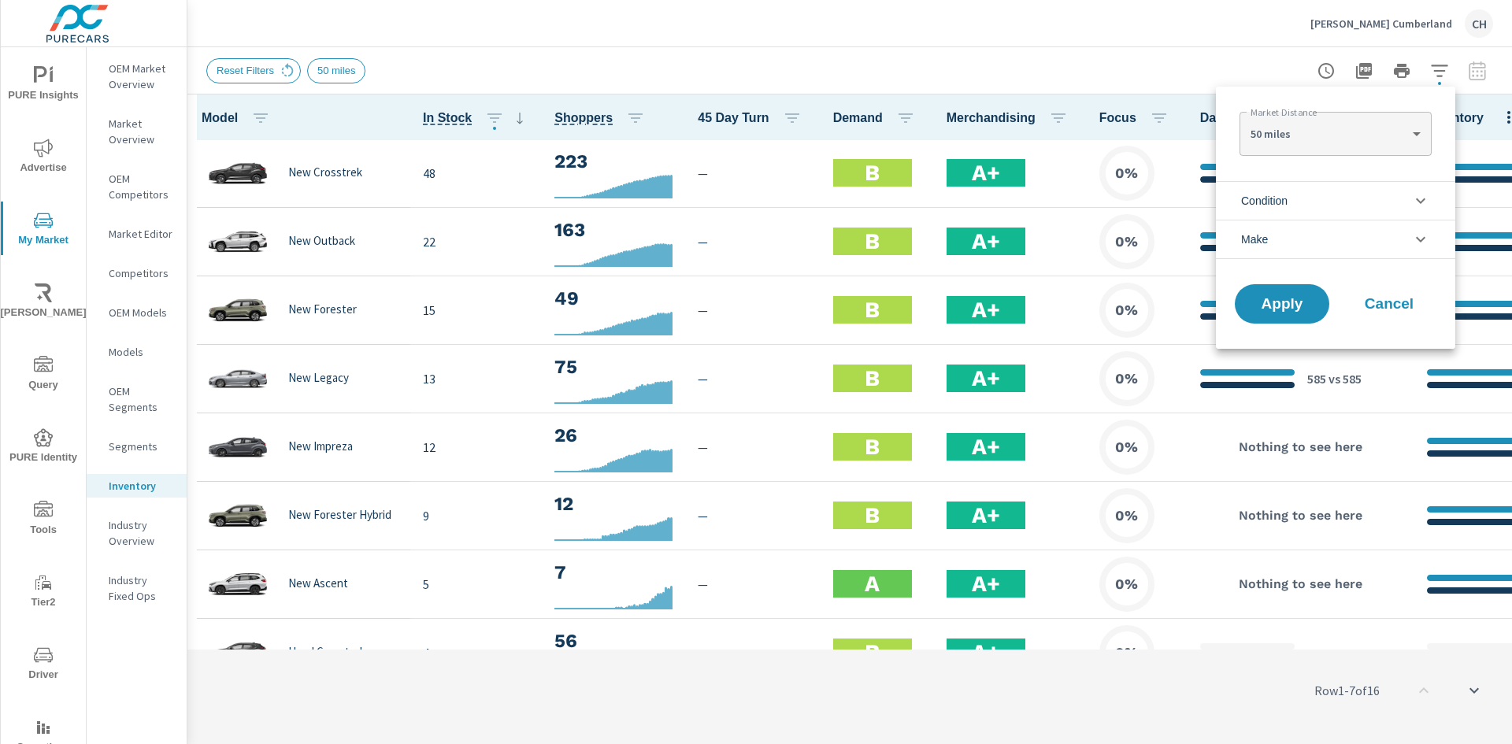
click at [1435, 65] on div at bounding box center [756, 372] width 1512 height 744
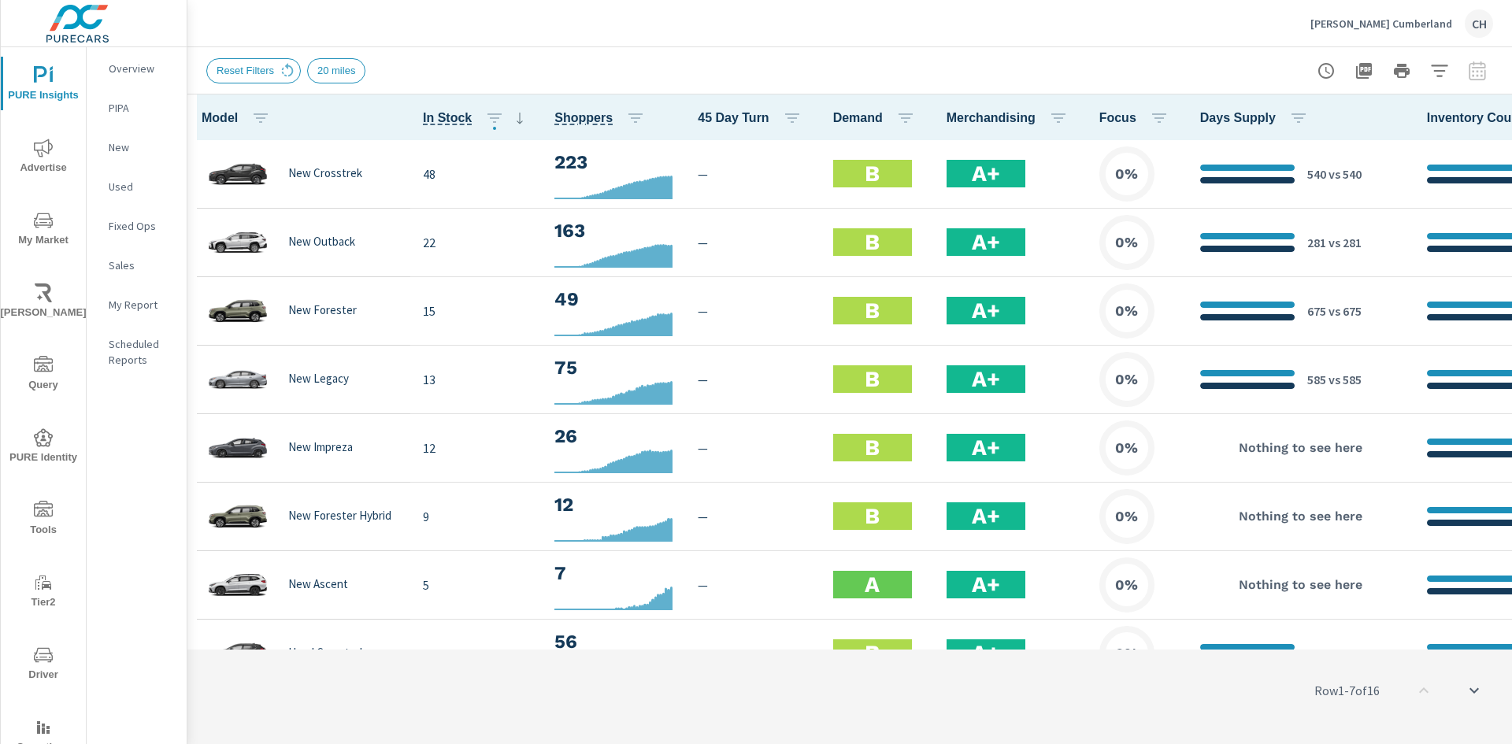
scroll to position [1, 0]
click at [1436, 76] on icon "button" at bounding box center [1439, 70] width 19 height 19
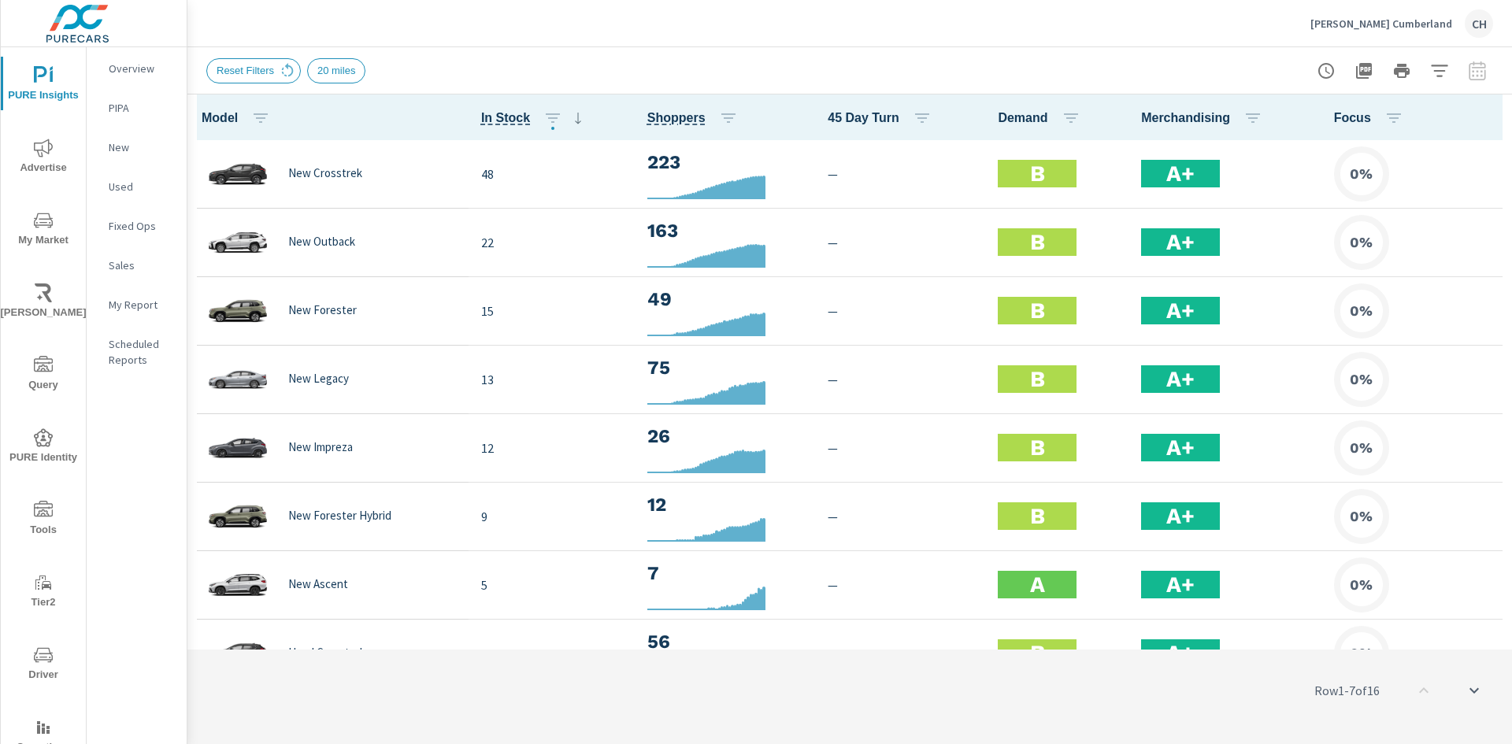
scroll to position [1, 0]
click at [1443, 72] on icon "button" at bounding box center [1439, 70] width 19 height 19
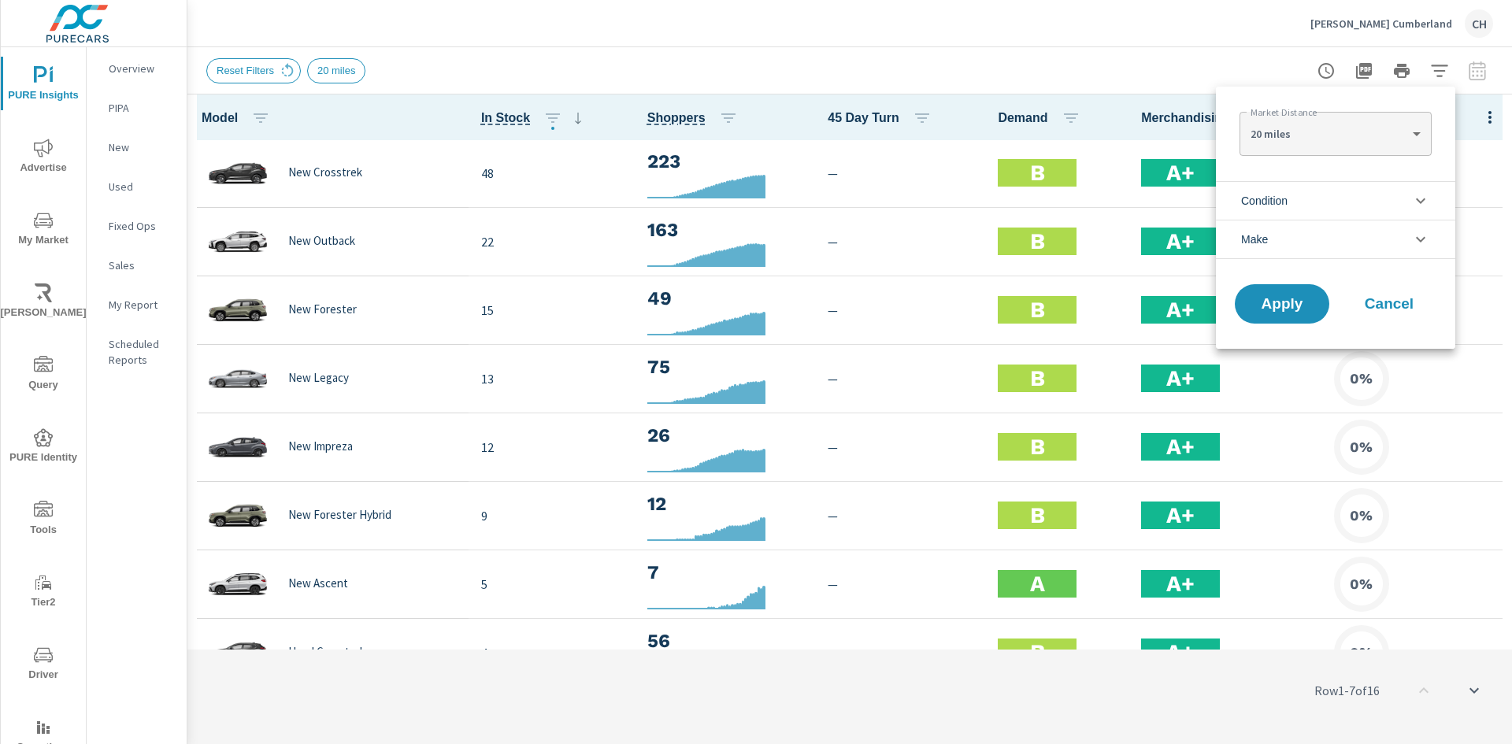
click at [1327, 136] on body "PURE Insights Advertise My Market Riley AI Query PURE Identity Tools Tier2 Driv…" at bounding box center [756, 372] width 1512 height 744
click at [1294, 243] on li "100 miles" at bounding box center [1335, 234] width 191 height 25
type Distance "100"
click at [1278, 298] on span "Apply" at bounding box center [1282, 304] width 65 height 15
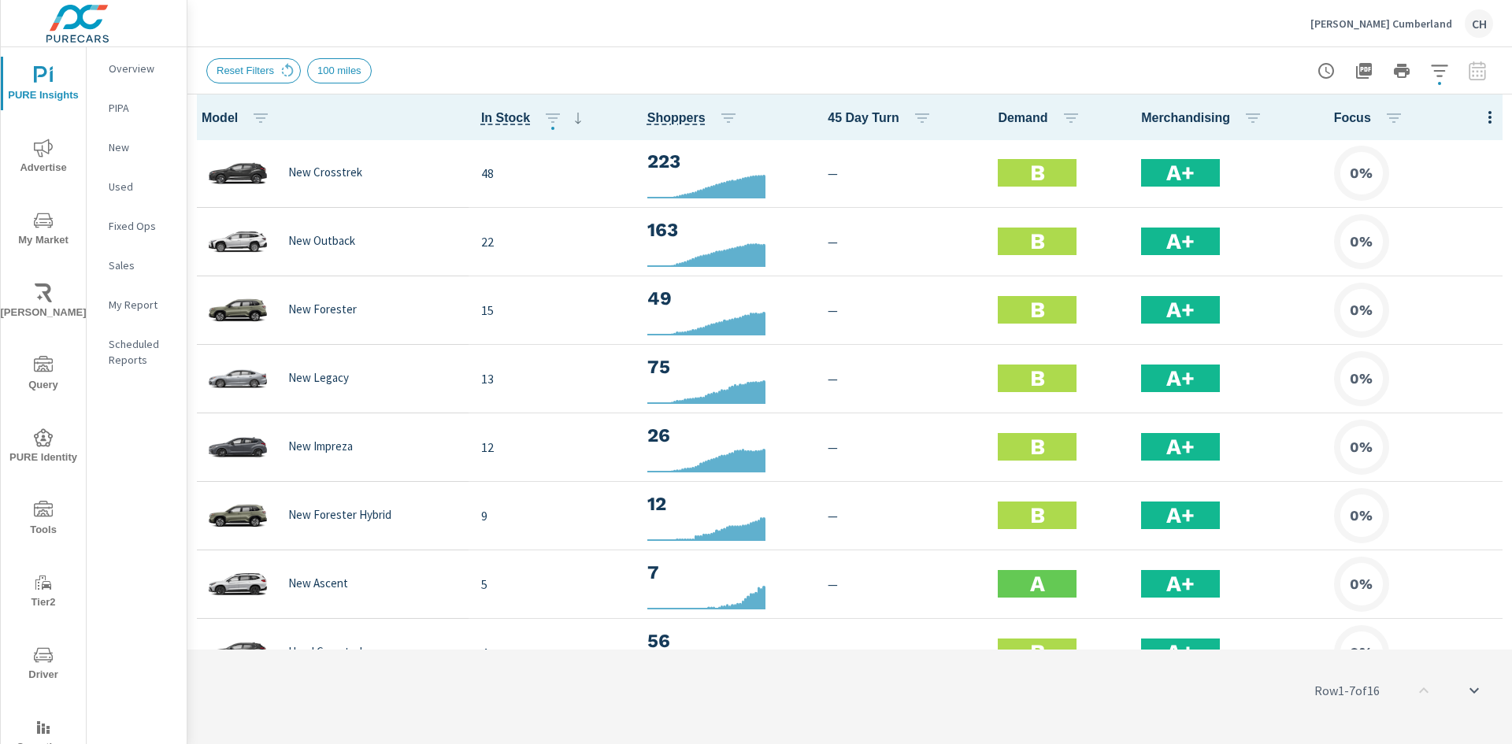
click at [1482, 112] on icon "button" at bounding box center [1489, 117] width 19 height 19
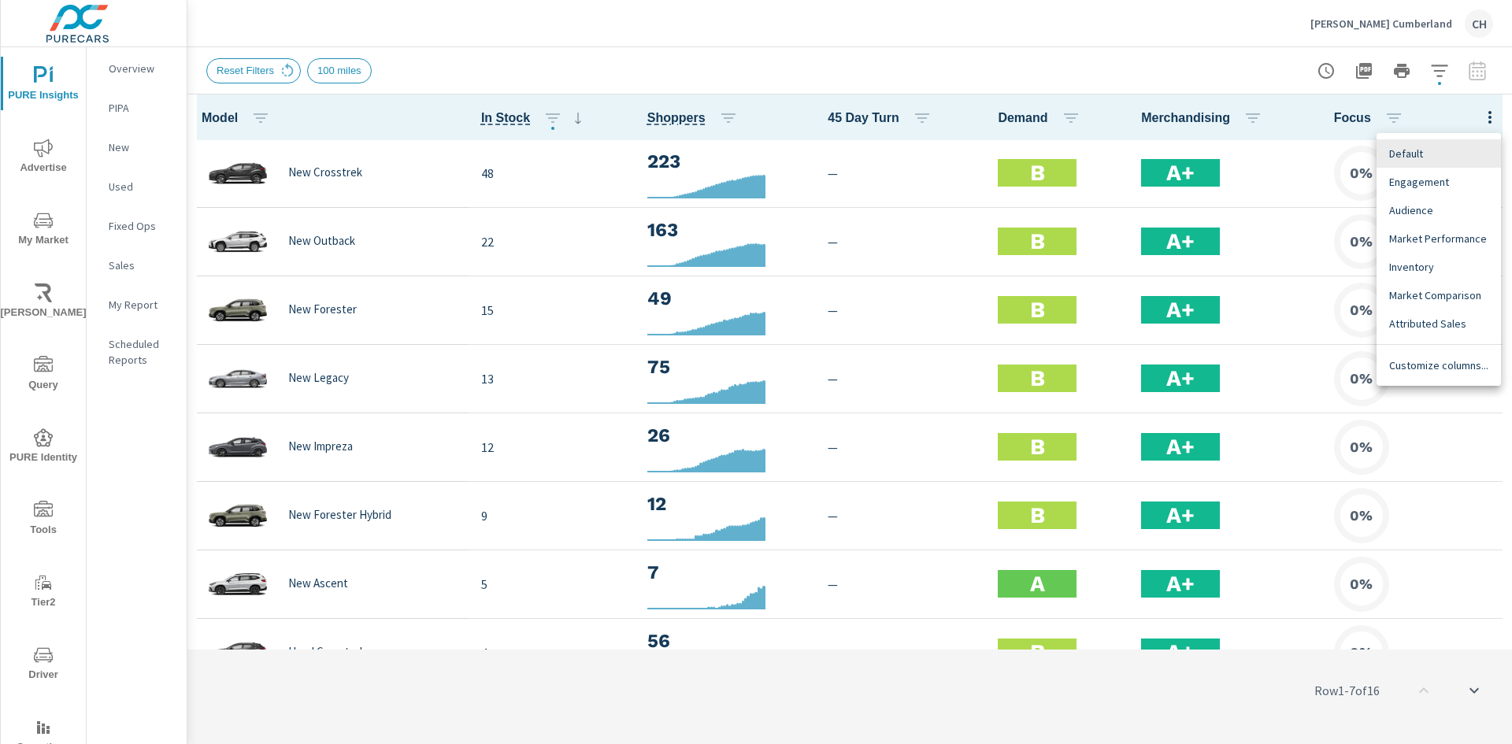
click at [1426, 294] on span "Market Comparison" at bounding box center [1438, 295] width 99 height 16
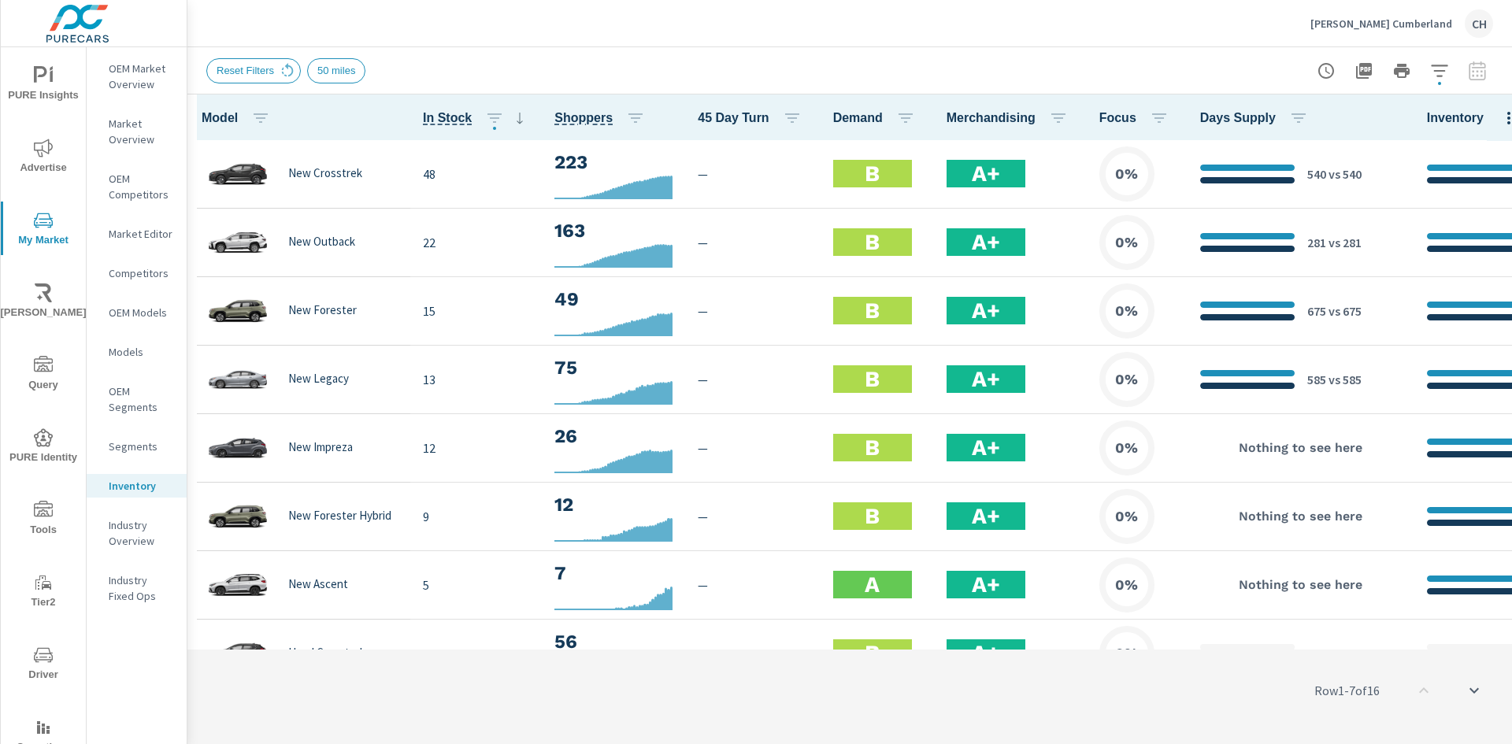
scroll to position [1, 0]
click at [1440, 75] on icon "button" at bounding box center [1439, 71] width 17 height 12
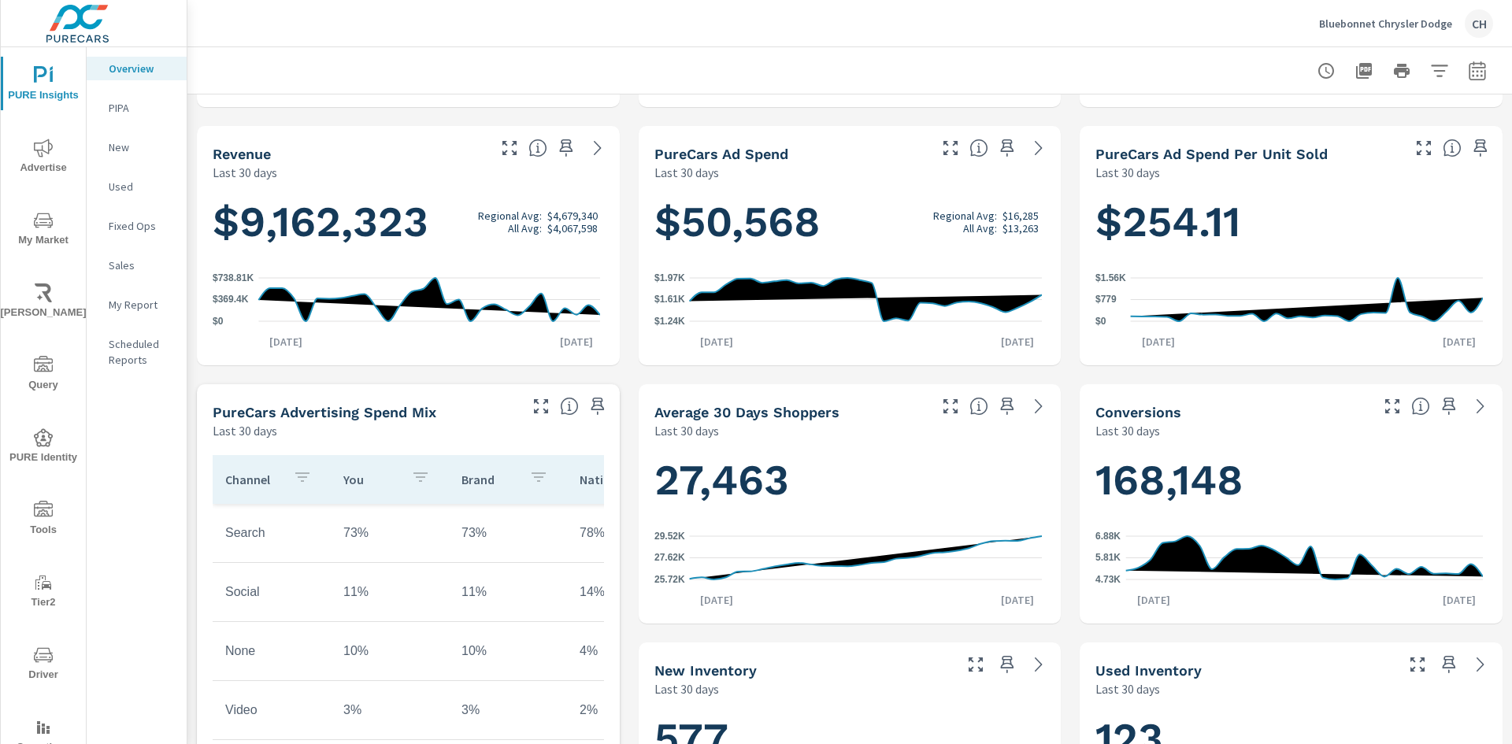
scroll to position [1, 0]
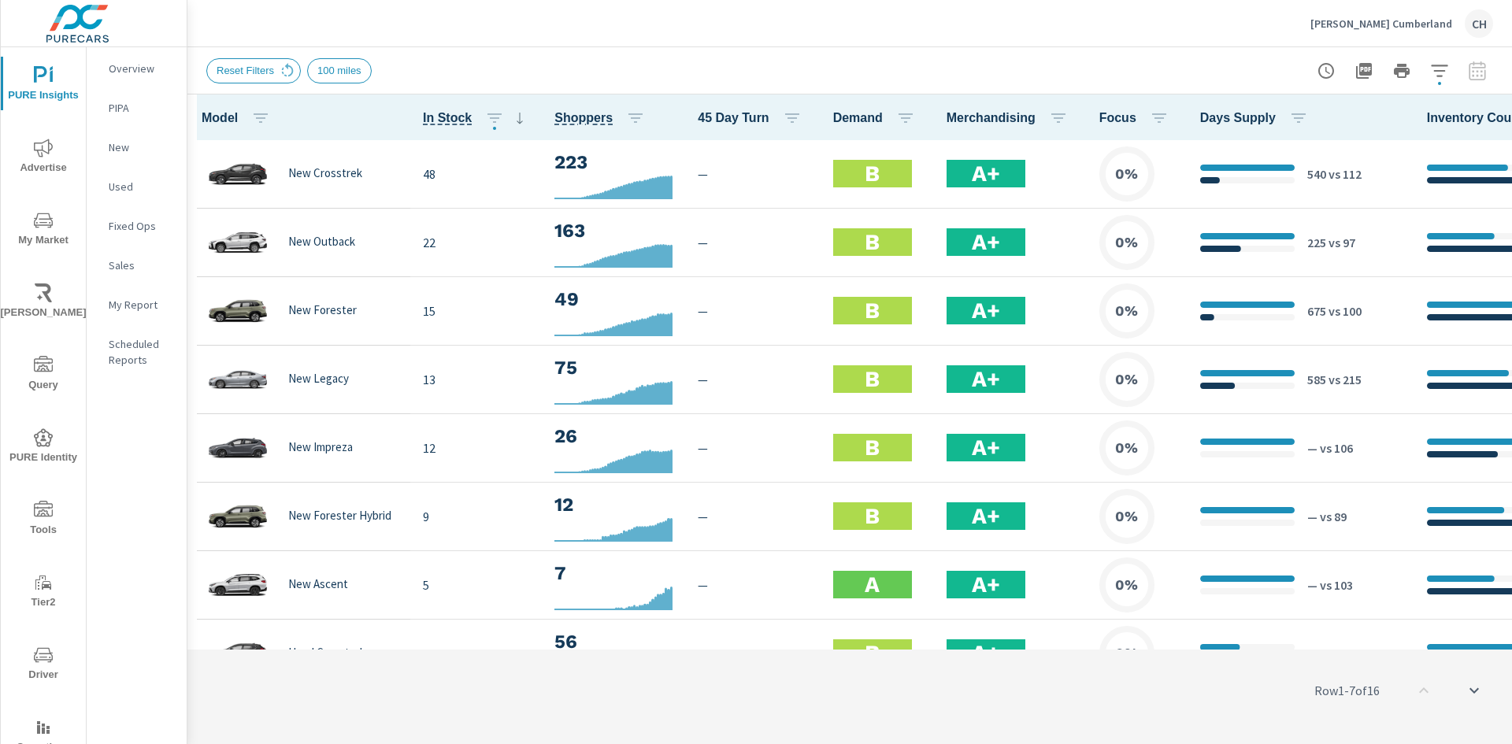
scroll to position [1, 0]
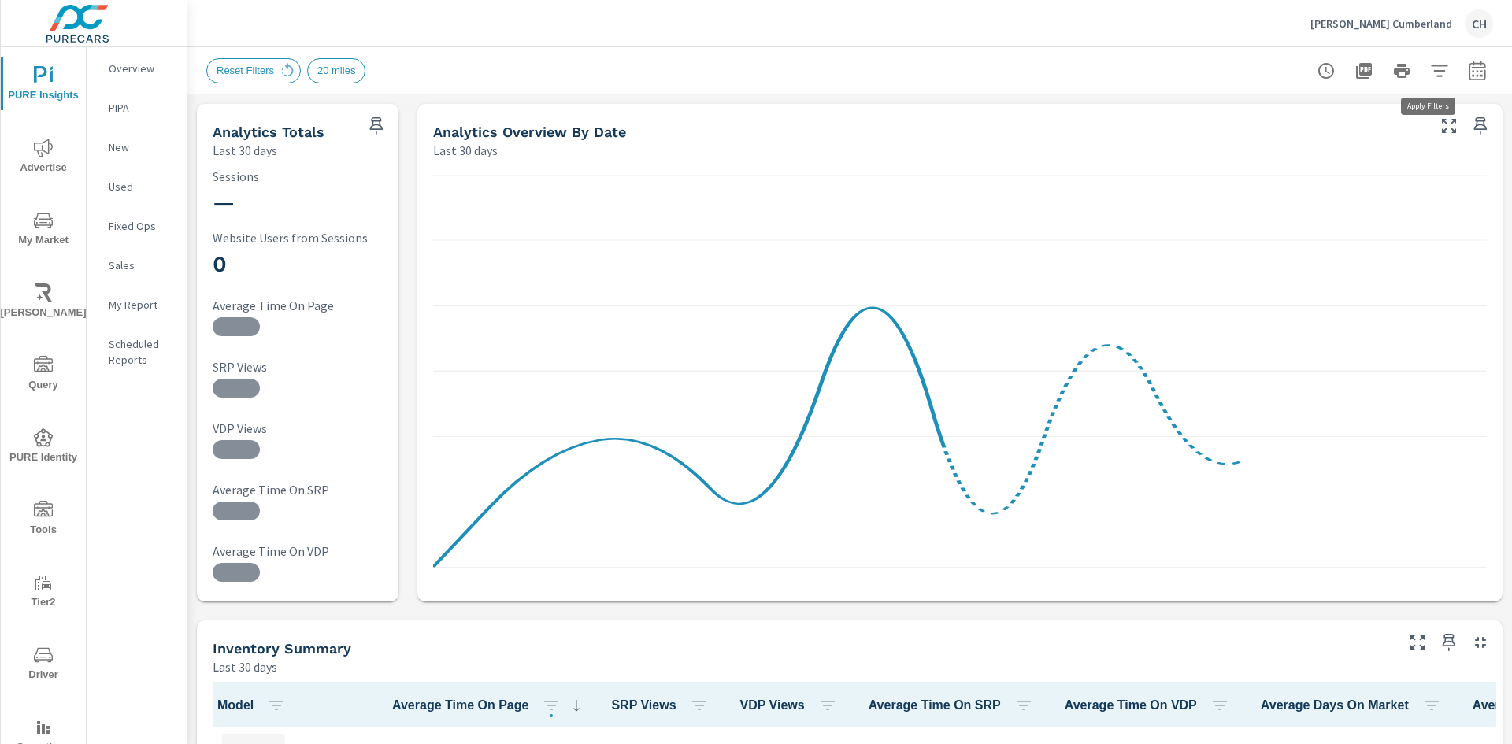
click at [1431, 76] on icon "button" at bounding box center [1439, 70] width 19 height 19
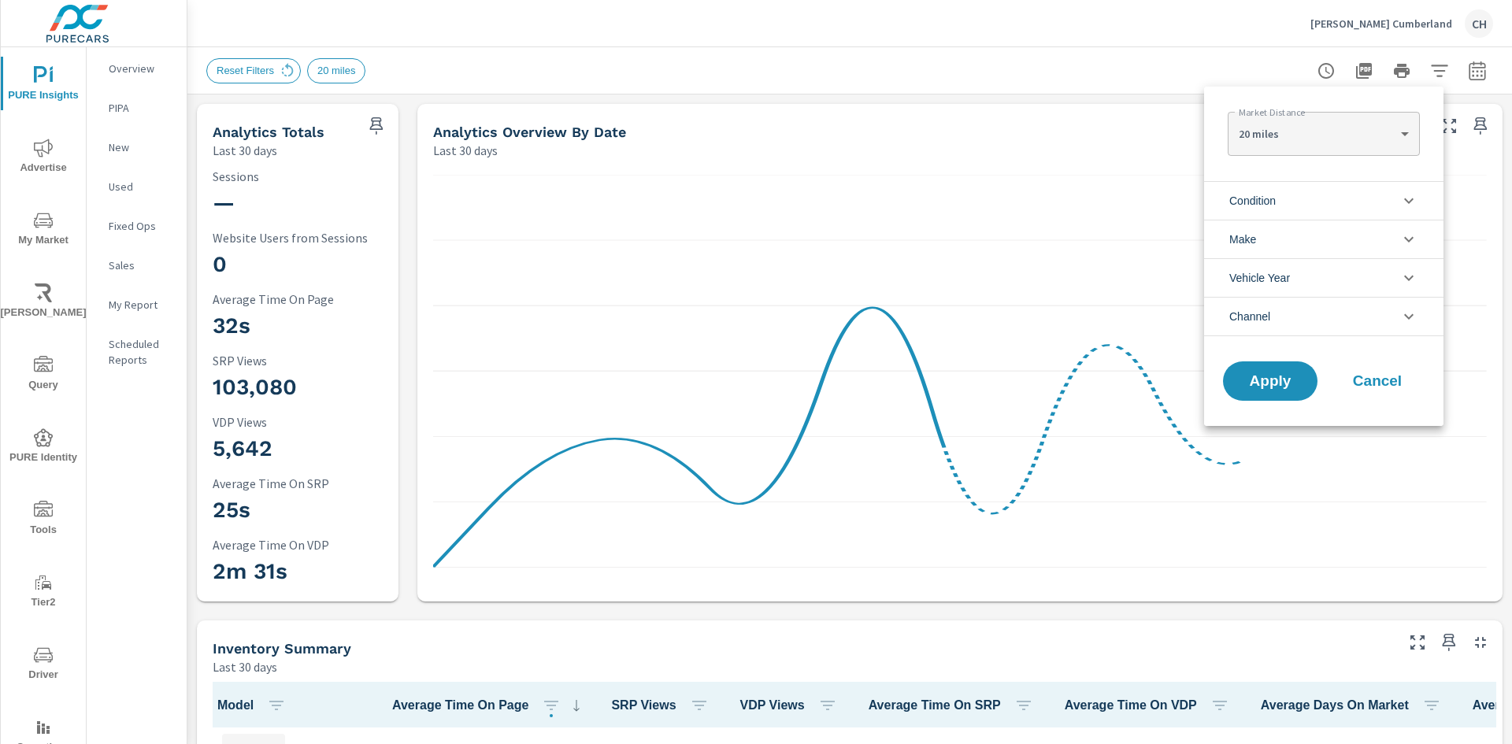
click at [1409, 136] on body "PURE Insights Advertise My Market [PERSON_NAME] Query PURE Identity Tools Tier2…" at bounding box center [756, 372] width 1512 height 744
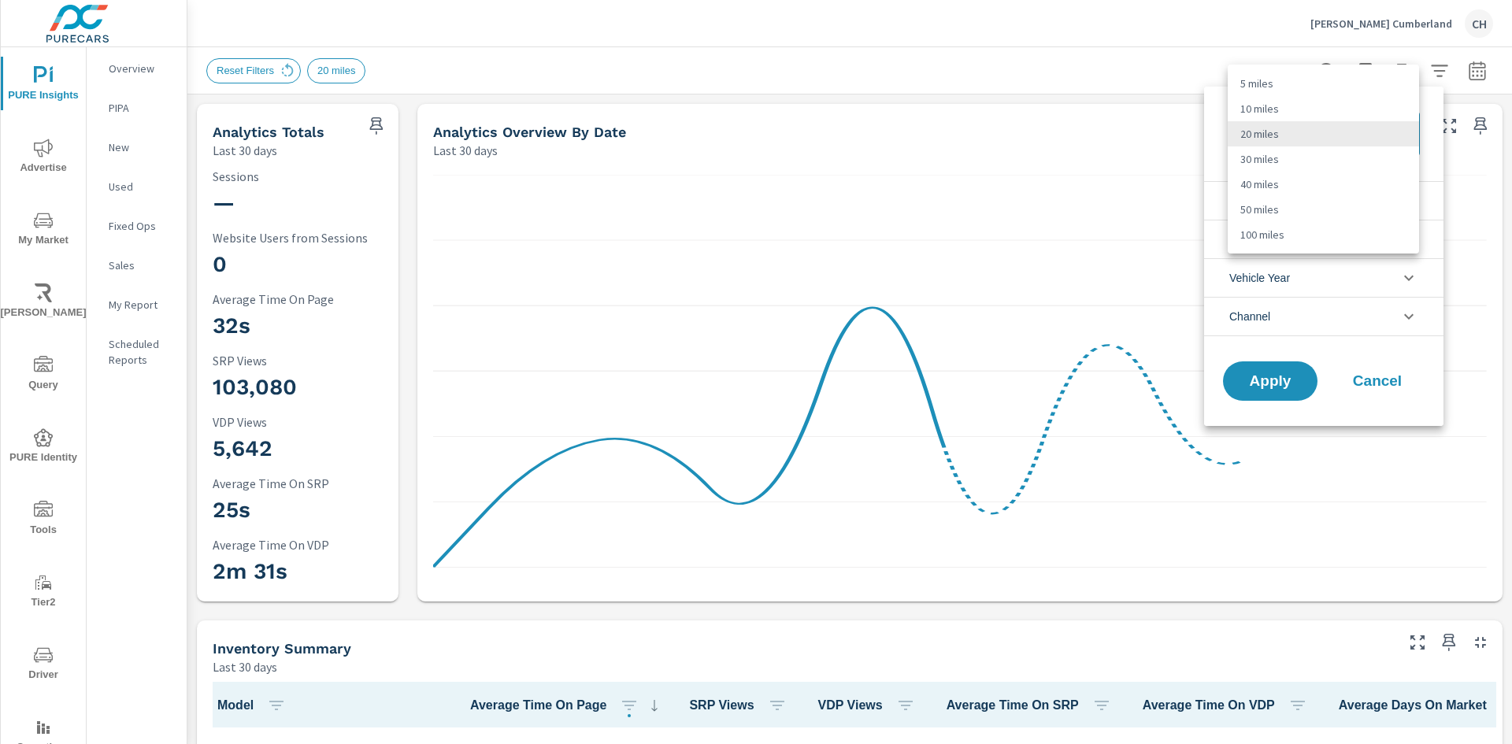
scroll to position [1, 0]
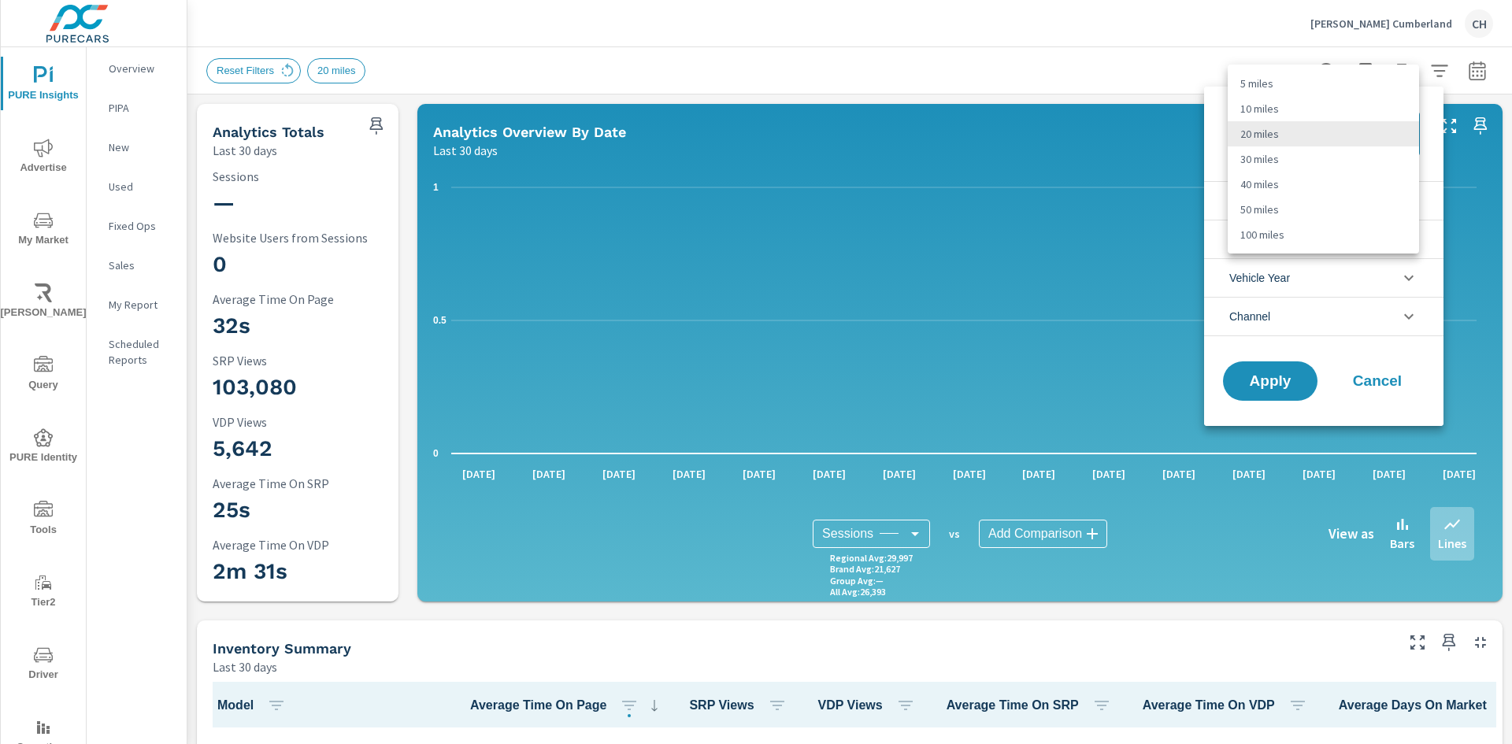
click at [862, 68] on div at bounding box center [756, 372] width 1512 height 744
click at [865, 68] on div at bounding box center [756, 372] width 1512 height 744
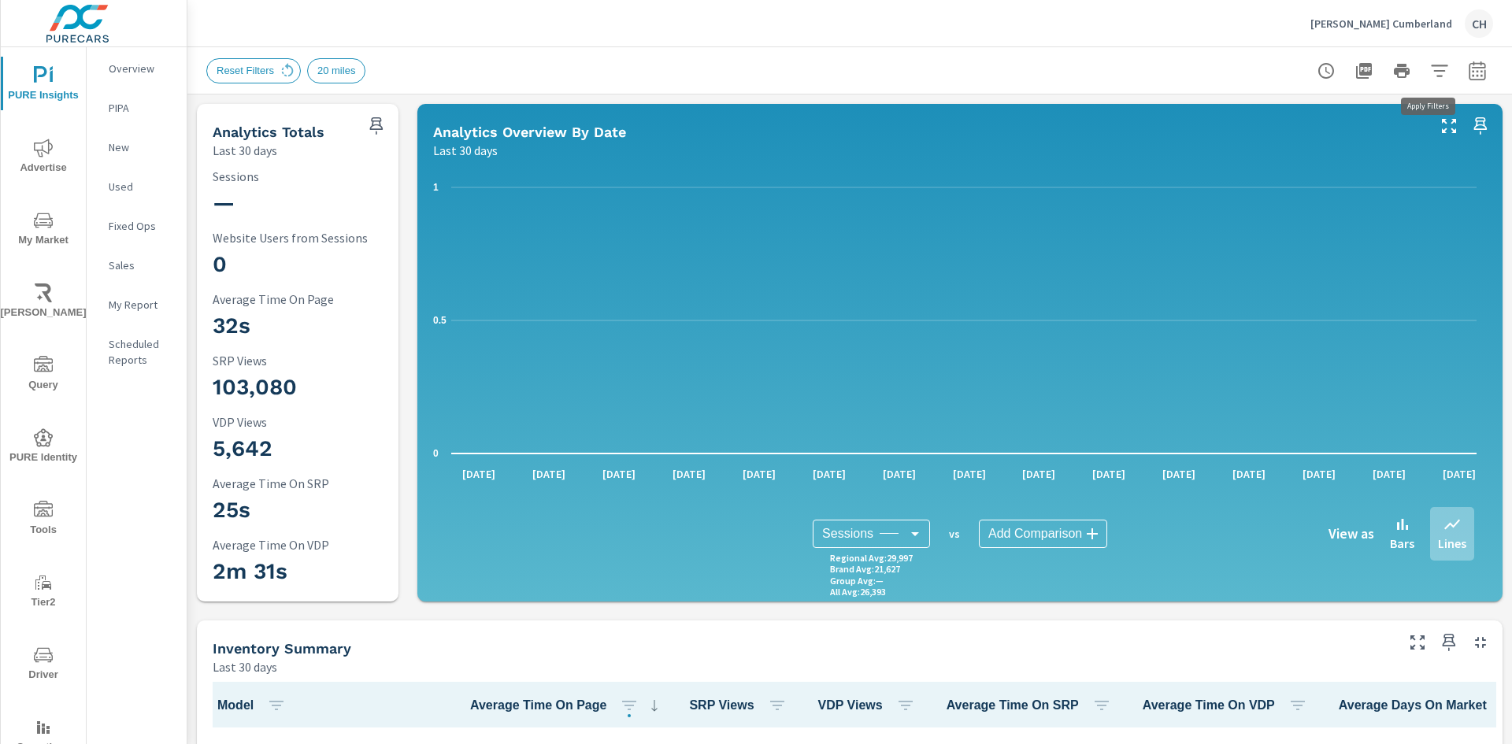
click at [1430, 69] on icon "button" at bounding box center [1439, 70] width 19 height 19
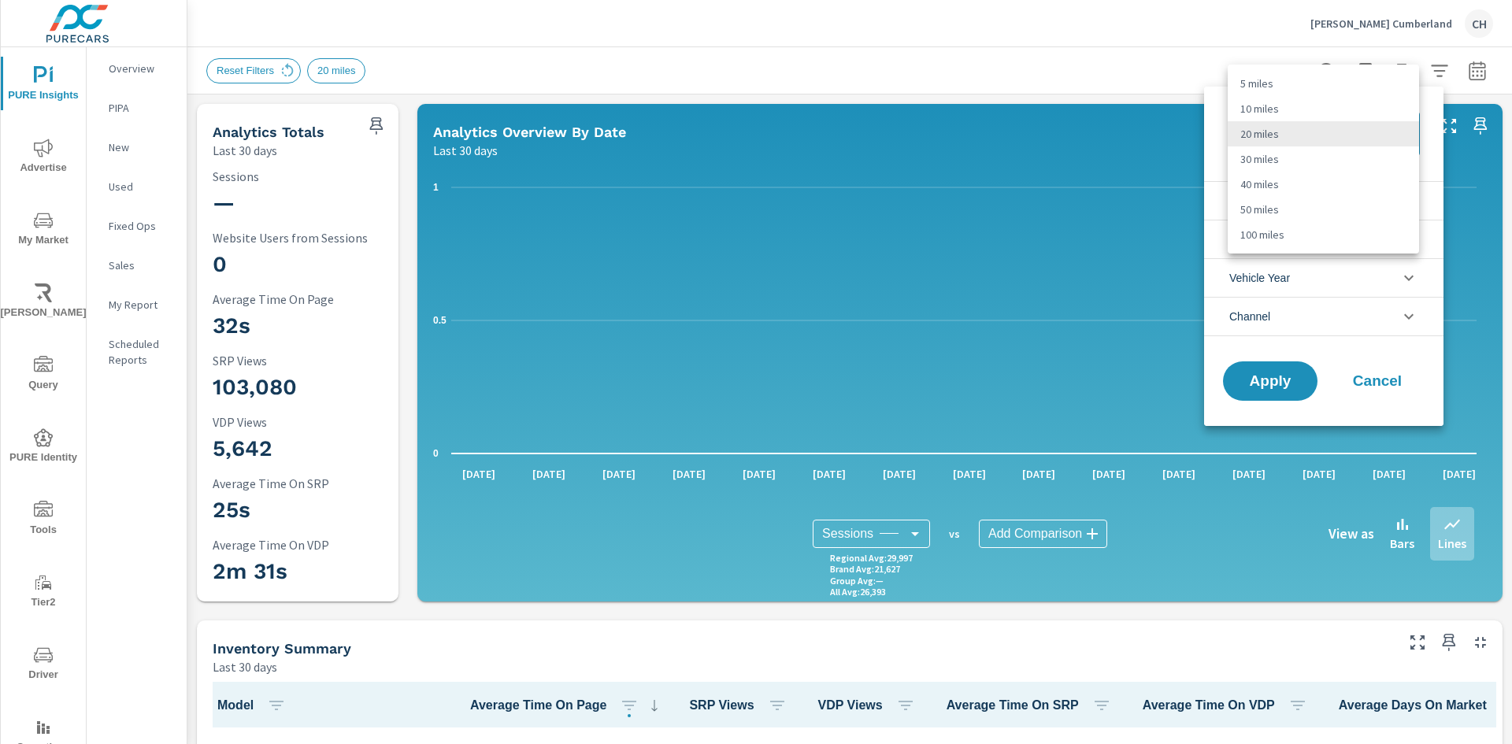
click at [1289, 131] on body "PURE Insights Advertise My Market [PERSON_NAME] Query PURE Identity Tools Tier2…" at bounding box center [756, 372] width 1512 height 744
click at [1288, 239] on li "100 miles" at bounding box center [1323, 234] width 191 height 25
type Distance "100"
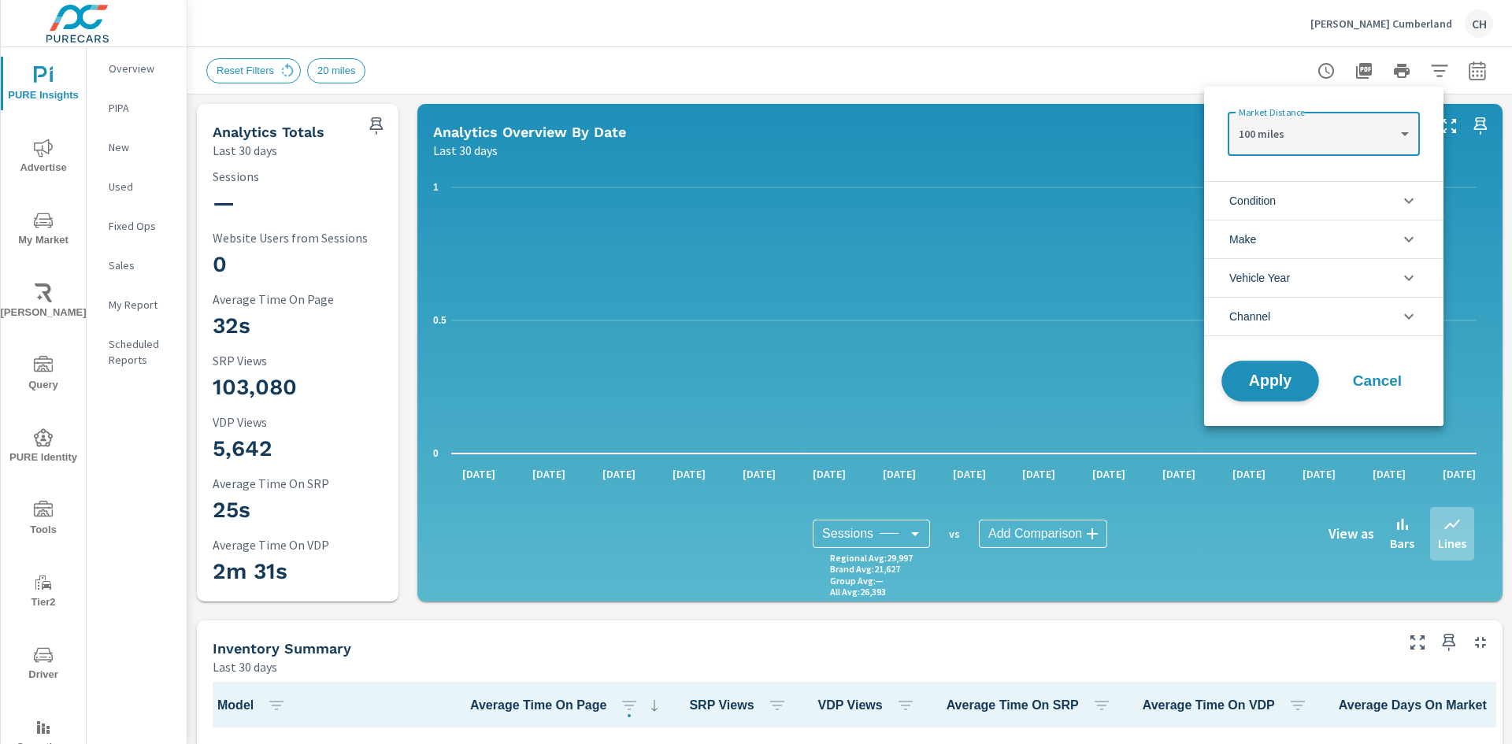
drag, startPoint x: 1261, startPoint y: 383, endPoint x: 1303, endPoint y: 391, distance: 43.2
click at [1273, 384] on span "Apply" at bounding box center [1270, 381] width 65 height 15
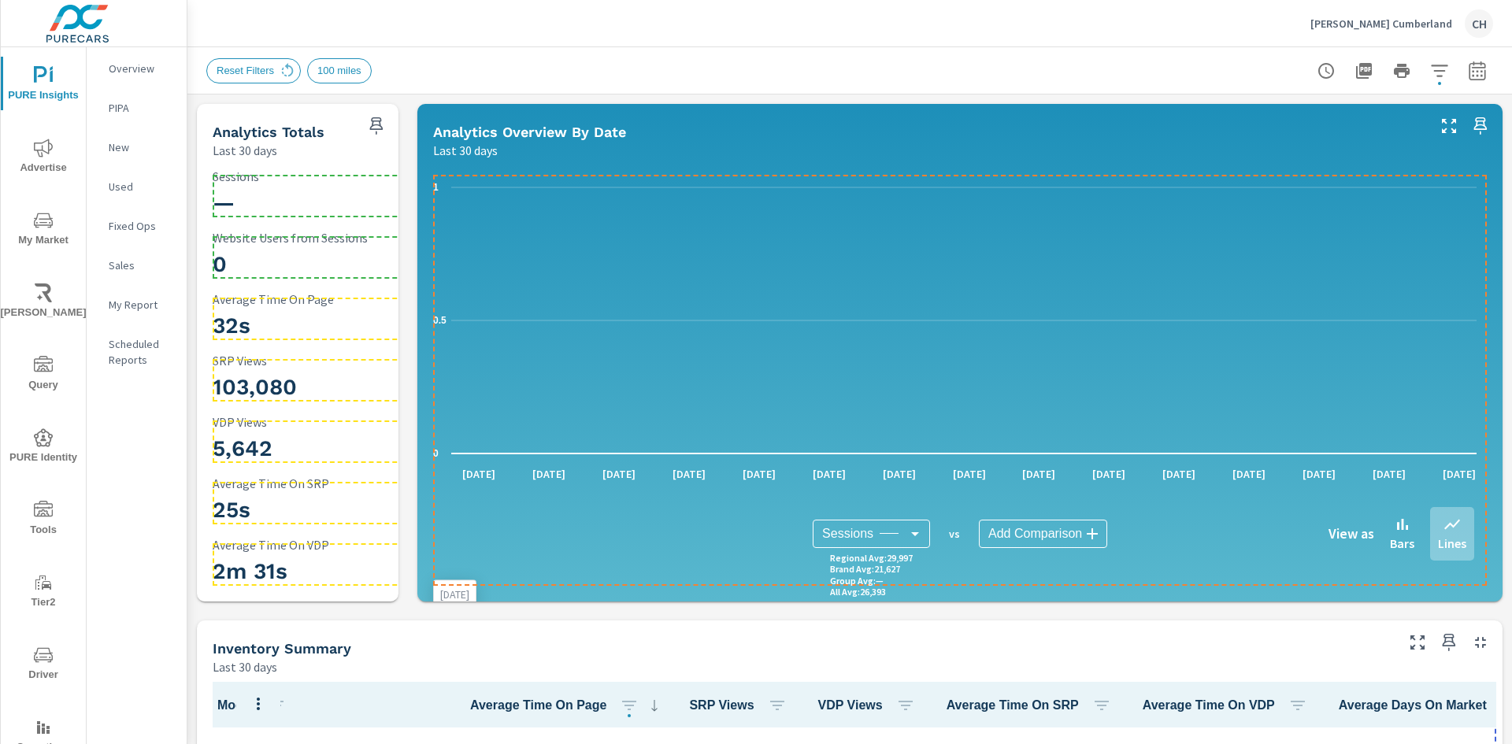
click at [708, 325] on icon "0 0.5 1" at bounding box center [954, 320] width 1043 height 291
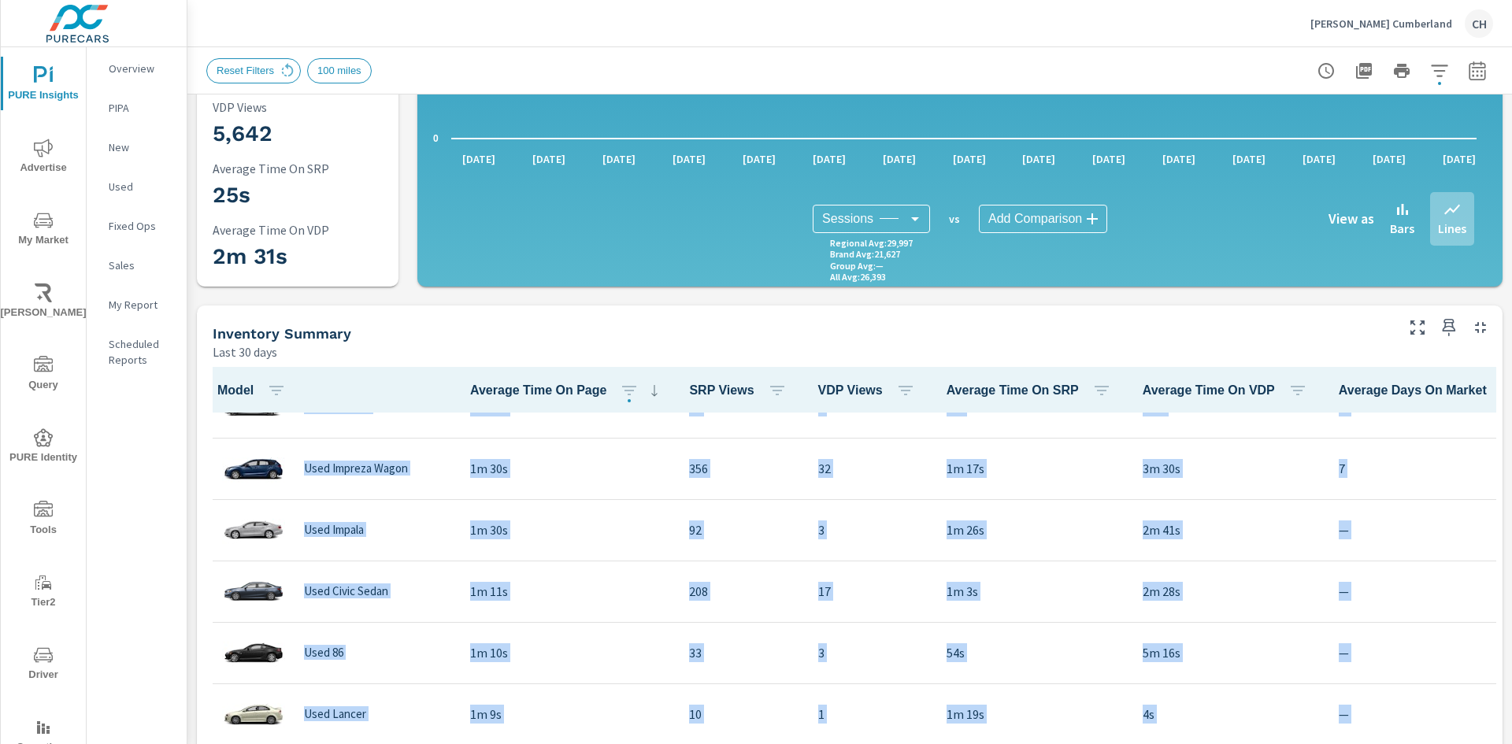
scroll to position [1, 0]
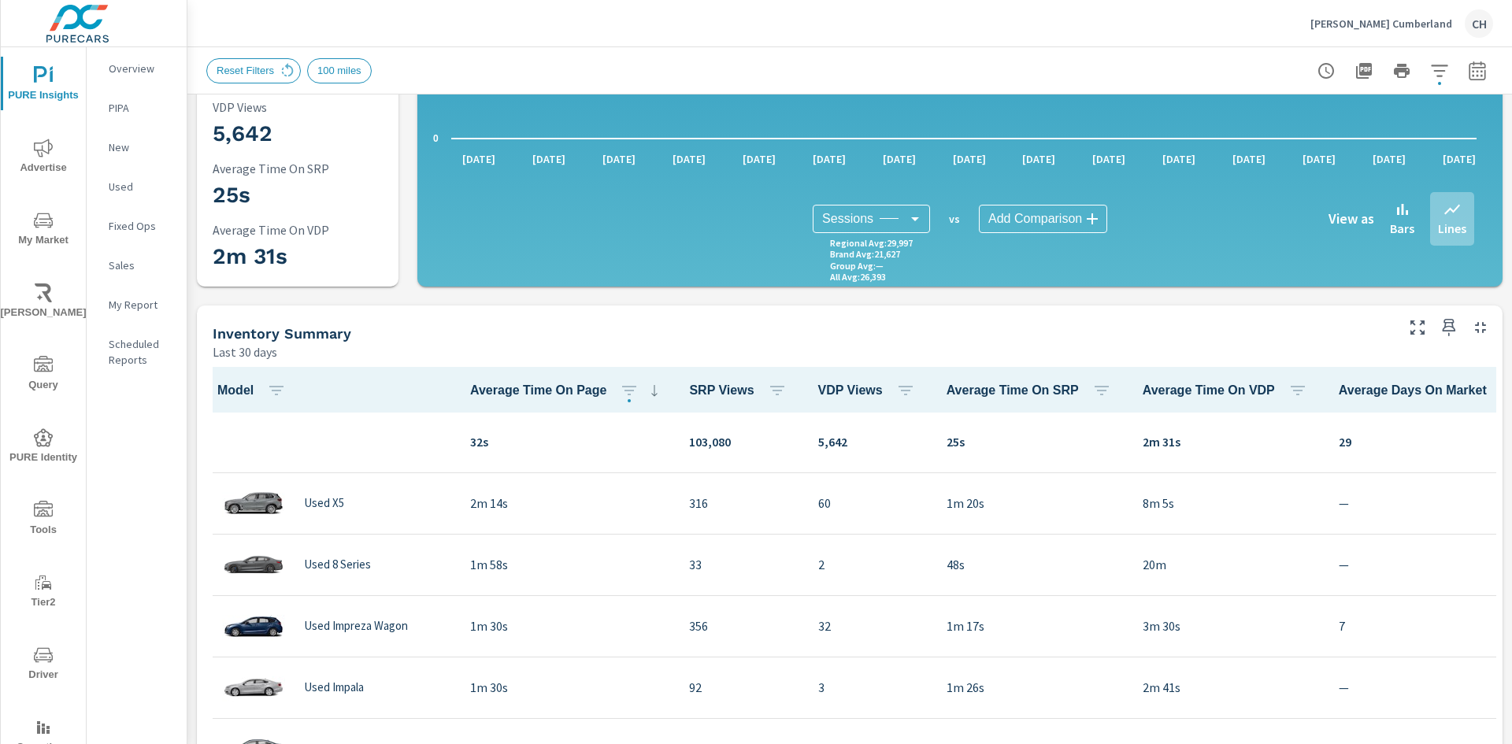
click at [406, 332] on div "Inventory Summary" at bounding box center [803, 333] width 1180 height 18
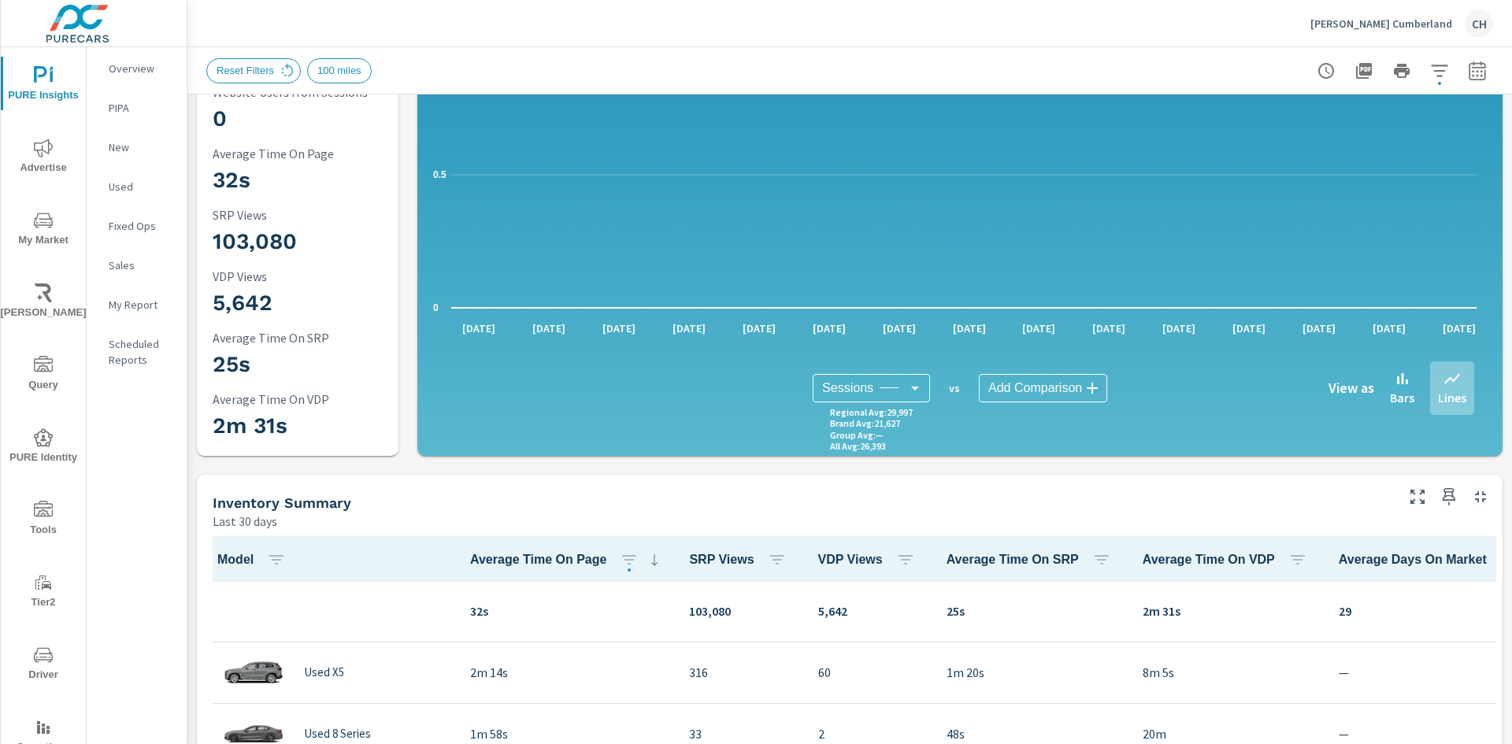
scroll to position [0, 0]
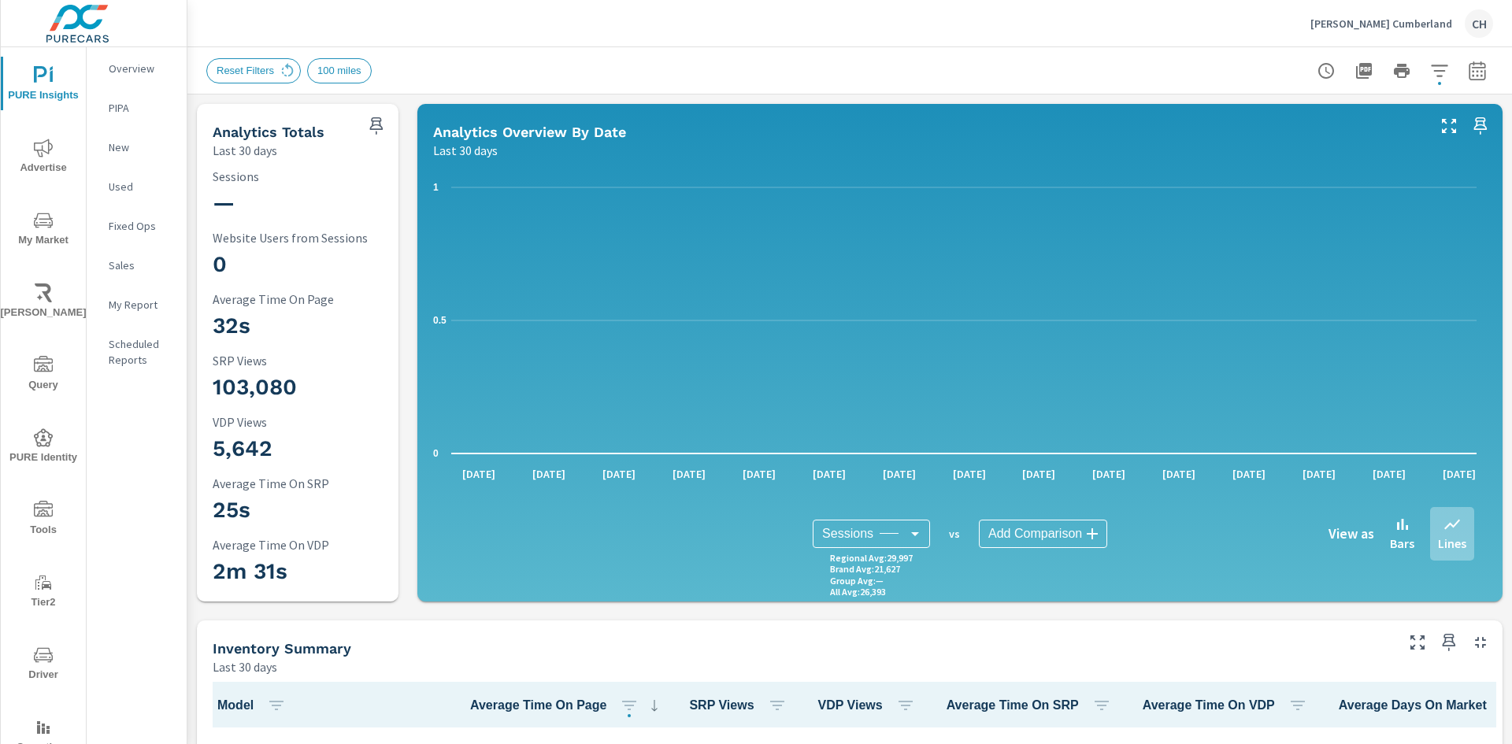
click at [338, 74] on span "100 miles" at bounding box center [339, 71] width 63 height 12
click at [272, 71] on span "Reset Filters" at bounding box center [245, 71] width 76 height 12
click at [287, 75] on icon at bounding box center [288, 68] width 12 height 13
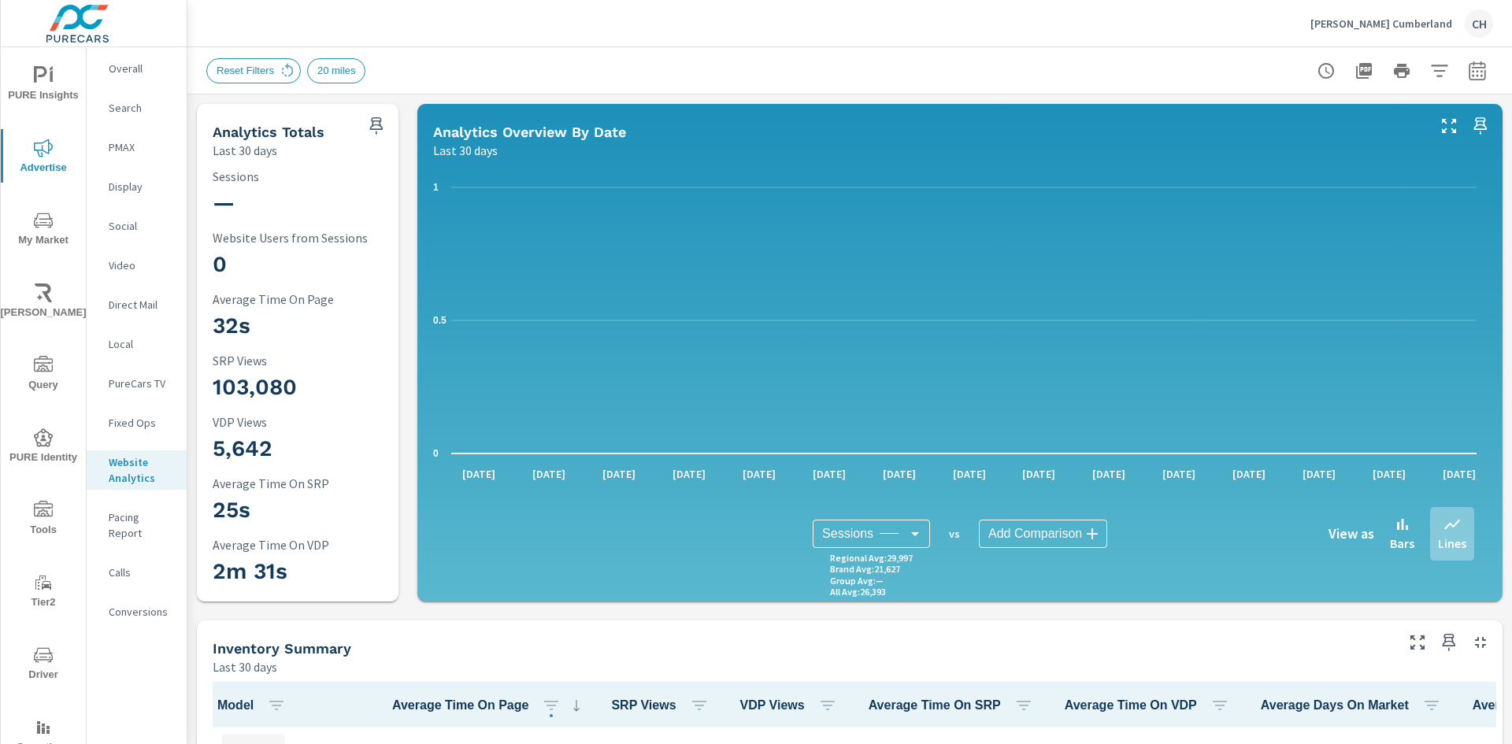
click at [1436, 72] on icon "button" at bounding box center [1439, 70] width 19 height 19
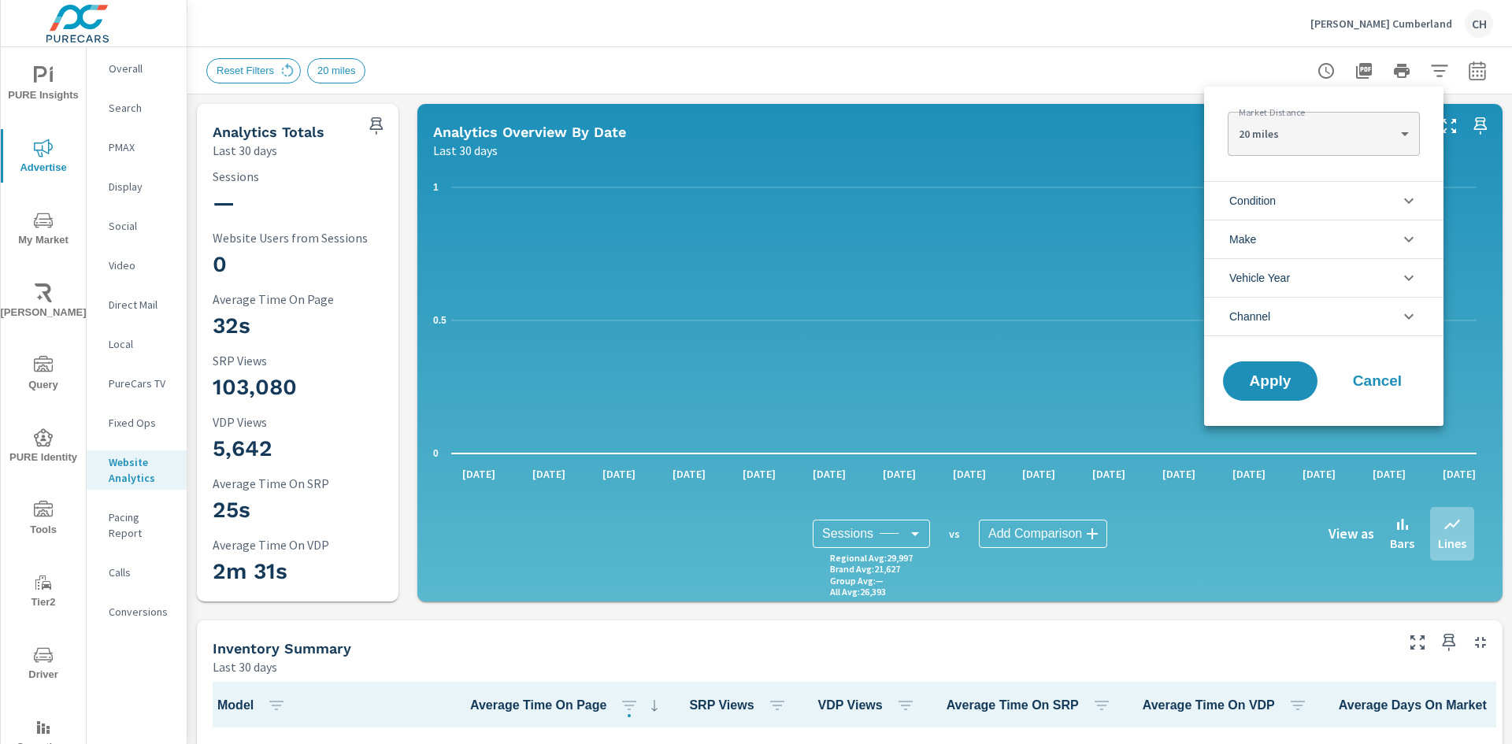
scroll to position [1, 0]
click at [1351, 134] on body "PURE Insights Advertise My Market [PERSON_NAME] Query PURE Identity Tools Tier2…" at bounding box center [756, 372] width 1512 height 744
click at [1314, 235] on li "100 miles" at bounding box center [1323, 234] width 191 height 25
type Distance "100"
click at [1279, 381] on span "Apply" at bounding box center [1270, 381] width 65 height 15
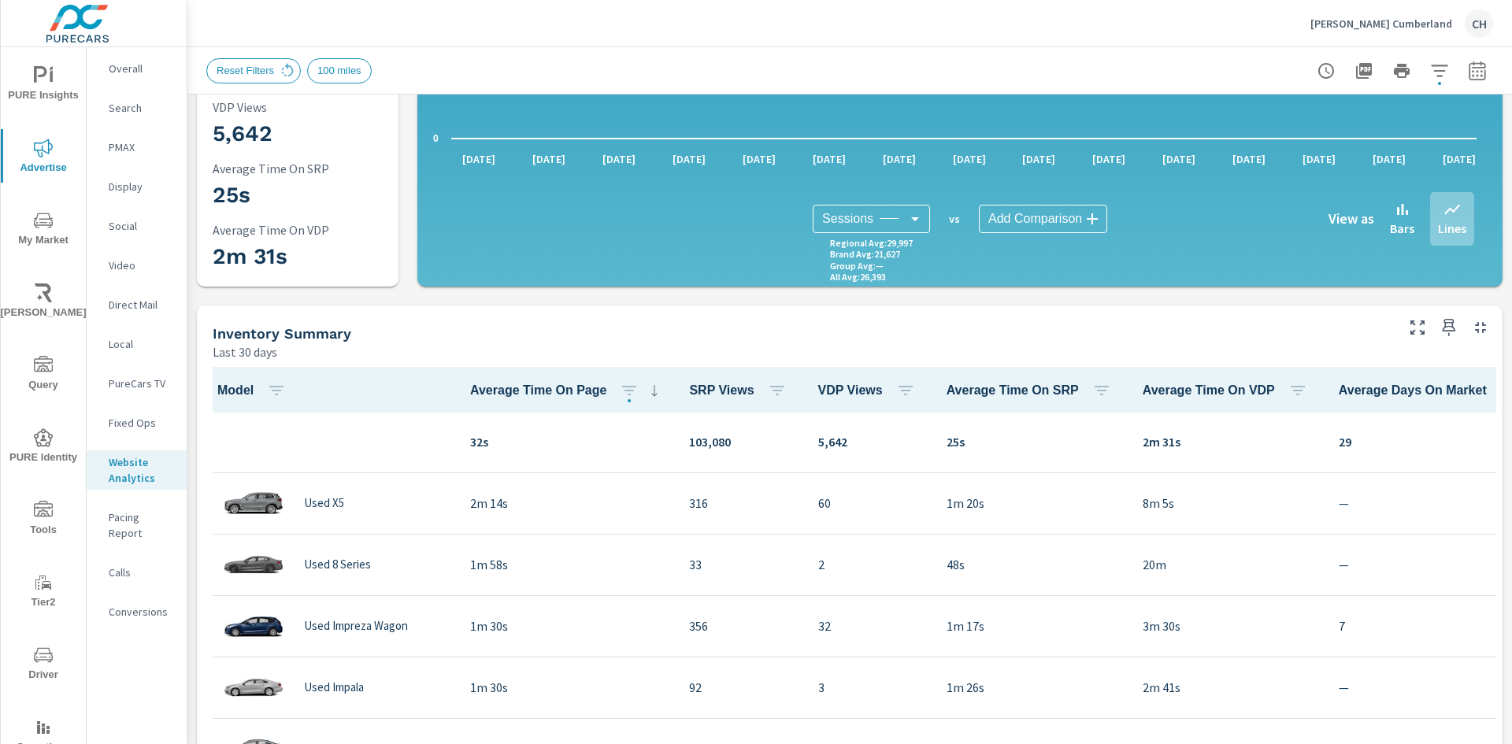
scroll to position [80, 0]
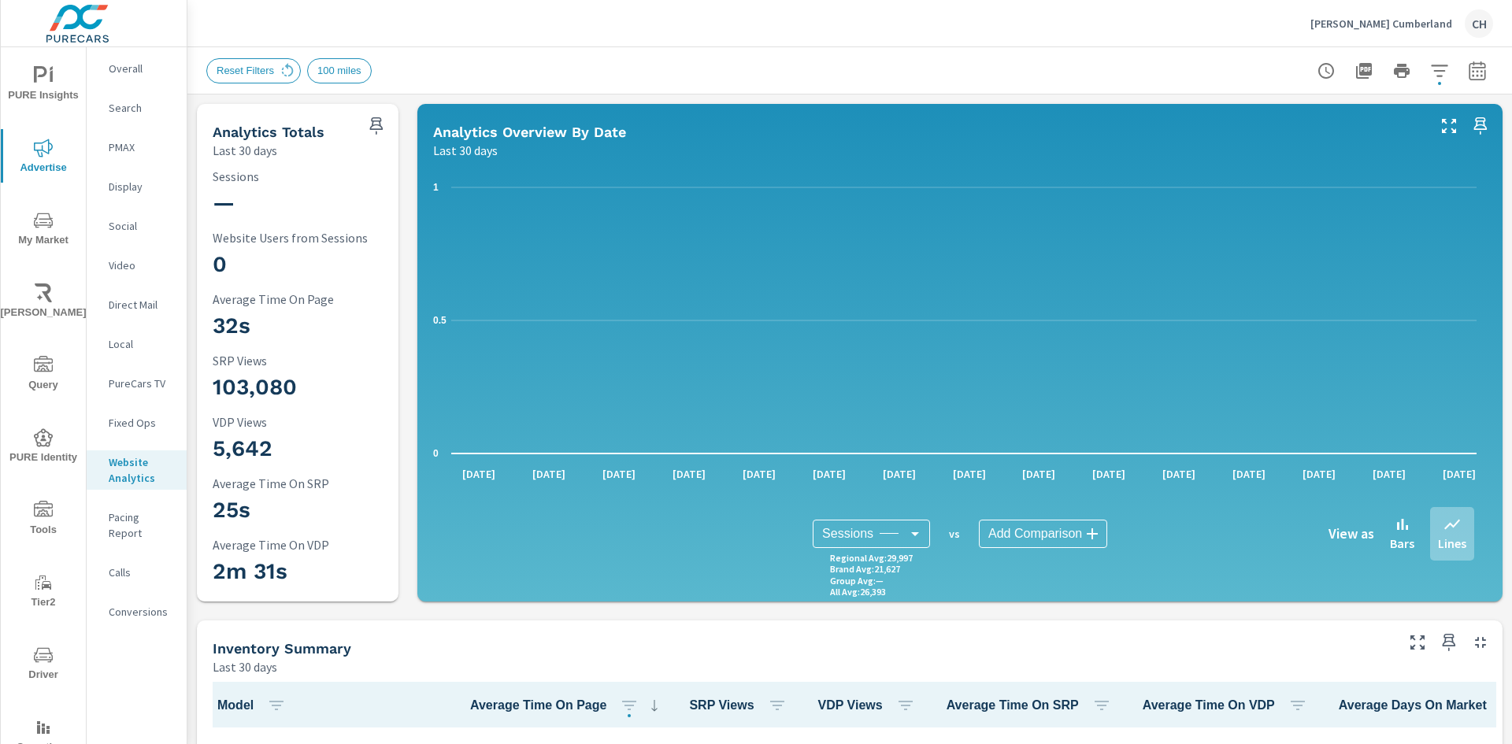
click at [483, 637] on div "Inventory Summary Last 30 days" at bounding box center [798, 649] width 1202 height 56
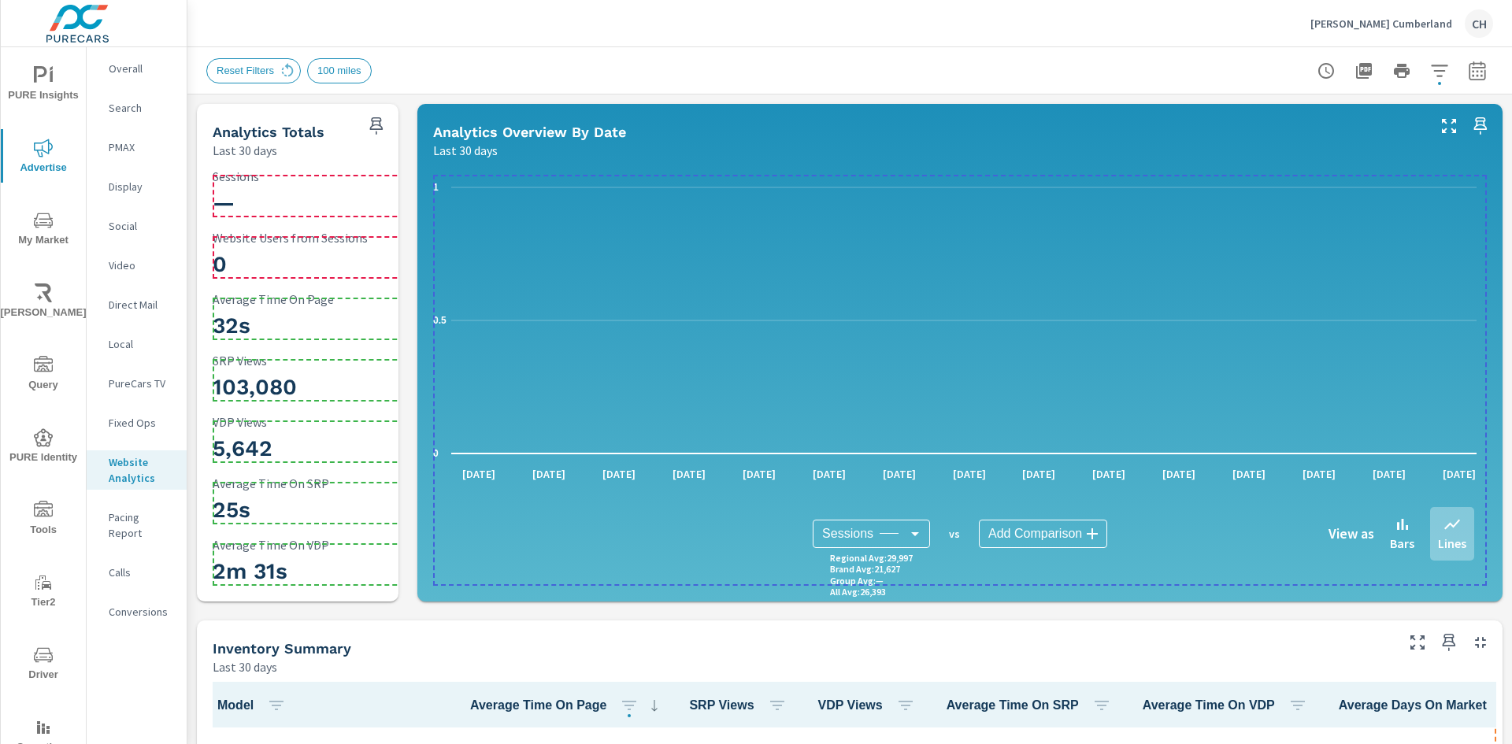
click at [503, 576] on div "Sessions Sessions ​ Regional Avg : 29,997 Brand Avg : 21,627 Group Avg : — All …" at bounding box center [960, 534] width 1054 height 104
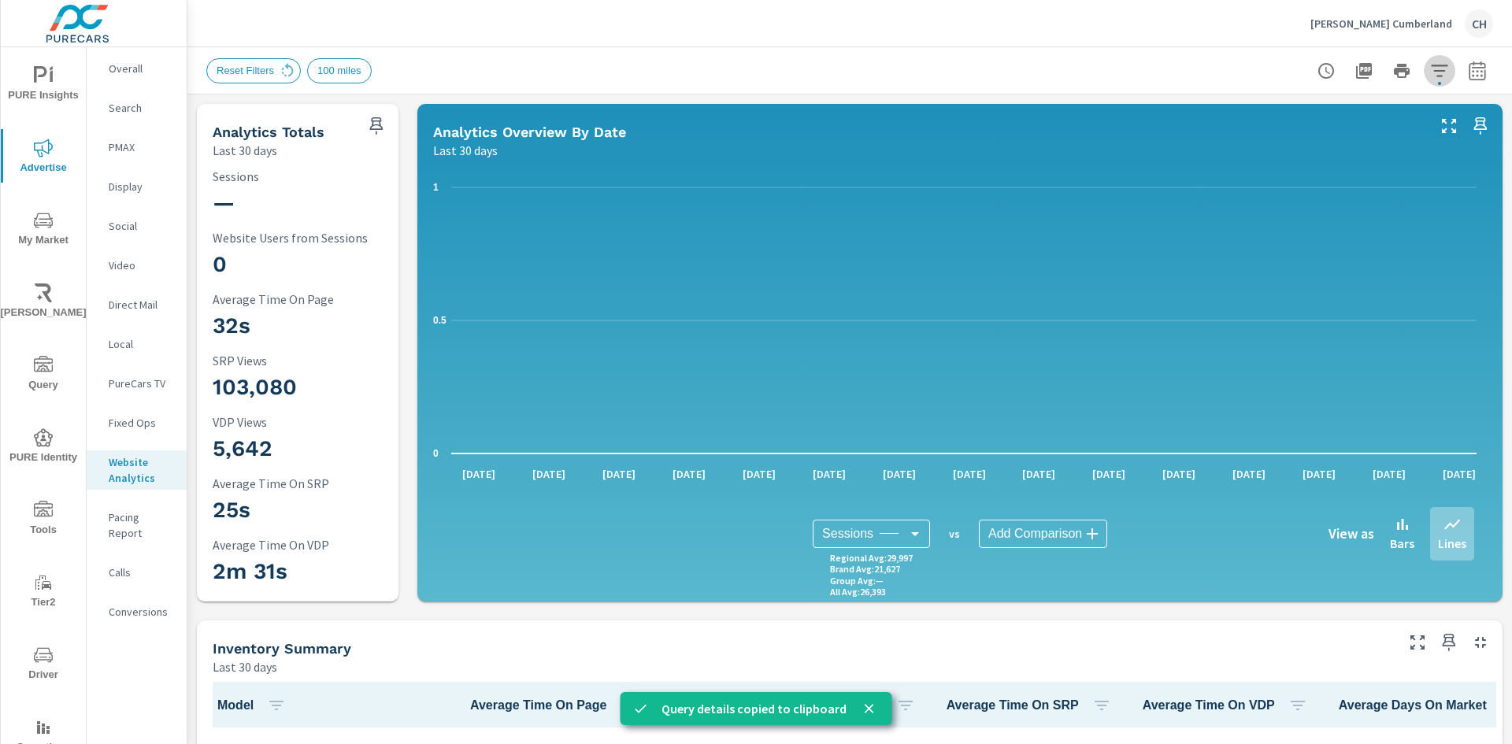
click at [1431, 75] on icon "button" at bounding box center [1439, 71] width 17 height 12
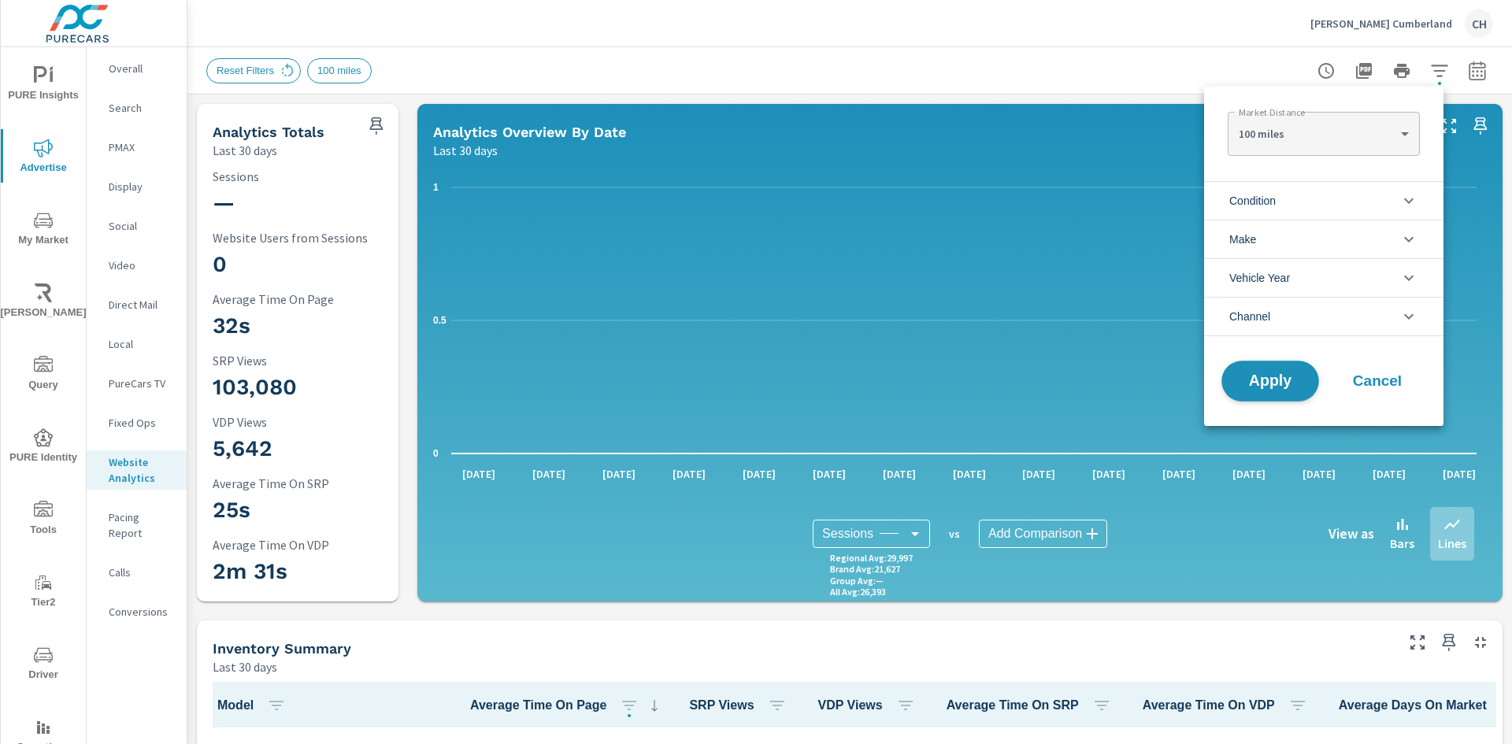
click at [1284, 378] on span "Apply" at bounding box center [1270, 381] width 65 height 15
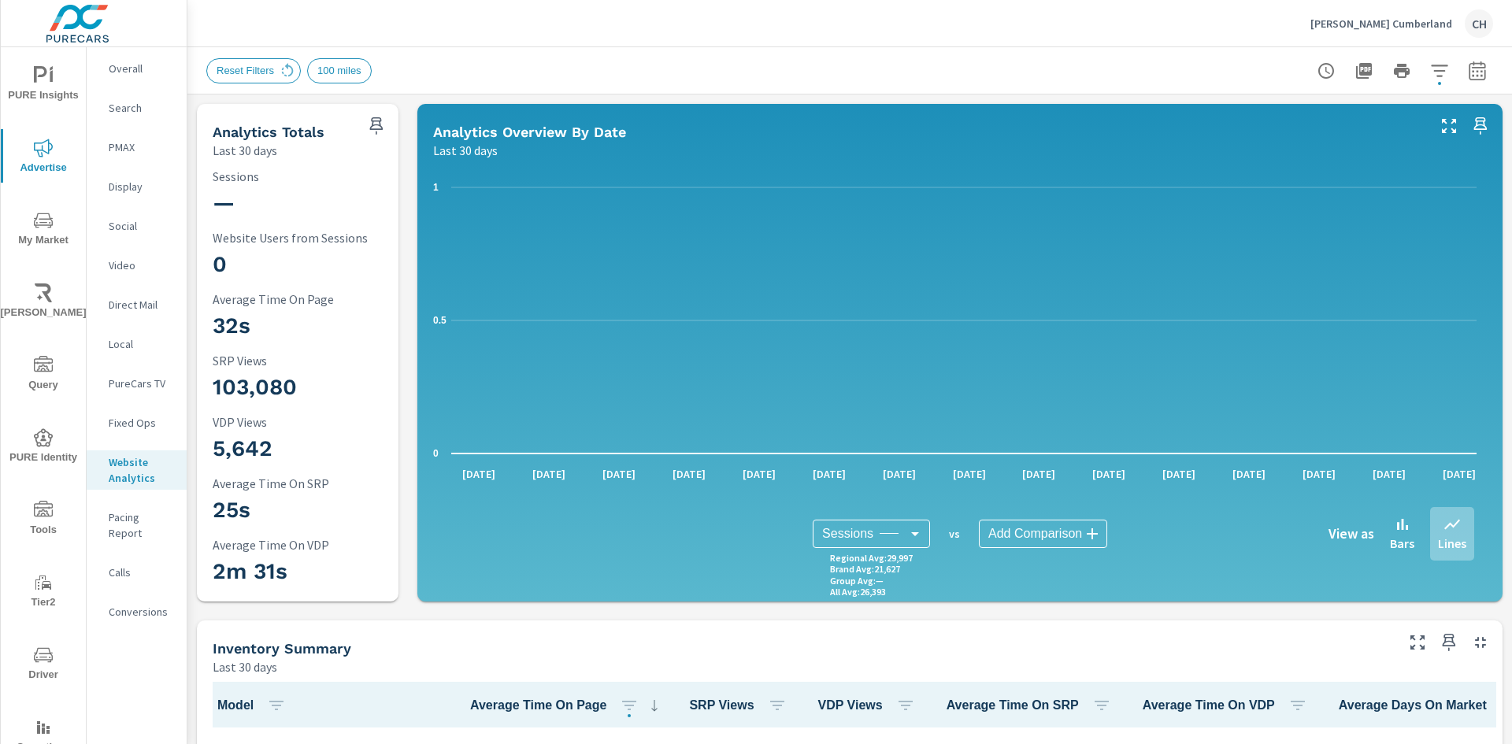
click at [760, 80] on div "Reset Filters 100 miles" at bounding box center [739, 70] width 1066 height 25
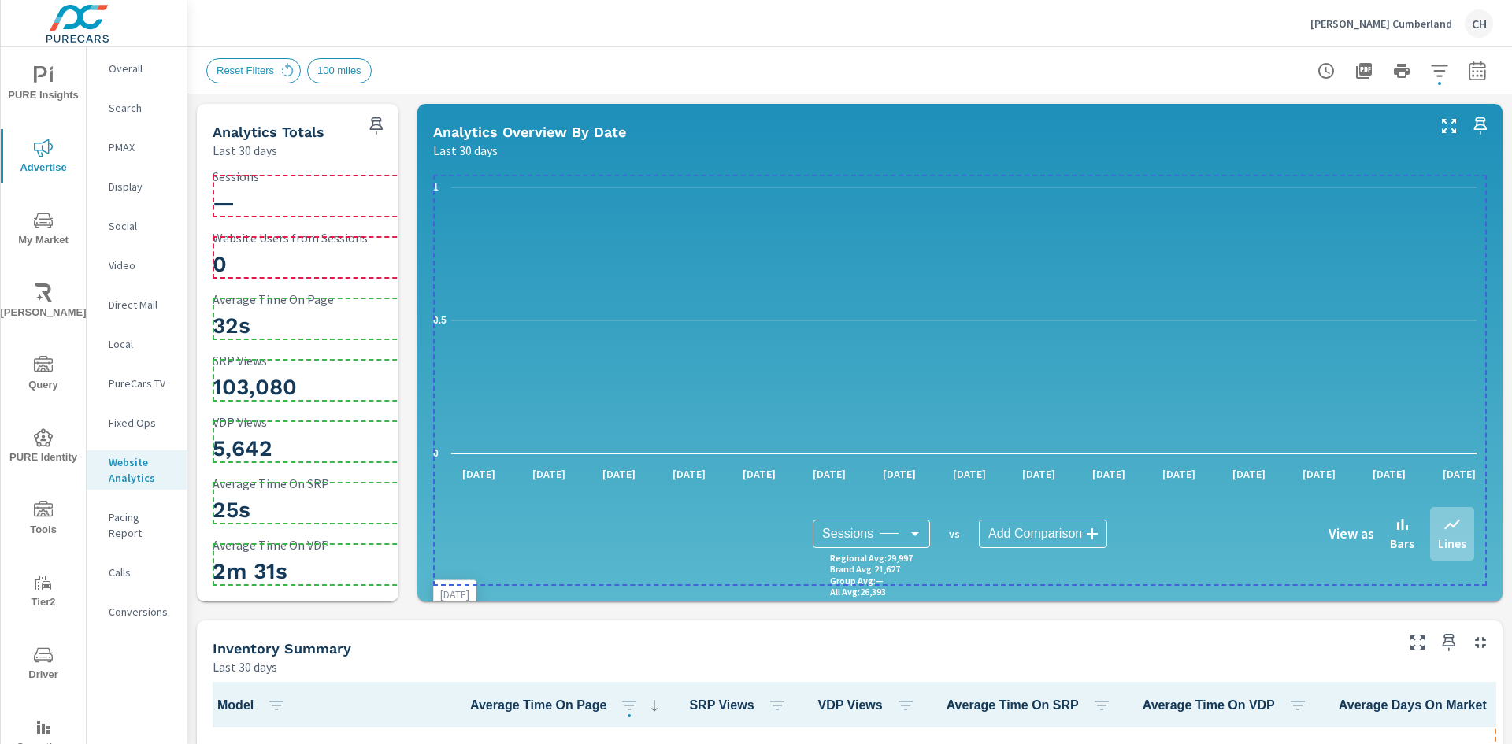
click at [772, 260] on icon "0 0.5 1" at bounding box center [954, 320] width 1043 height 291
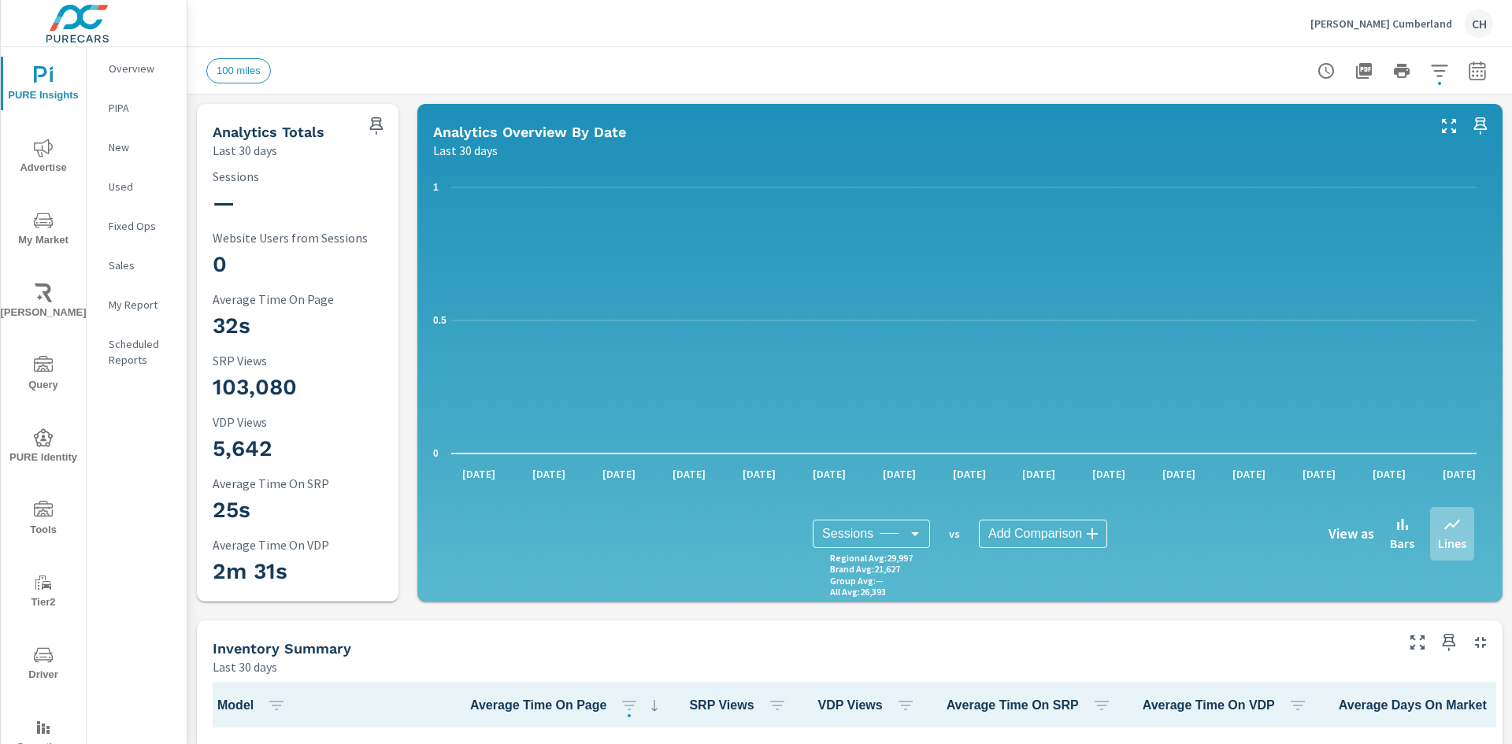
scroll to position [1, 0]
click at [1432, 78] on icon "button" at bounding box center [1439, 70] width 19 height 19
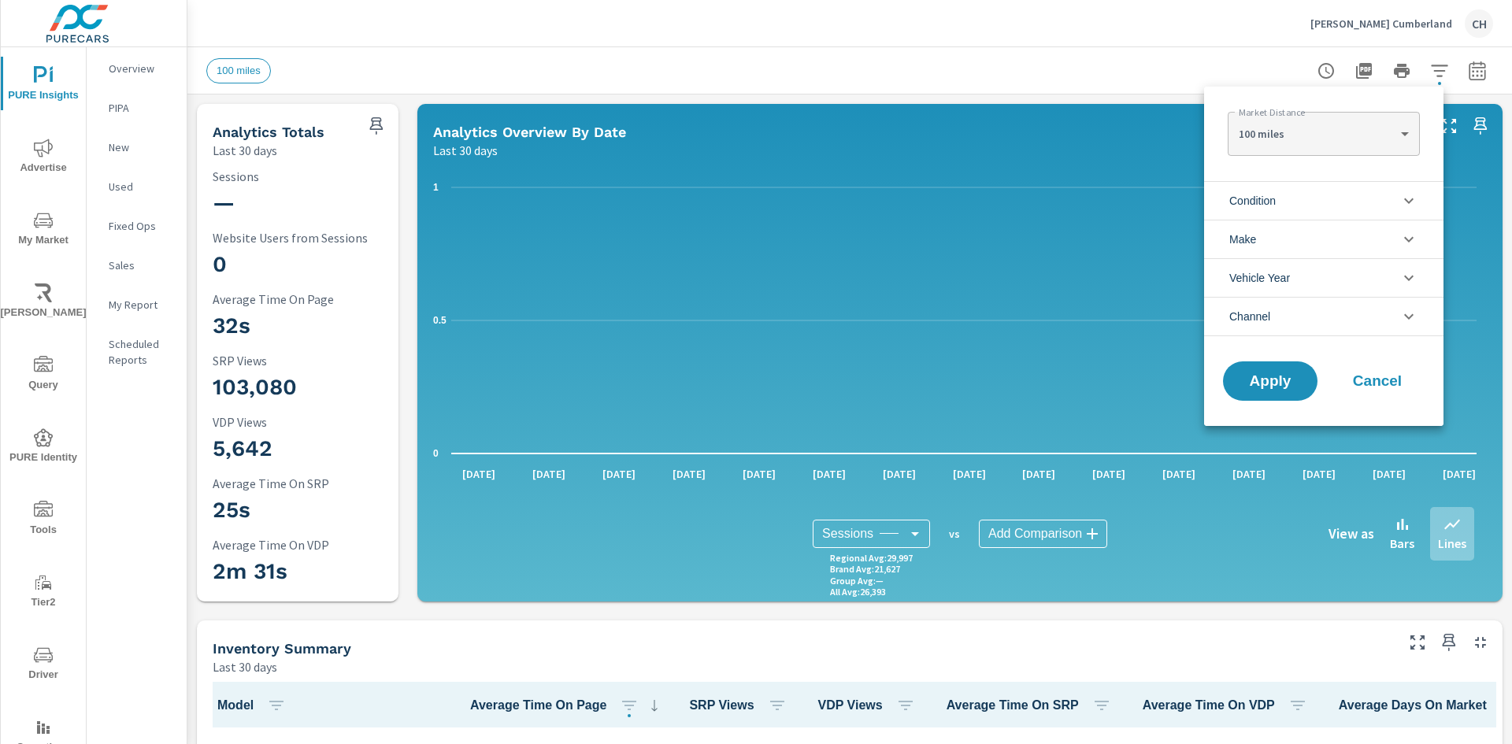
click at [1333, 137] on body "PURE Insights Advertise My Market [PERSON_NAME] Query PURE Identity Tools Tier2…" at bounding box center [756, 372] width 1512 height 744
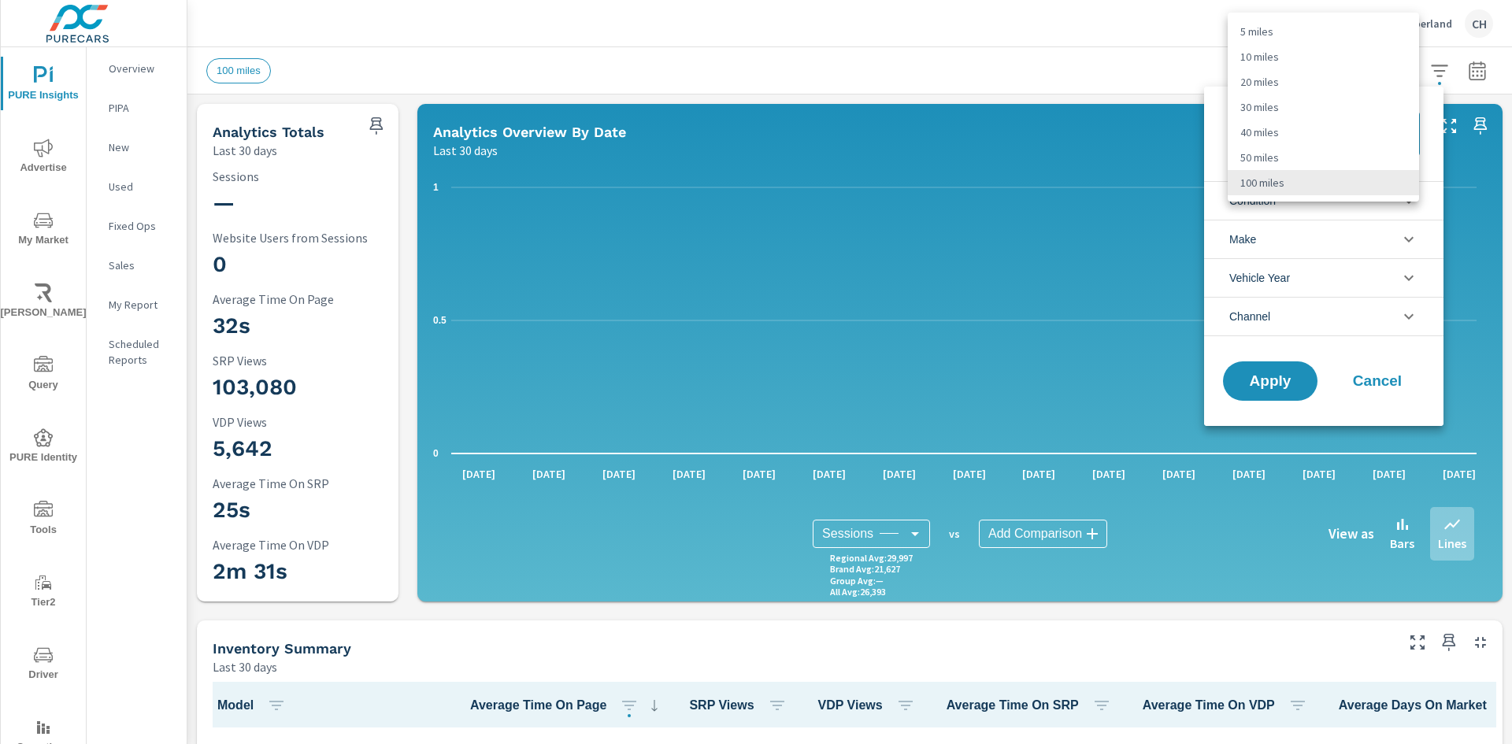
click at [1269, 31] on li "5 miles" at bounding box center [1323, 31] width 191 height 25
type Distance "5"
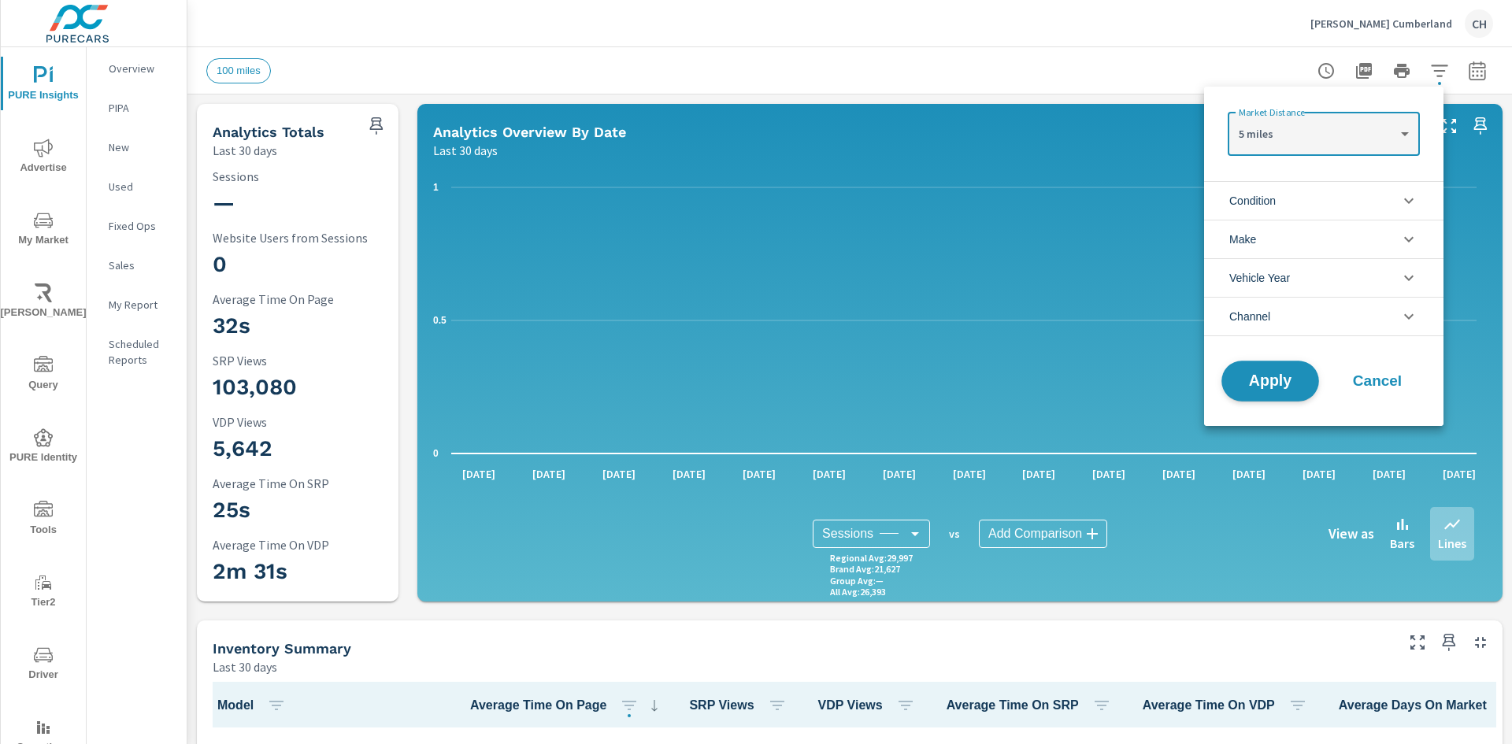
click at [1276, 384] on span "Apply" at bounding box center [1270, 381] width 65 height 15
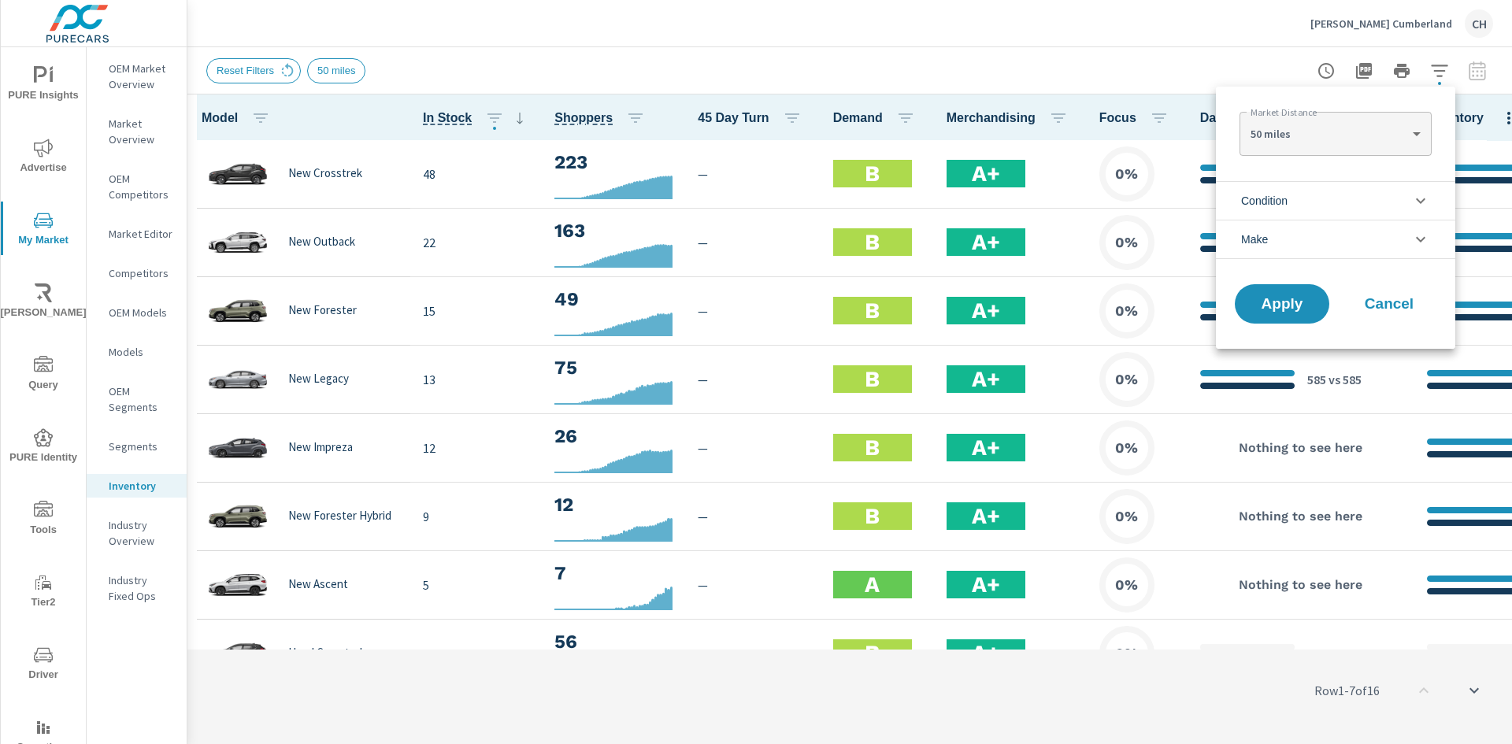
scroll to position [1, 0]
drag, startPoint x: 1395, startPoint y: 300, endPoint x: 1134, endPoint y: 242, distance: 267.9
click at [1392, 300] on span "Cancel" at bounding box center [1389, 304] width 63 height 14
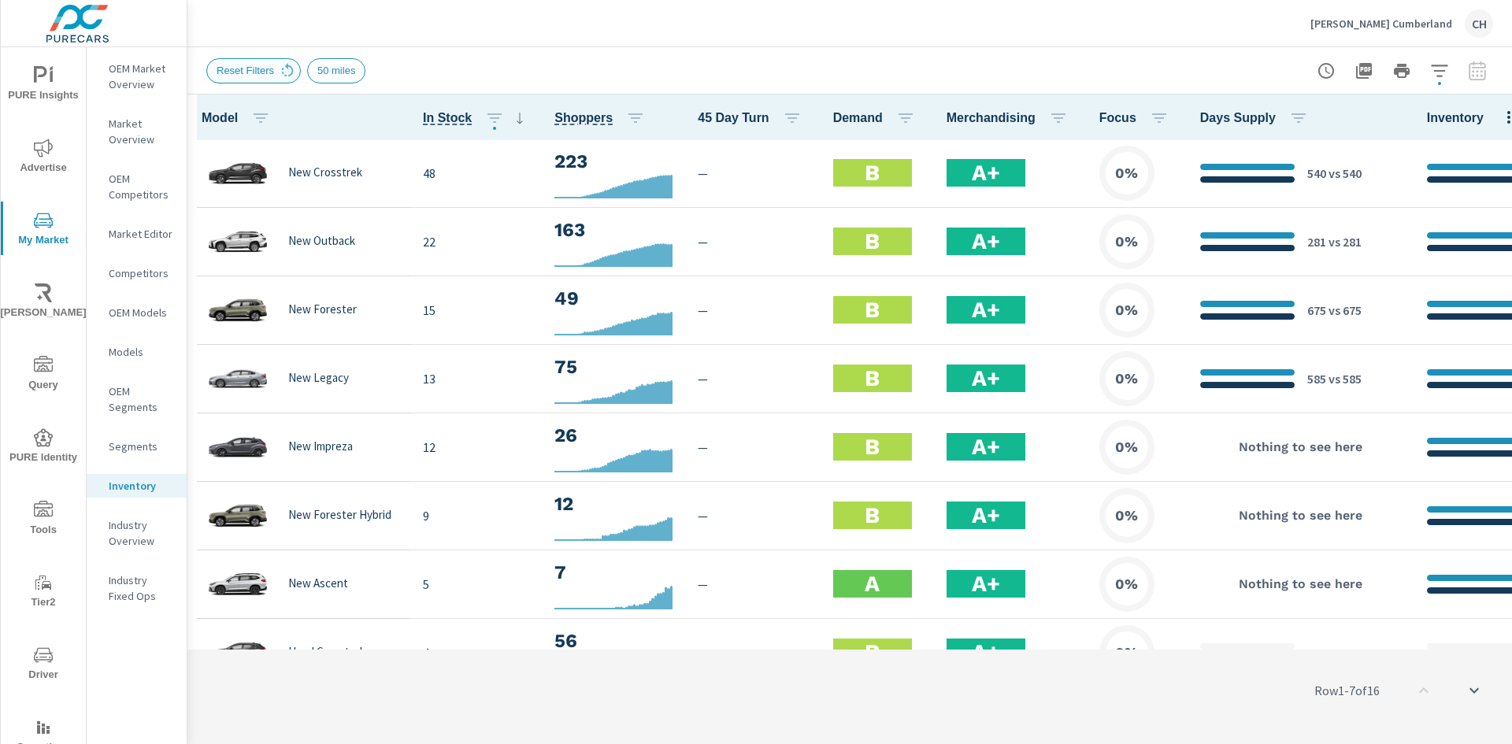
click at [253, 67] on span "Reset Filters" at bounding box center [245, 71] width 76 height 12
click at [279, 66] on icon at bounding box center [287, 70] width 17 height 17
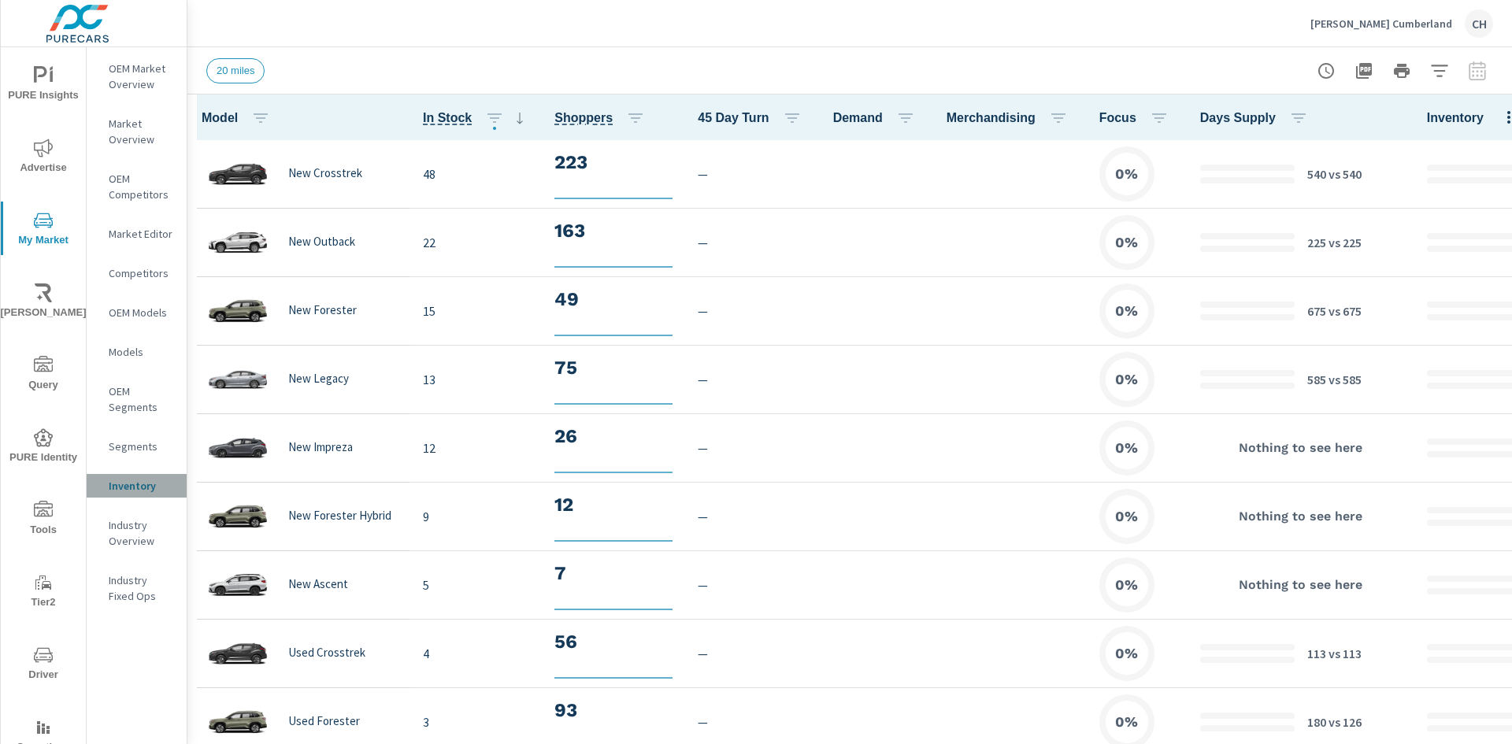
click at [139, 482] on p "Inventory" at bounding box center [141, 486] width 65 height 16
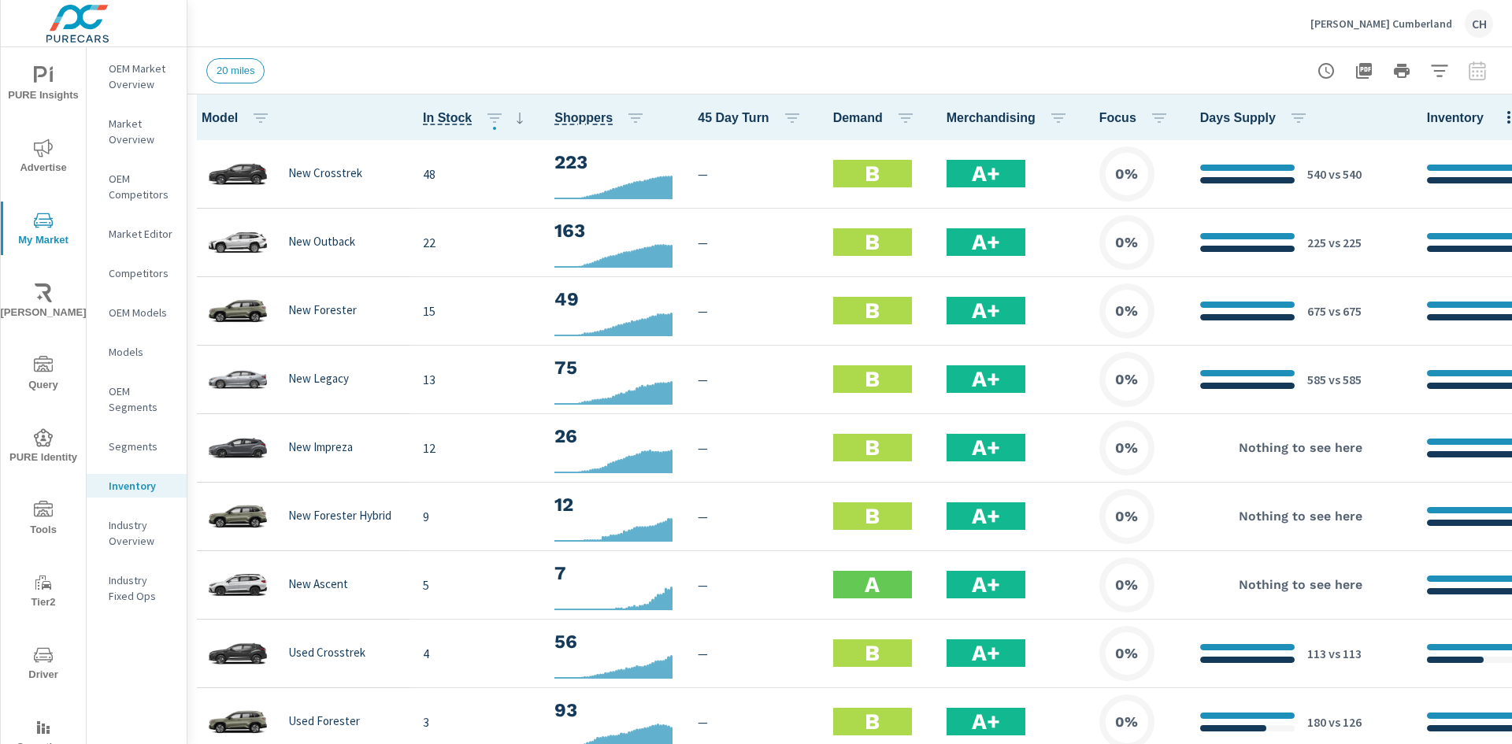
click at [141, 453] on p "Segments" at bounding box center [141, 447] width 65 height 16
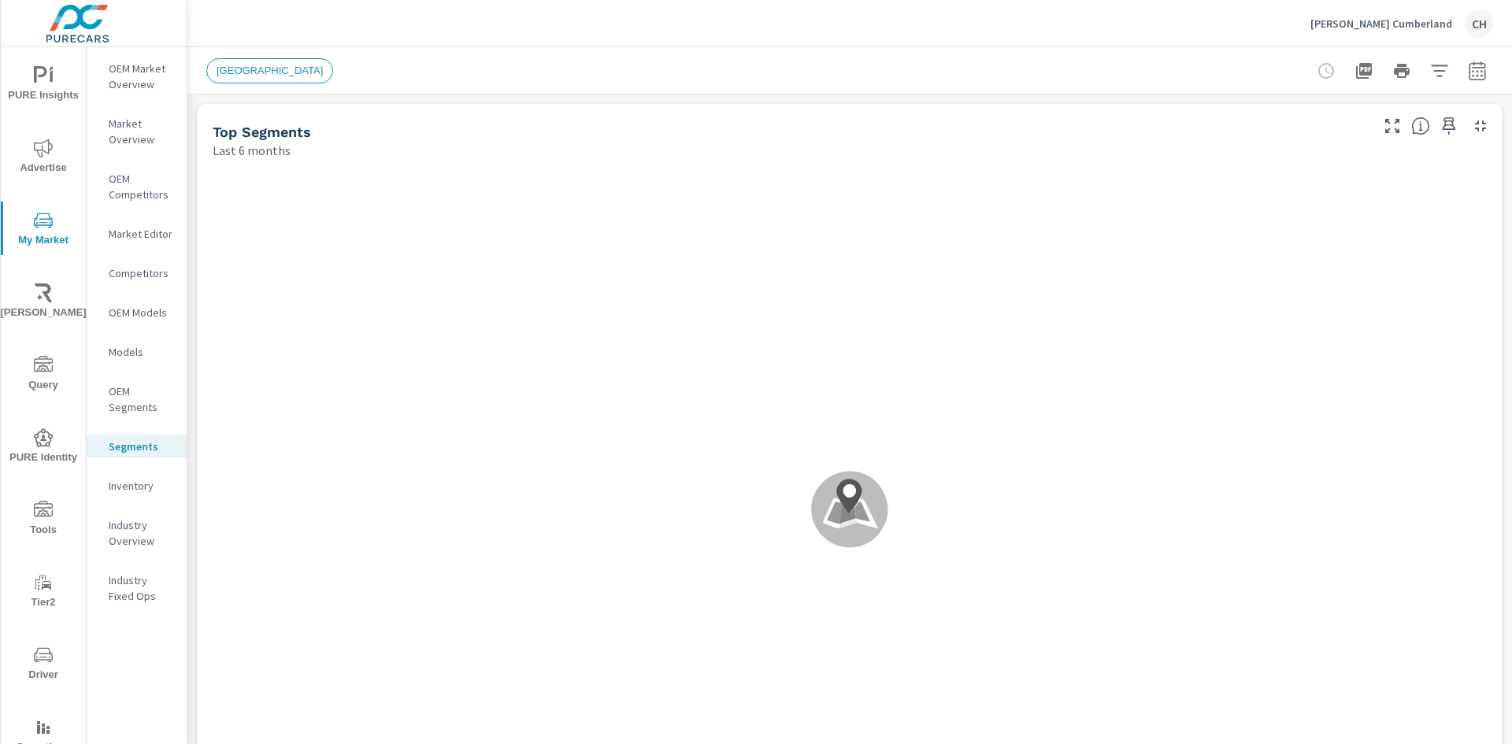
click at [143, 487] on p "Inventory" at bounding box center [141, 486] width 65 height 16
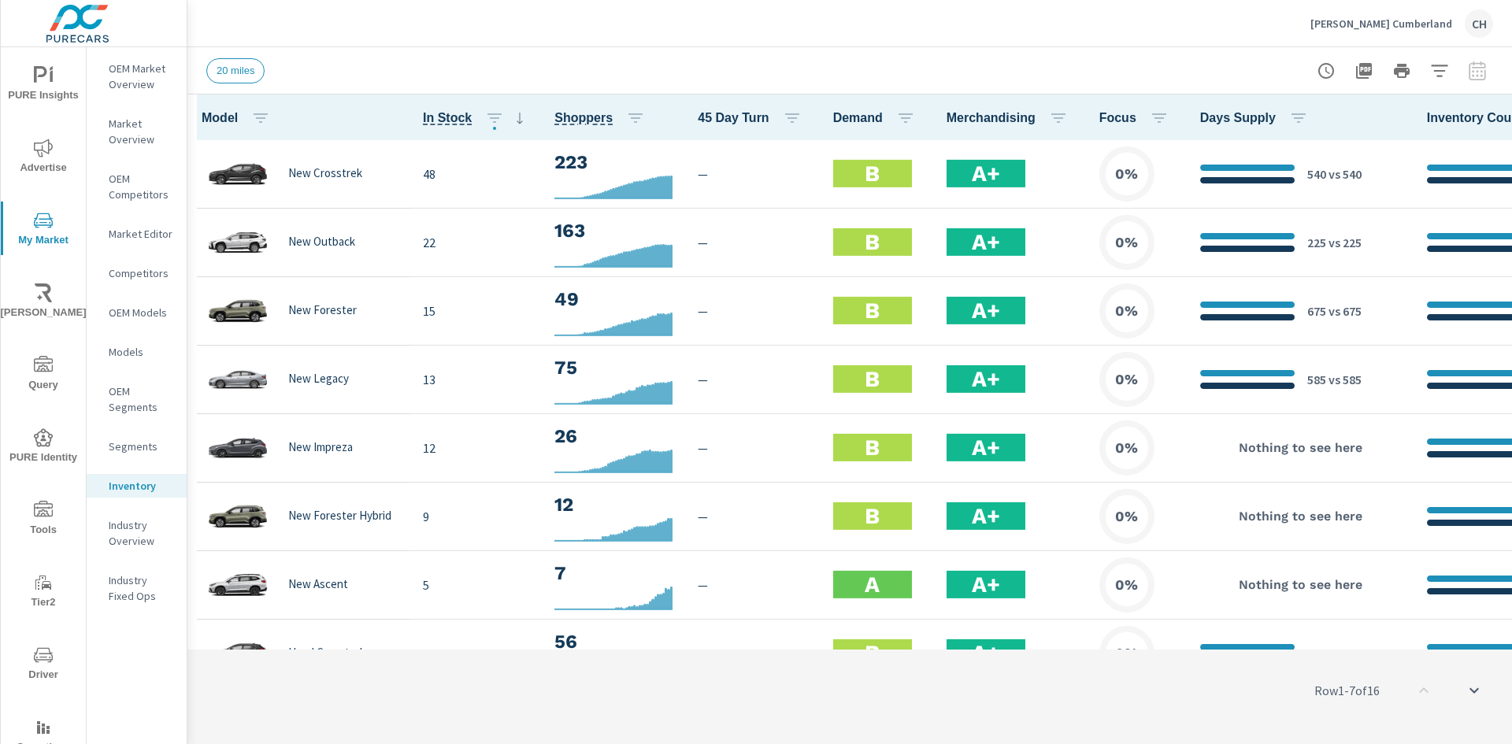
scroll to position [1, 0]
click at [1443, 75] on icon "button" at bounding box center [1439, 70] width 19 height 19
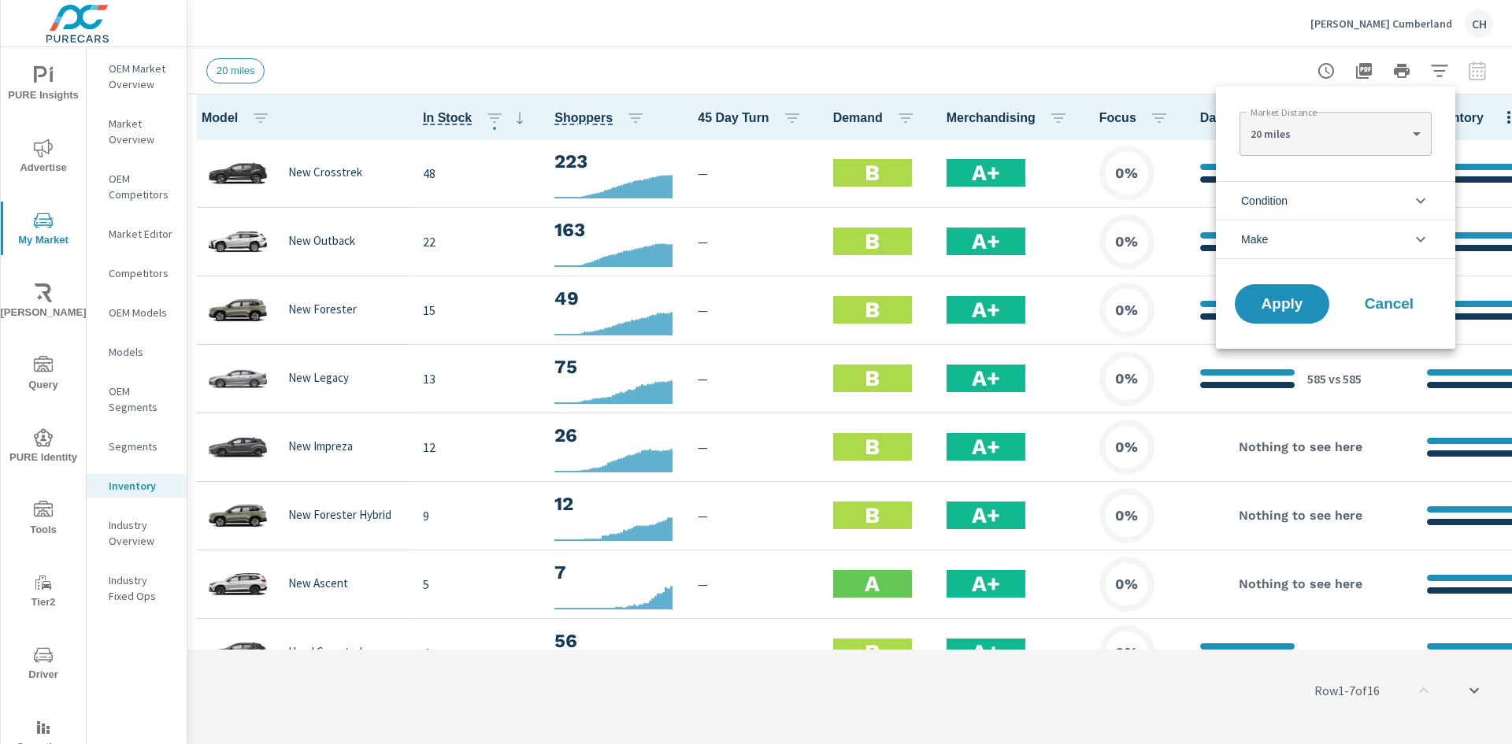
click at [1358, 132] on body "PURE Insights Advertise My Market [PERSON_NAME] Query PURE Identity Tools Tier2…" at bounding box center [756, 372] width 1512 height 744
click at [508, 50] on div at bounding box center [756, 372] width 1512 height 744
click at [1347, 132] on body "PURE Insights Advertise My Market [PERSON_NAME] Query PURE Identity Tools Tier2…" at bounding box center [756, 372] width 1512 height 744
click at [1069, 46] on div at bounding box center [756, 372] width 1512 height 744
